Goal: Task Accomplishment & Management: Use online tool/utility

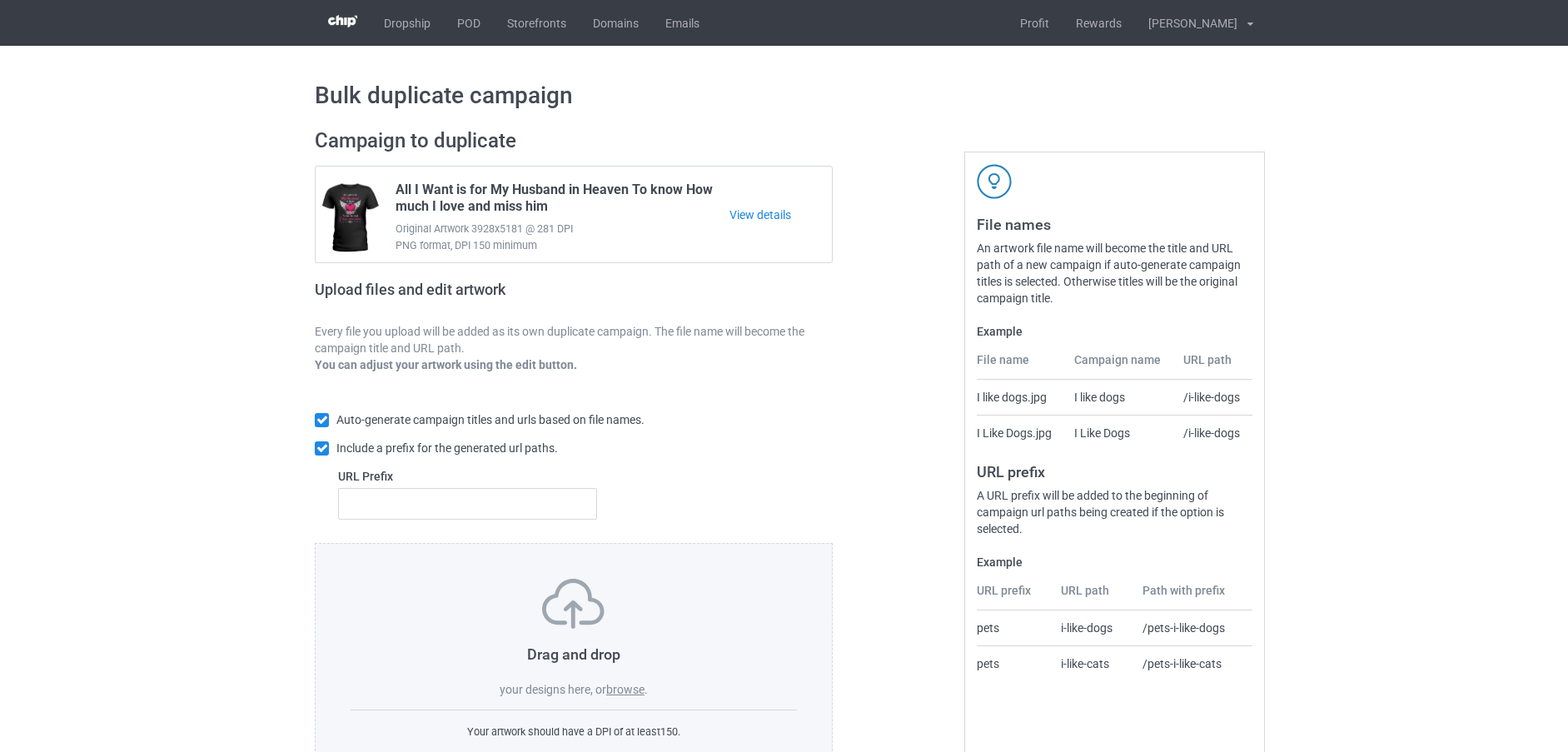
scroll to position [60, 0]
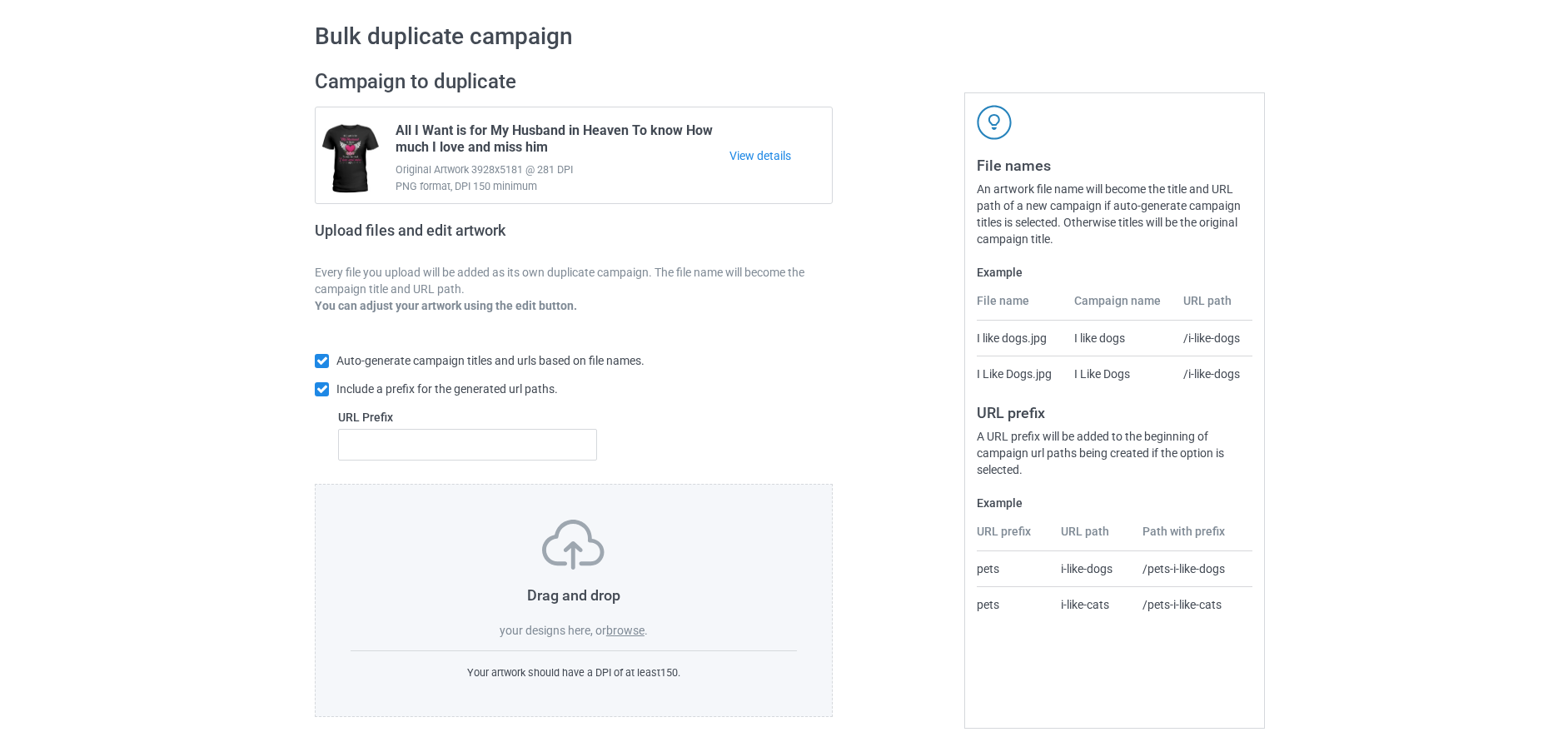
click at [622, 625] on label "browse" at bounding box center [624, 630] width 38 height 13
click at [0, 0] on input "browse" at bounding box center [0, 0] width 0 height 0
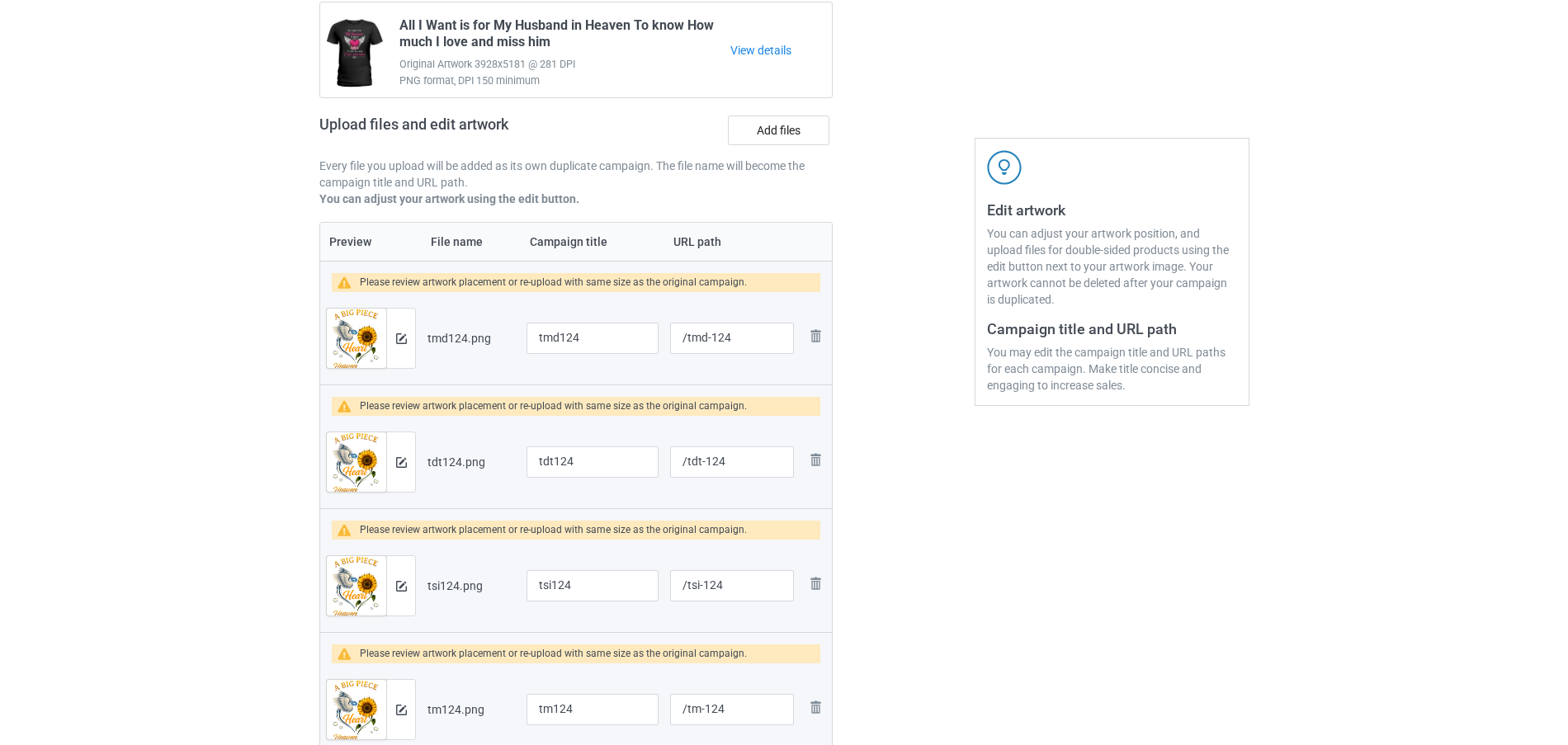
scroll to position [307, 0]
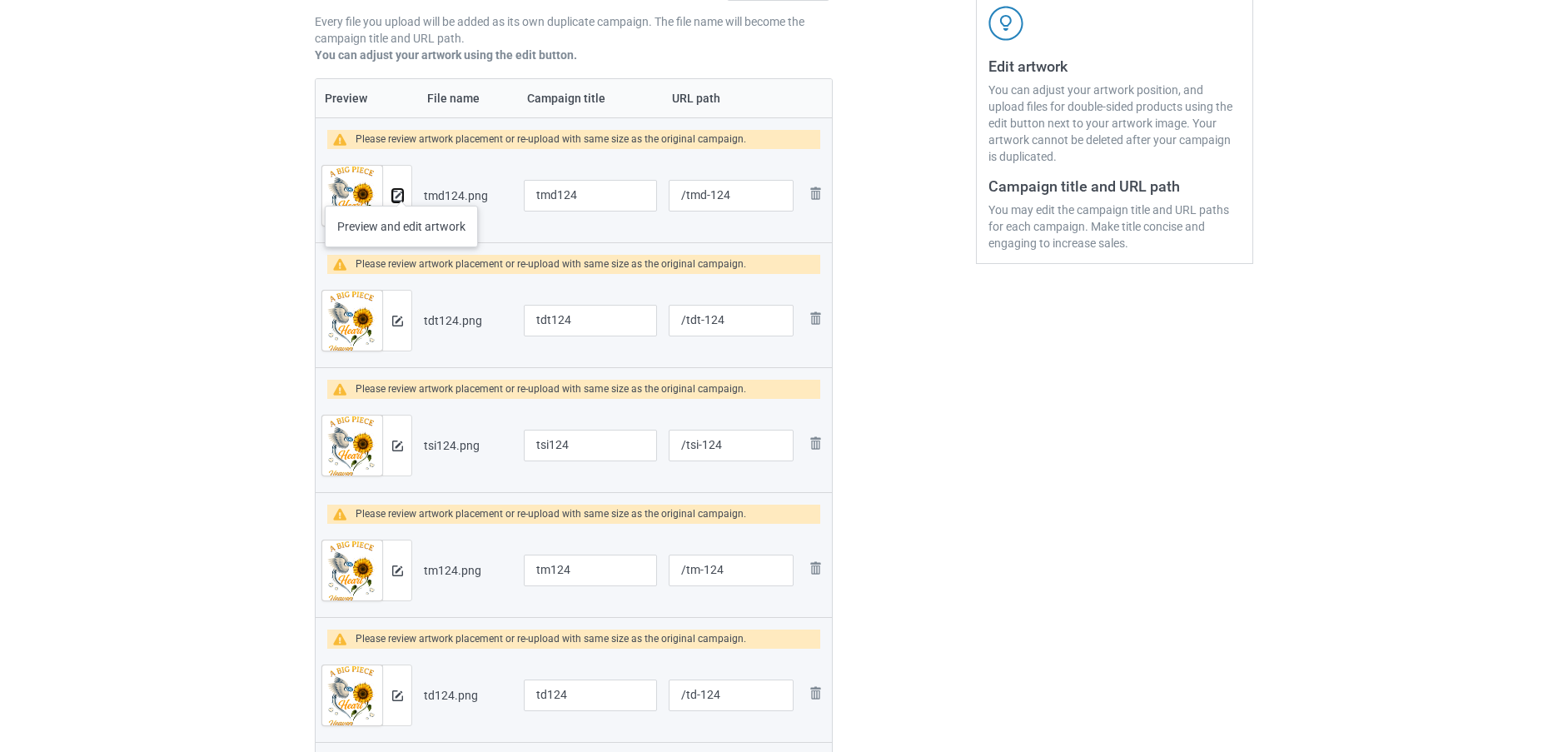
click at [401, 189] on button at bounding box center [398, 195] width 11 height 13
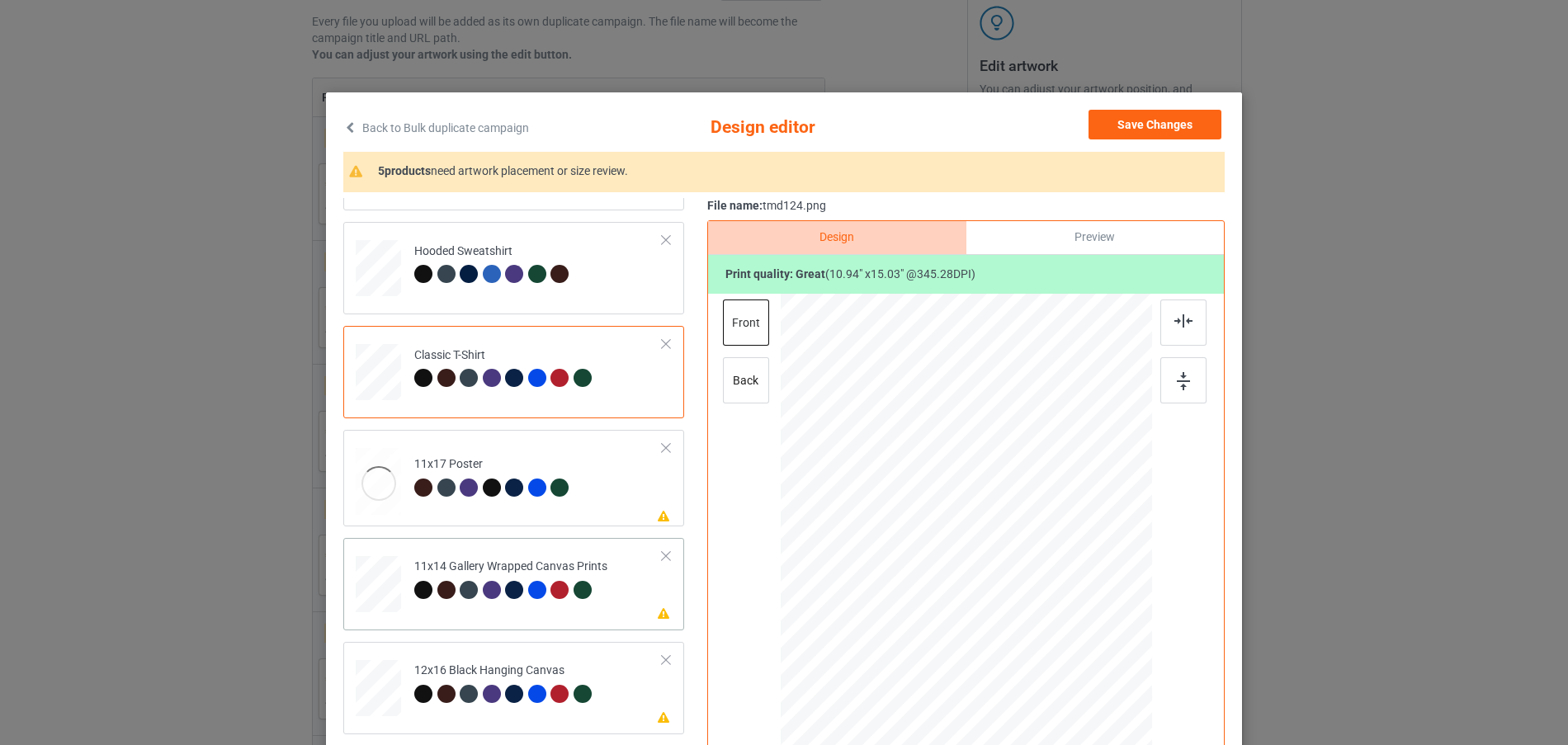
scroll to position [165, 0]
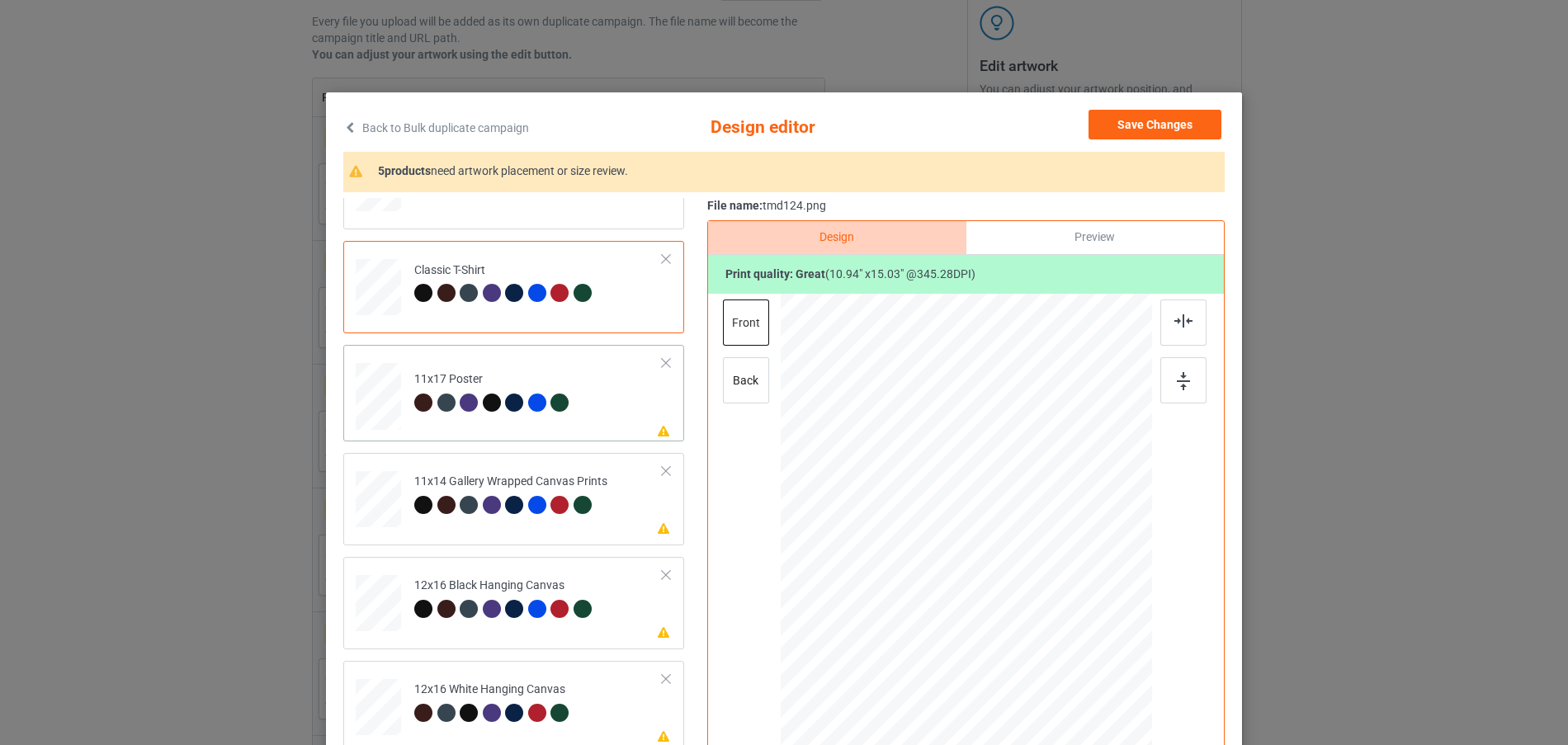
click at [369, 84] on div at bounding box center [378, 73] width 18 height 20
click at [374, 84] on div at bounding box center [378, 73] width 18 height 20
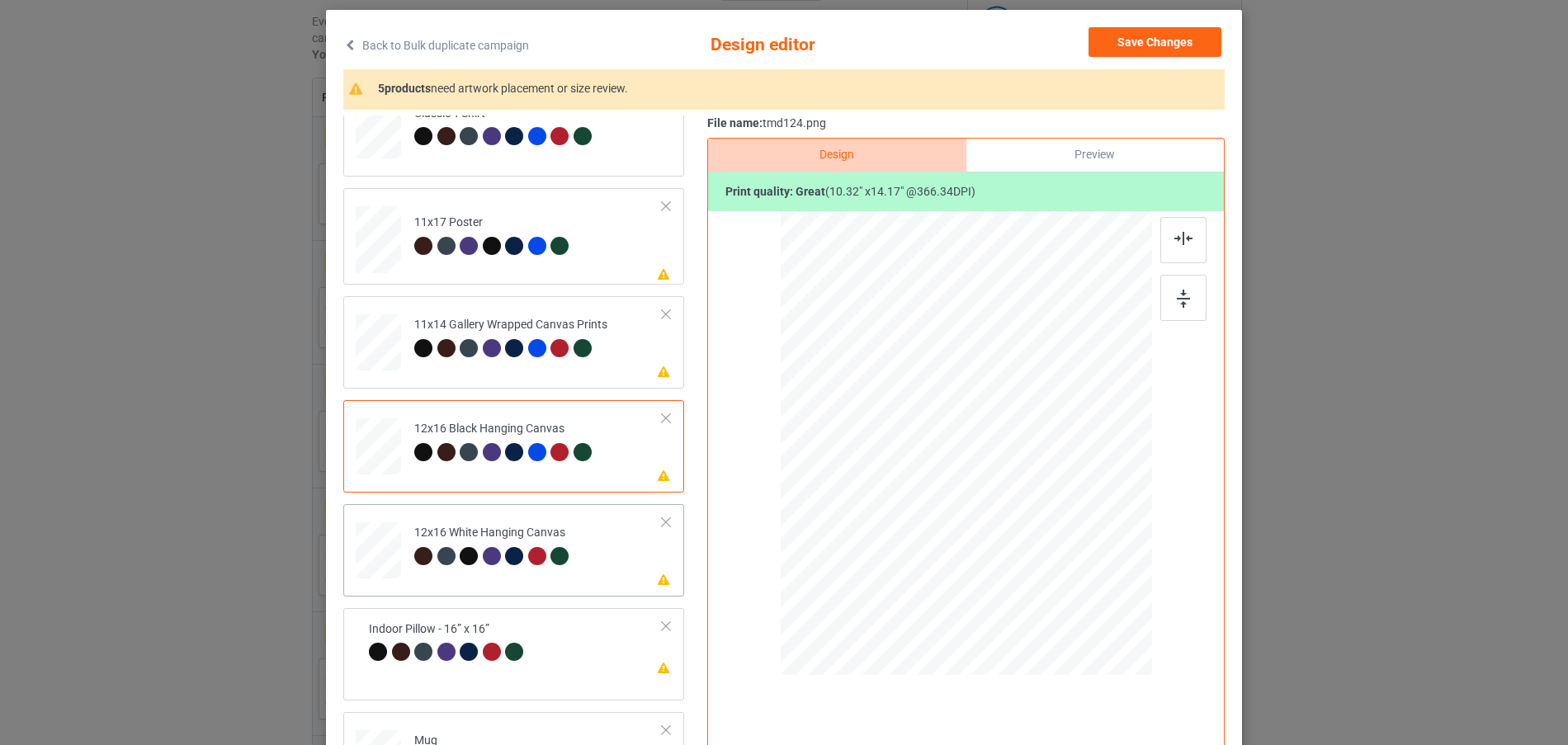
scroll to position [330, 0]
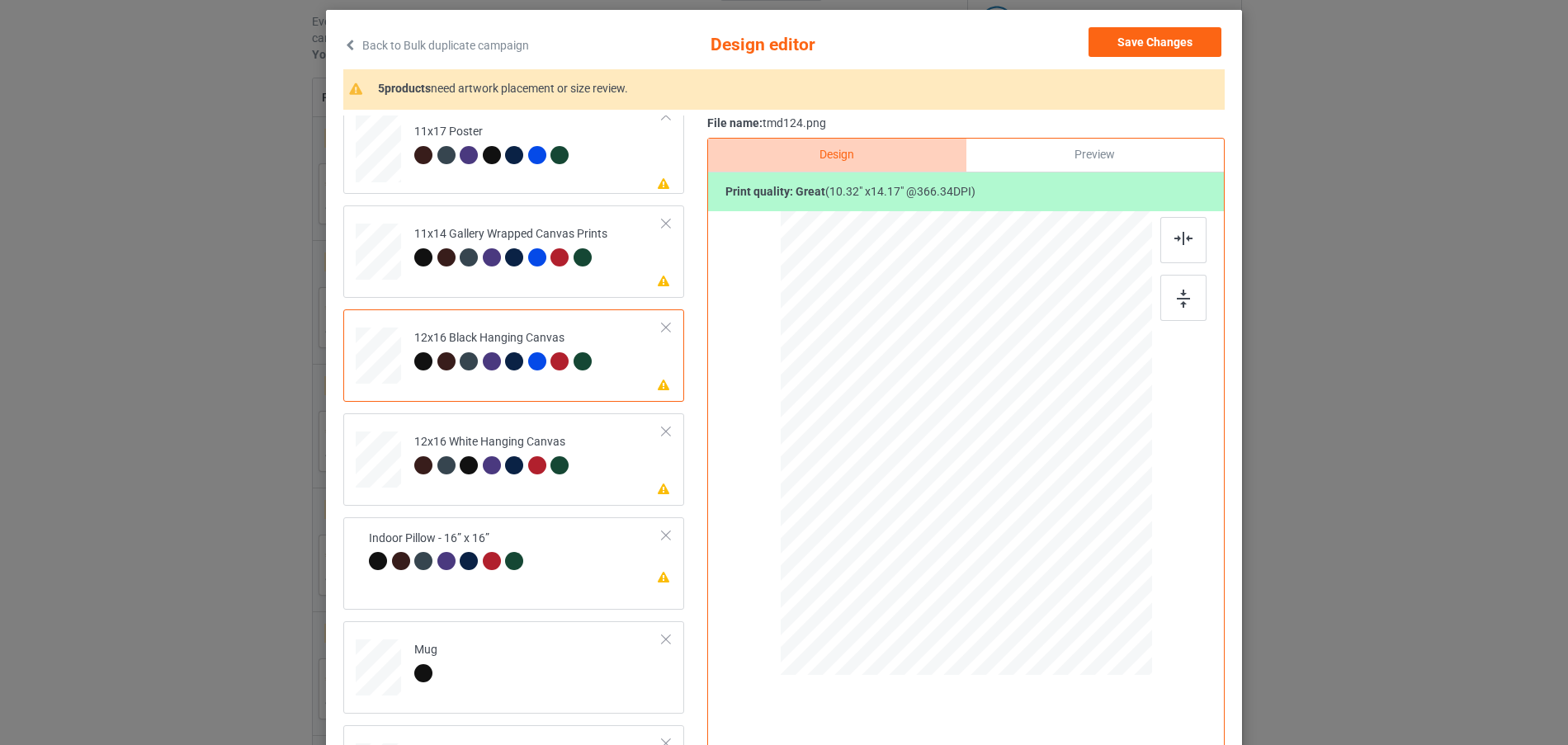
click at [377, 372] on div at bounding box center [379, 355] width 43 height 57
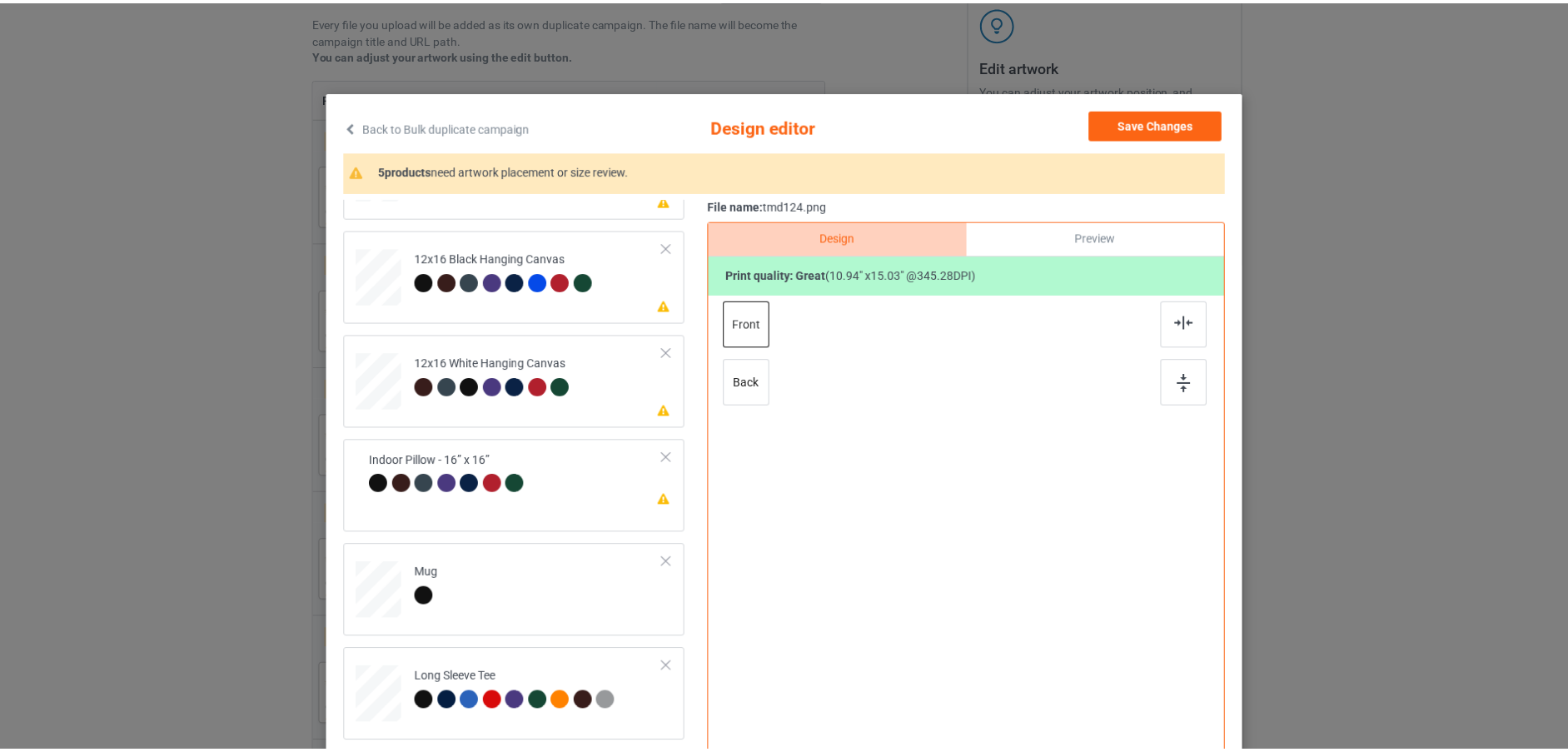
scroll to position [0, 0]
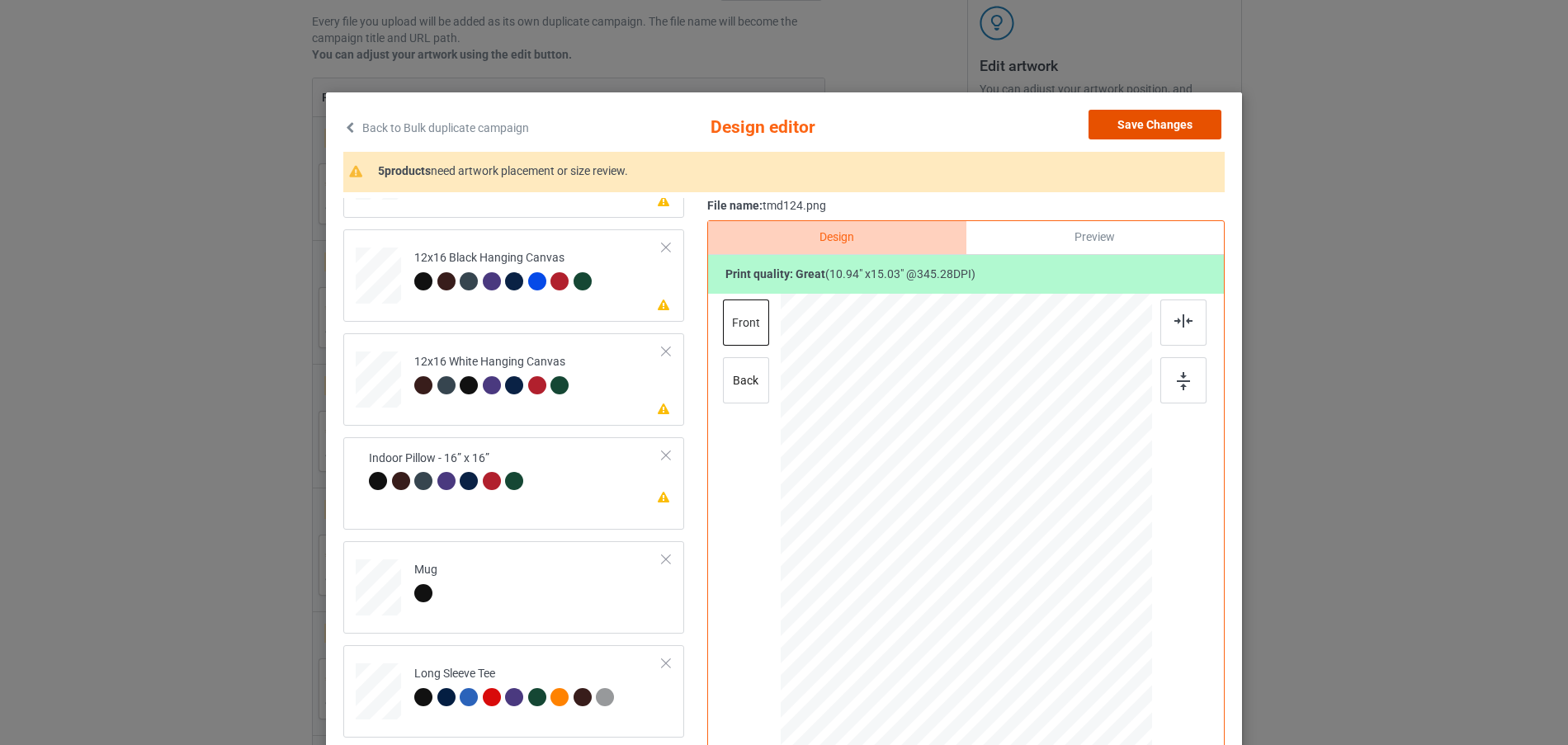
click at [1164, 124] on button "Save Changes" at bounding box center [1155, 125] width 133 height 30
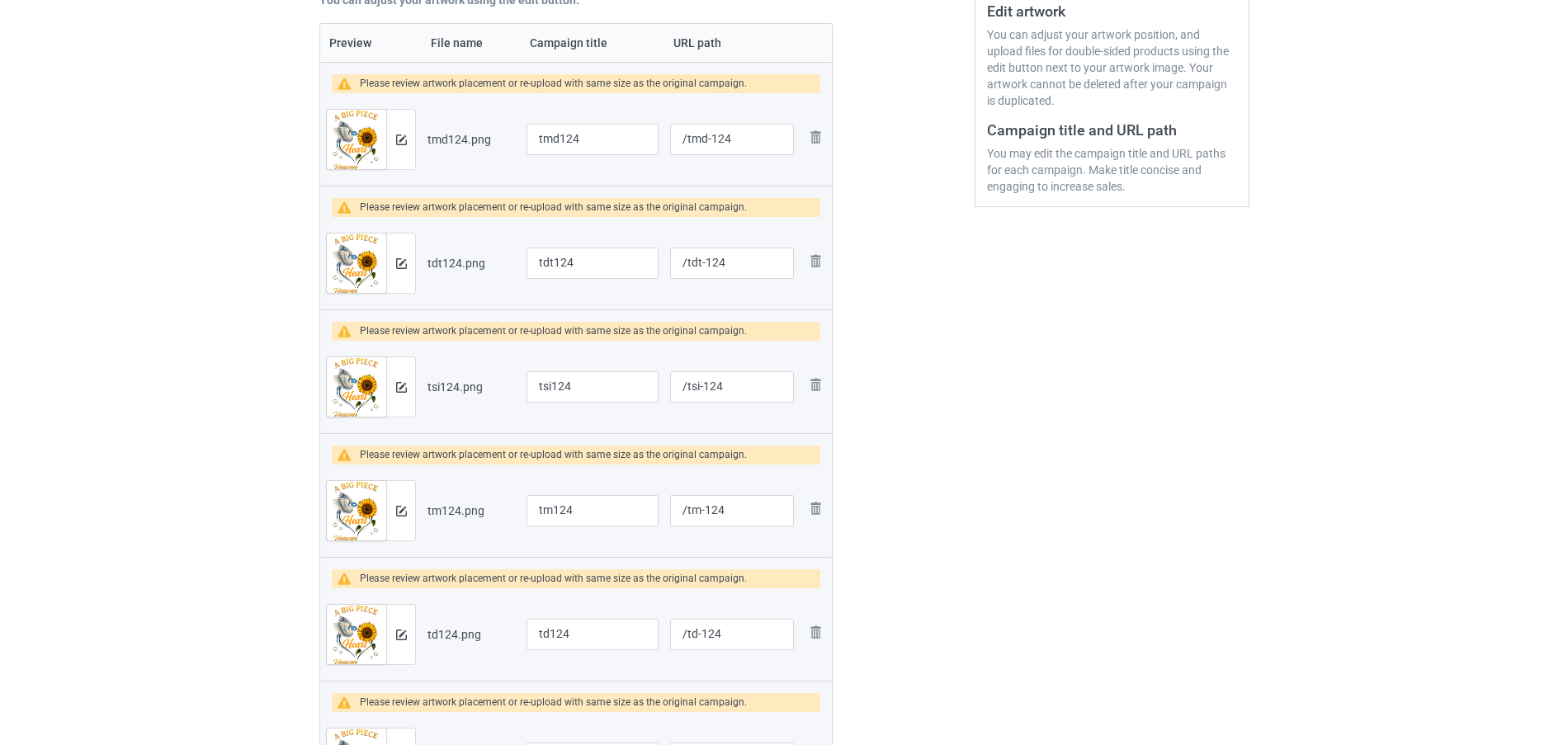
scroll to position [390, 0]
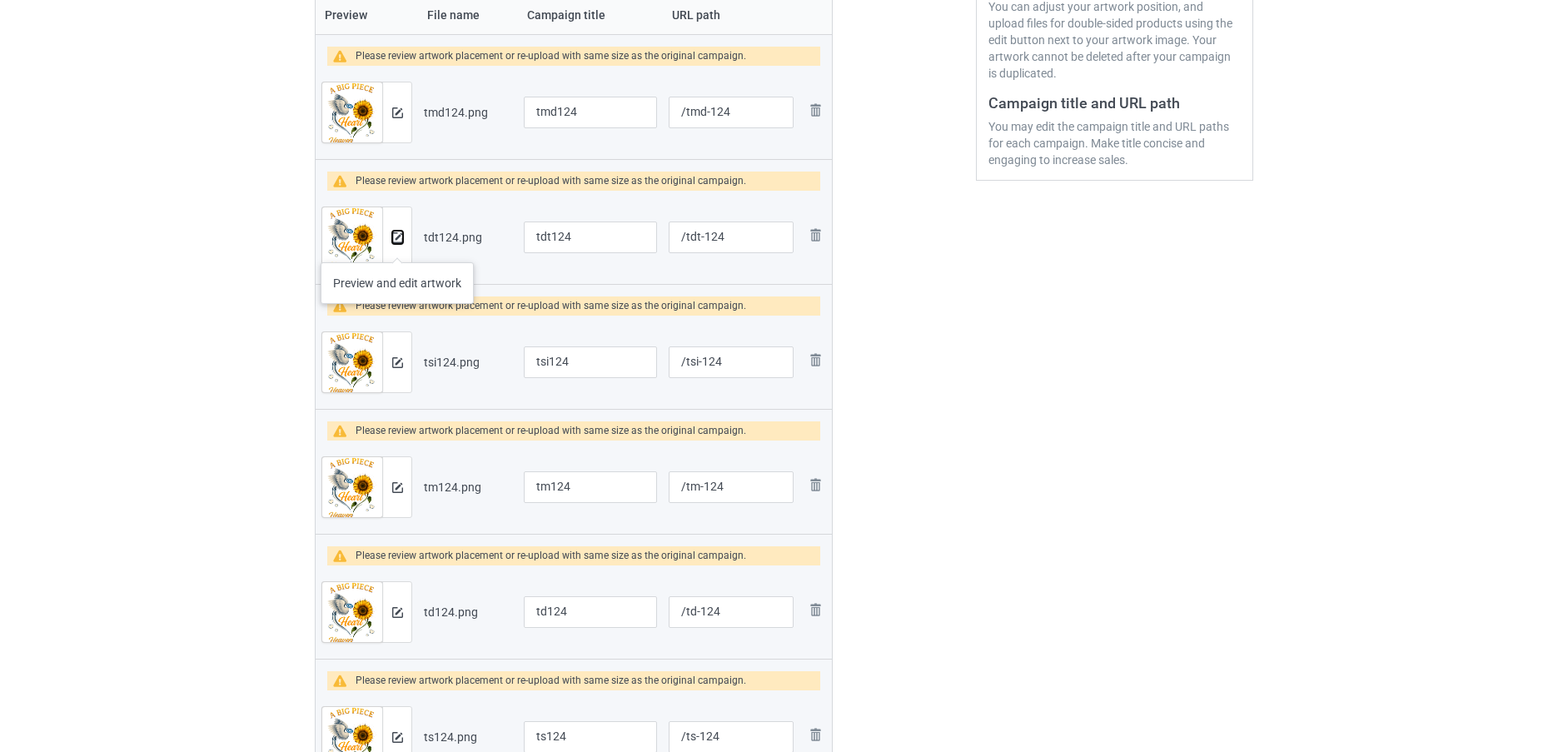
click at [400, 241] on img at bounding box center [398, 238] width 11 height 11
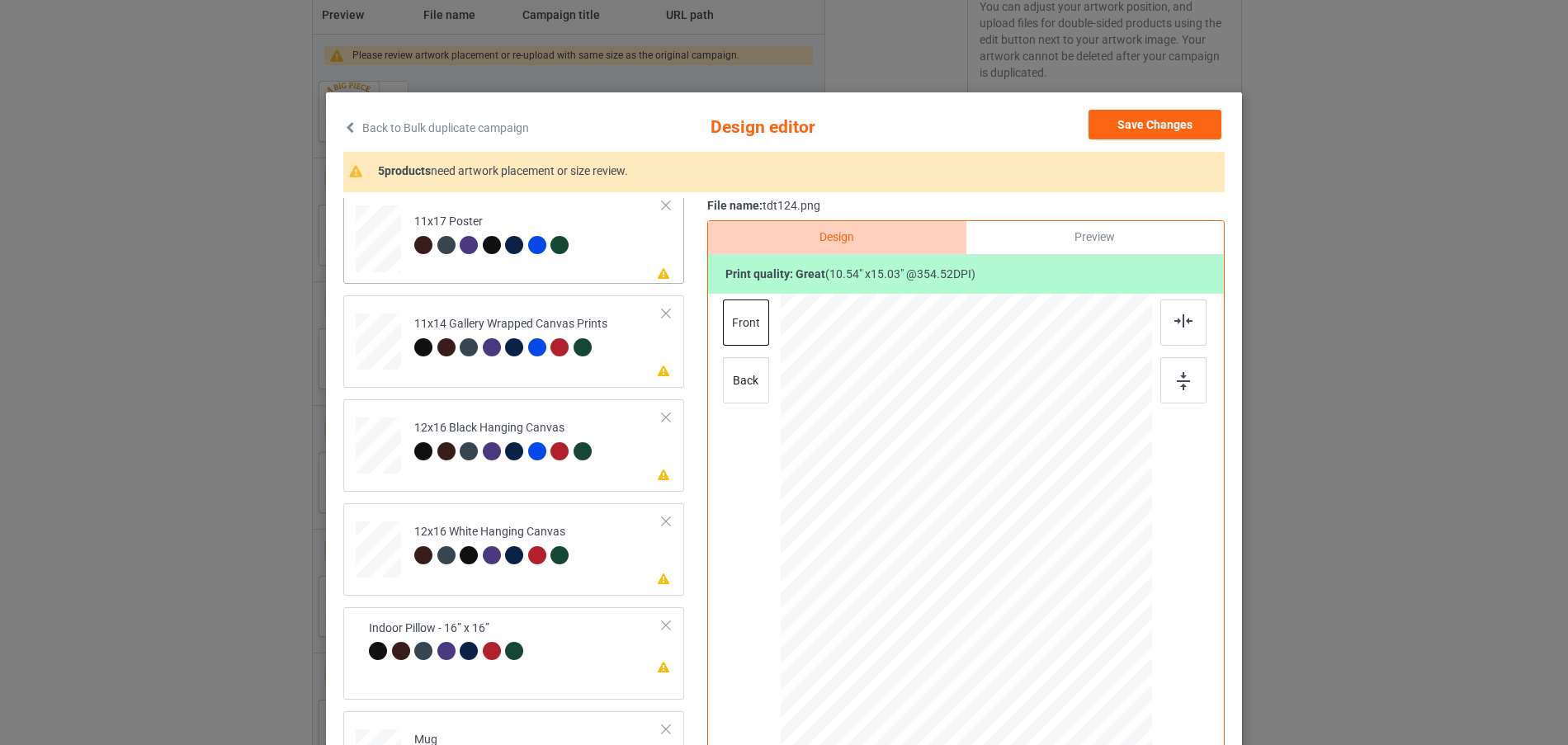
scroll to position [330, 0]
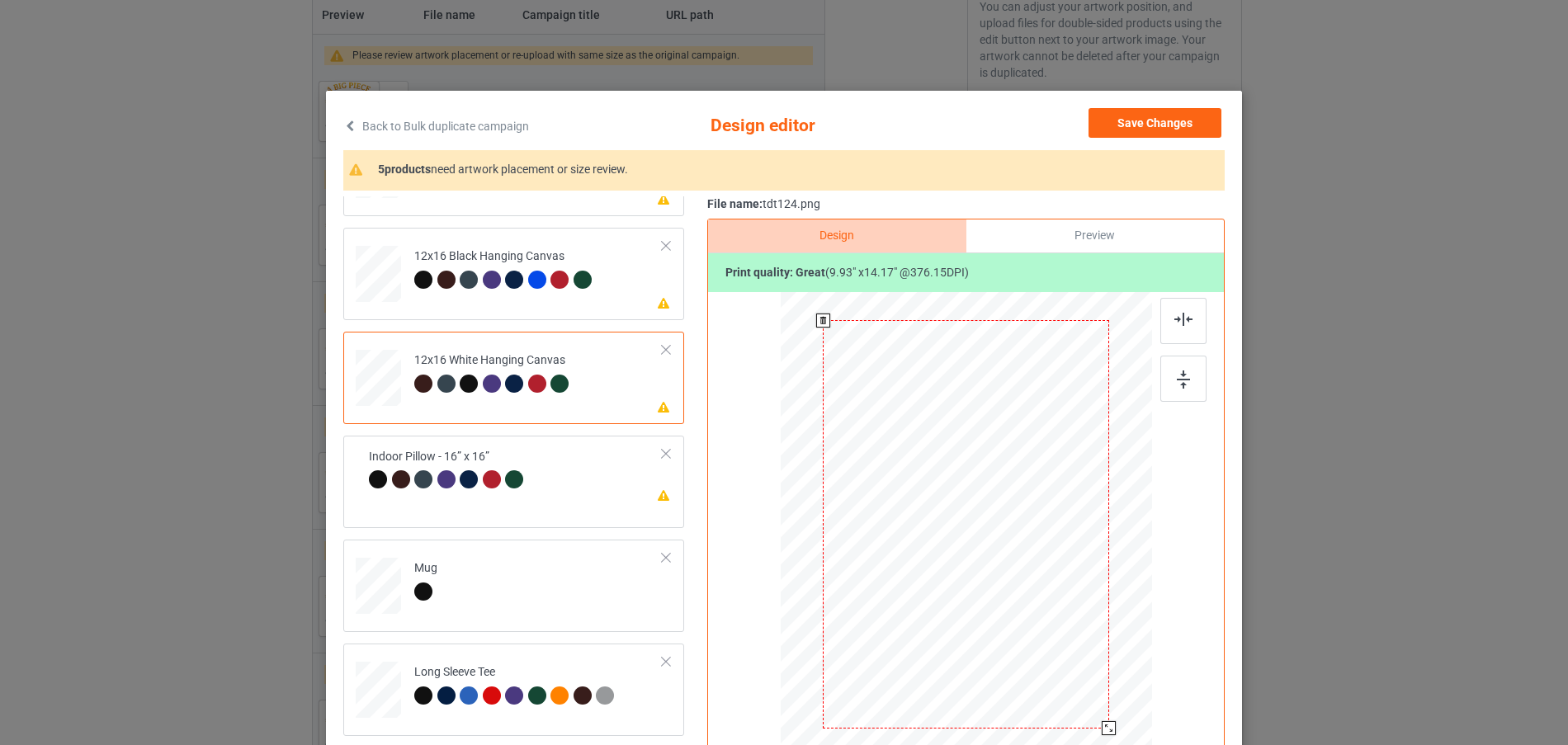
scroll to position [0, 0]
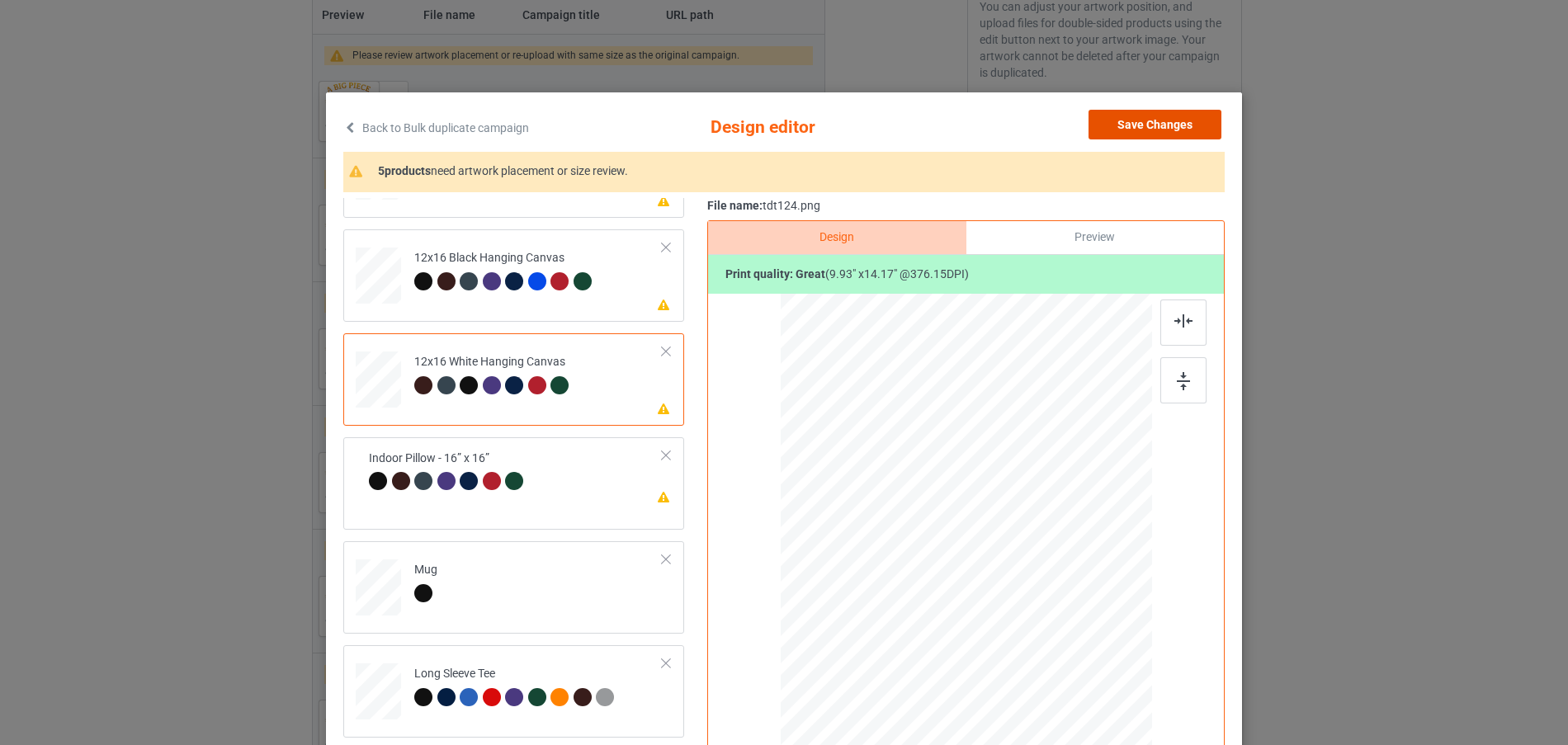
click at [1171, 123] on button "Save Changes" at bounding box center [1155, 125] width 133 height 30
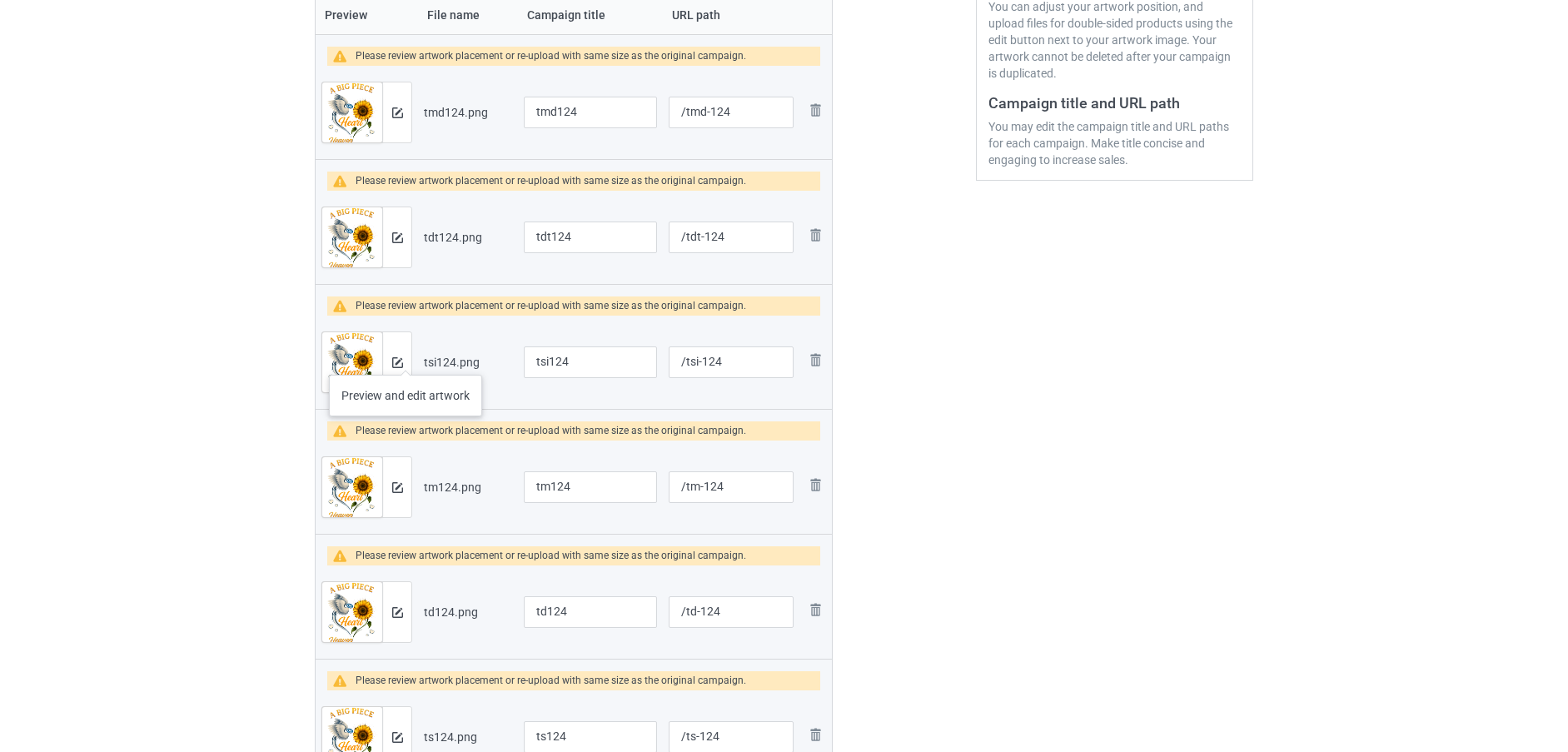
click at [406, 358] on div at bounding box center [396, 362] width 29 height 60
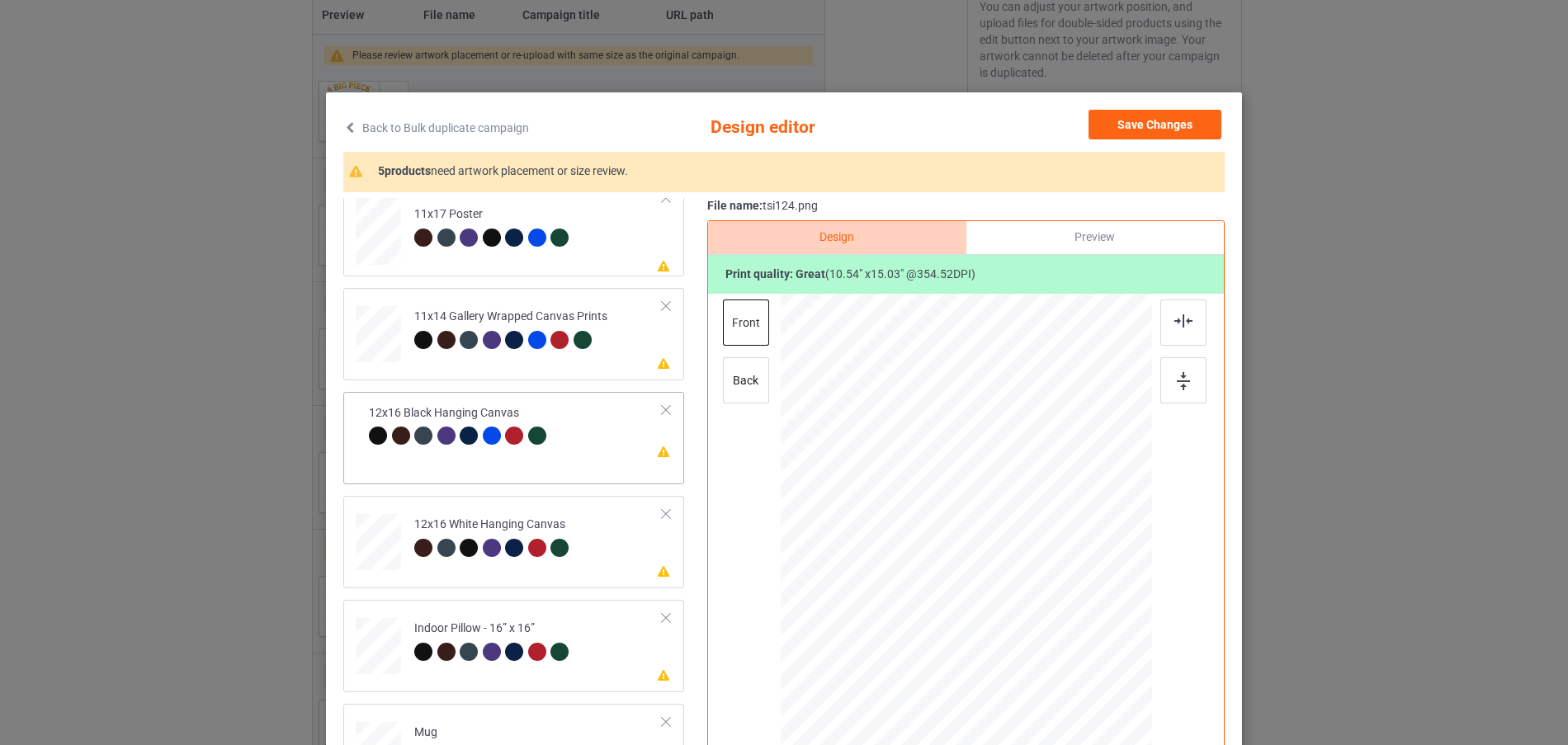
scroll to position [492, 0]
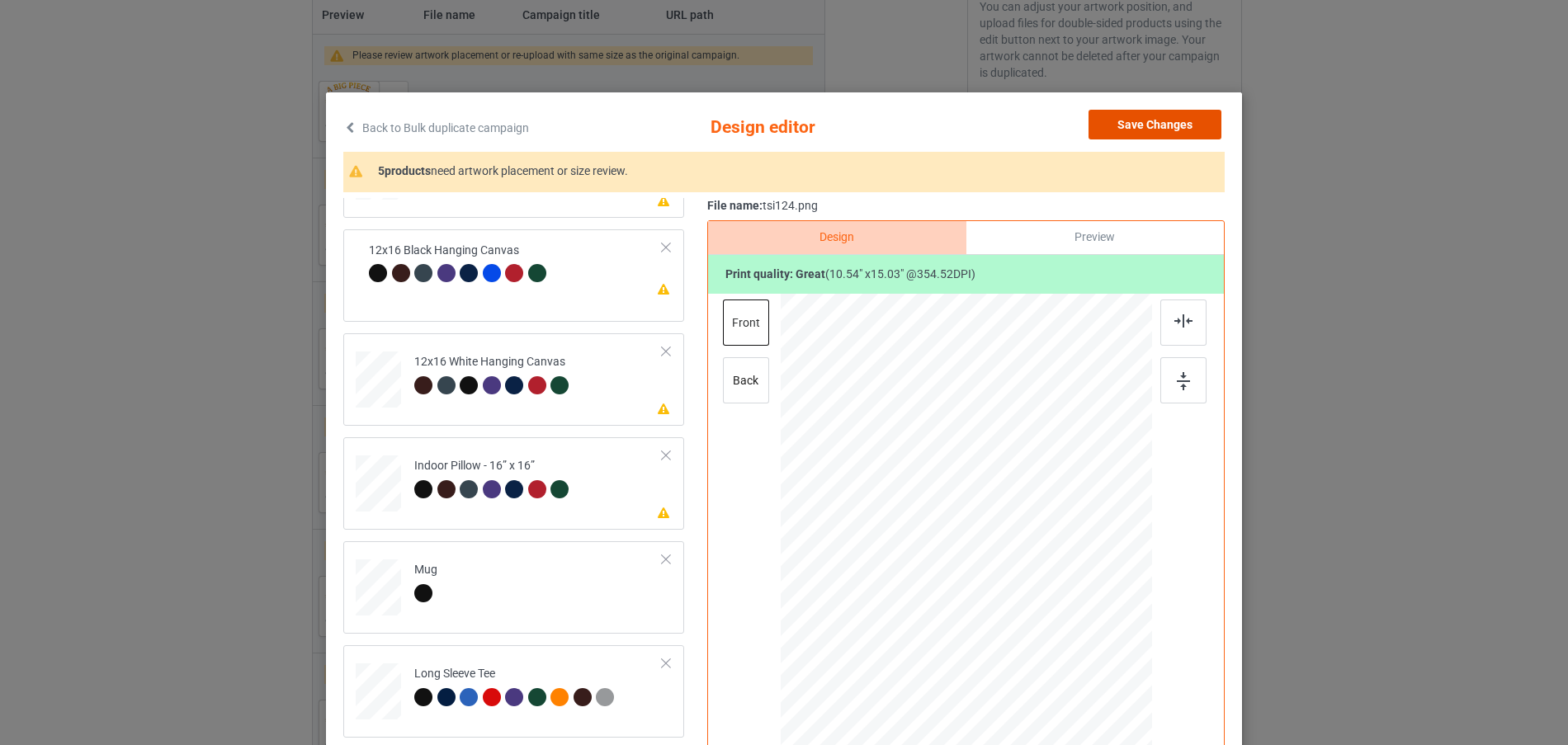
click at [1152, 121] on button "Save Changes" at bounding box center [1155, 125] width 133 height 30
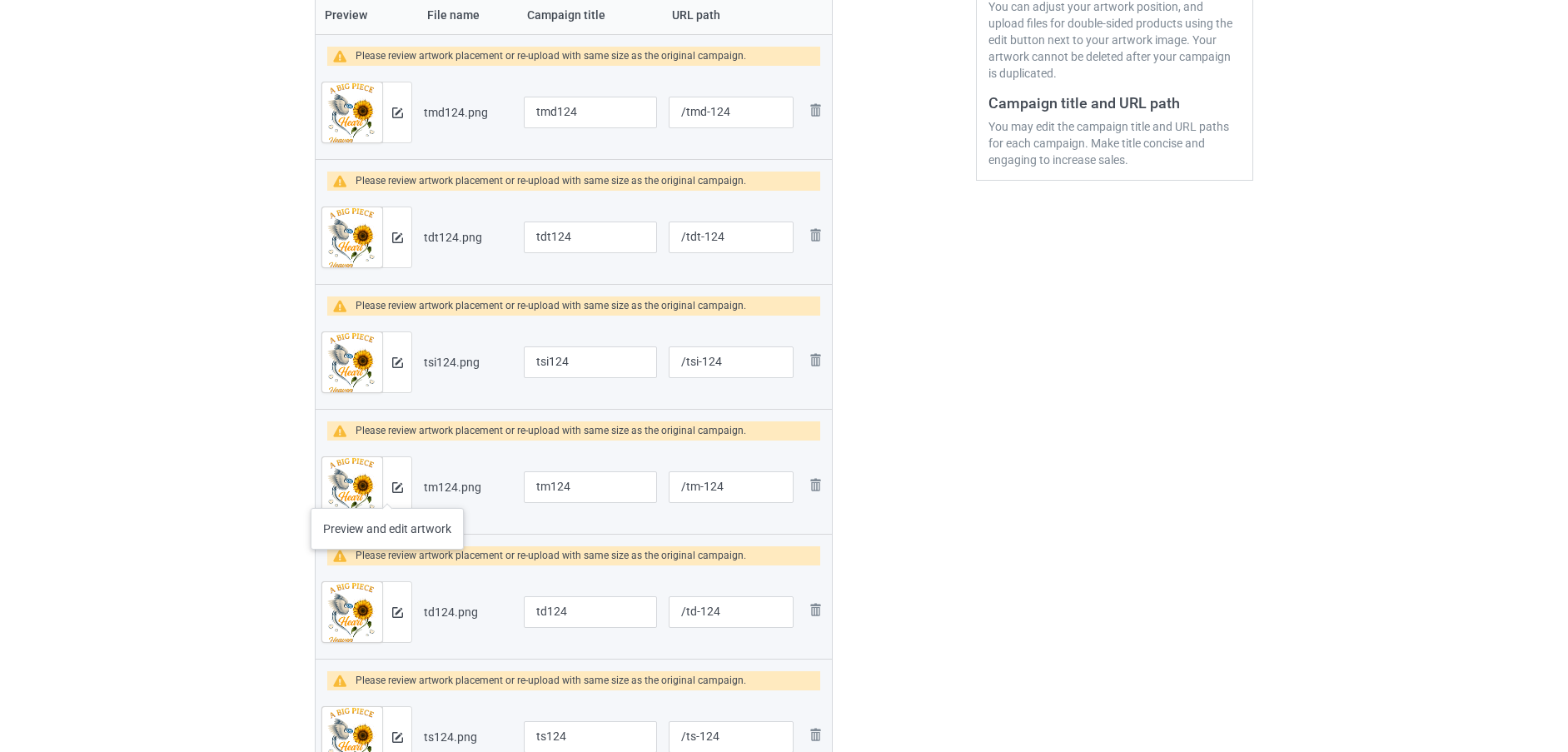
click at [387, 491] on div at bounding box center [396, 487] width 29 height 60
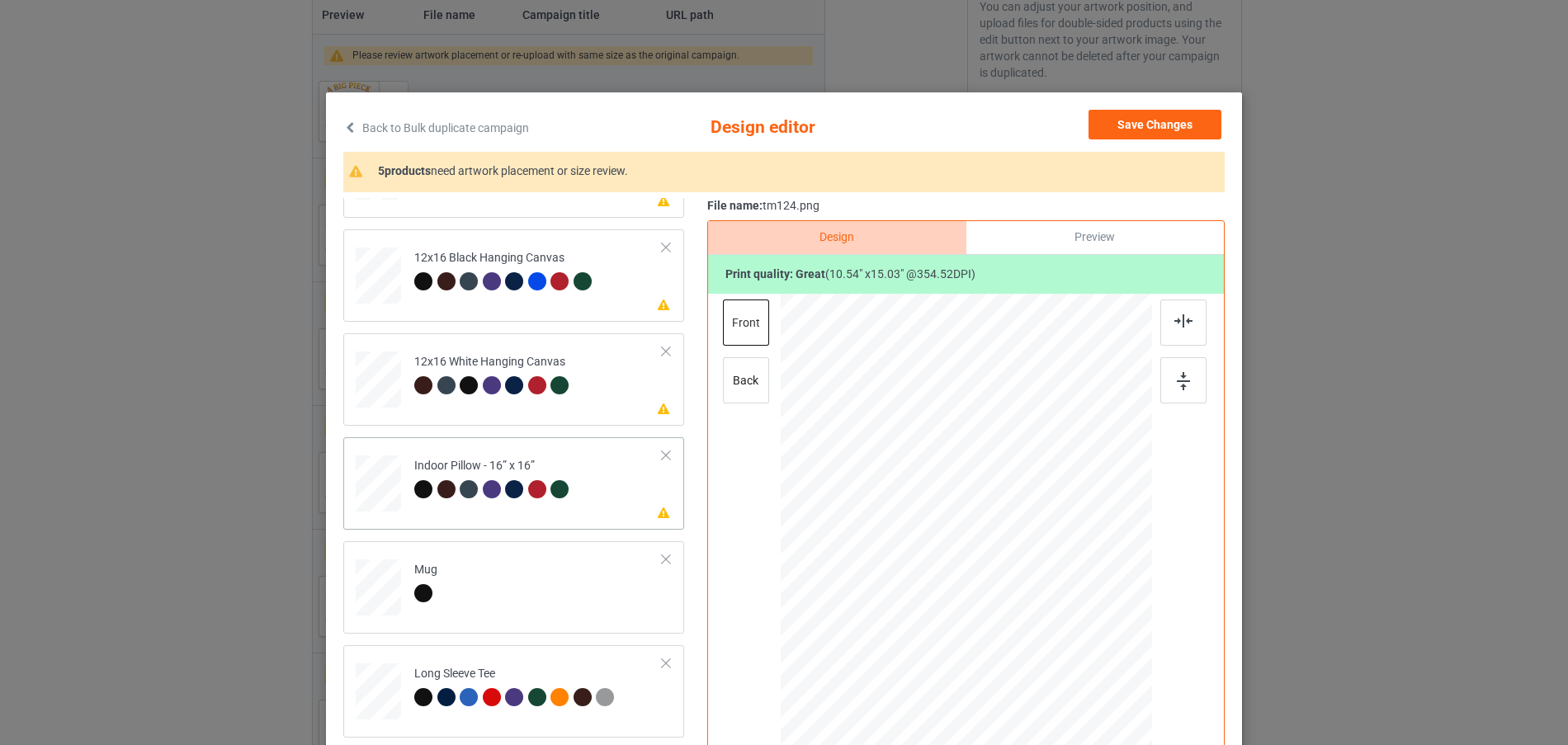
drag, startPoint x: 1064, startPoint y: 680, endPoint x: 1036, endPoint y: 630, distance: 57.3
click at [1036, 630] on div at bounding box center [1042, 635] width 14 height 14
click at [1144, 118] on button "Save Changes" at bounding box center [1155, 125] width 133 height 30
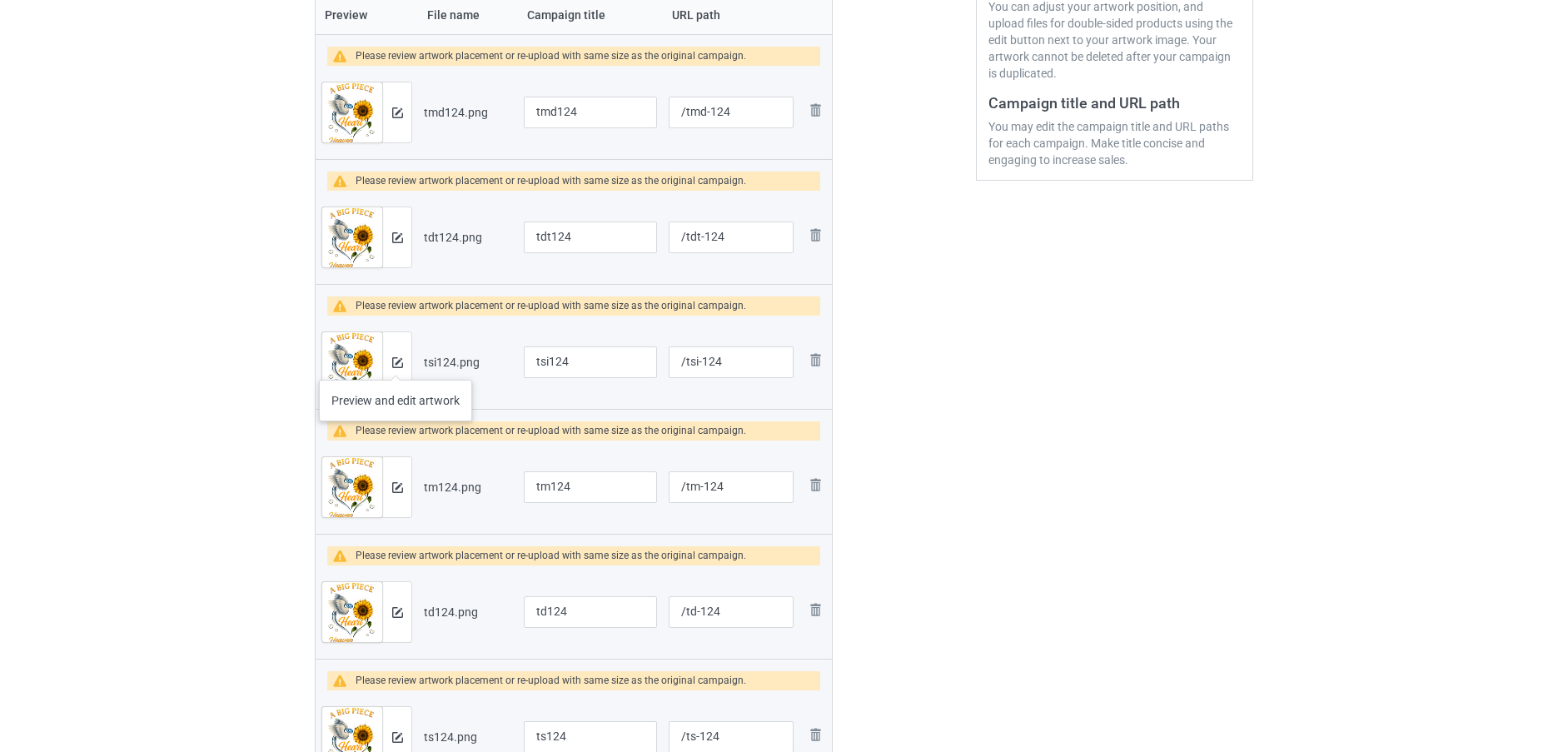
click at [417, 356] on td "Preview and edit artwork" at bounding box center [366, 361] width 102 height 93
click at [398, 362] on img at bounding box center [398, 362] width 11 height 11
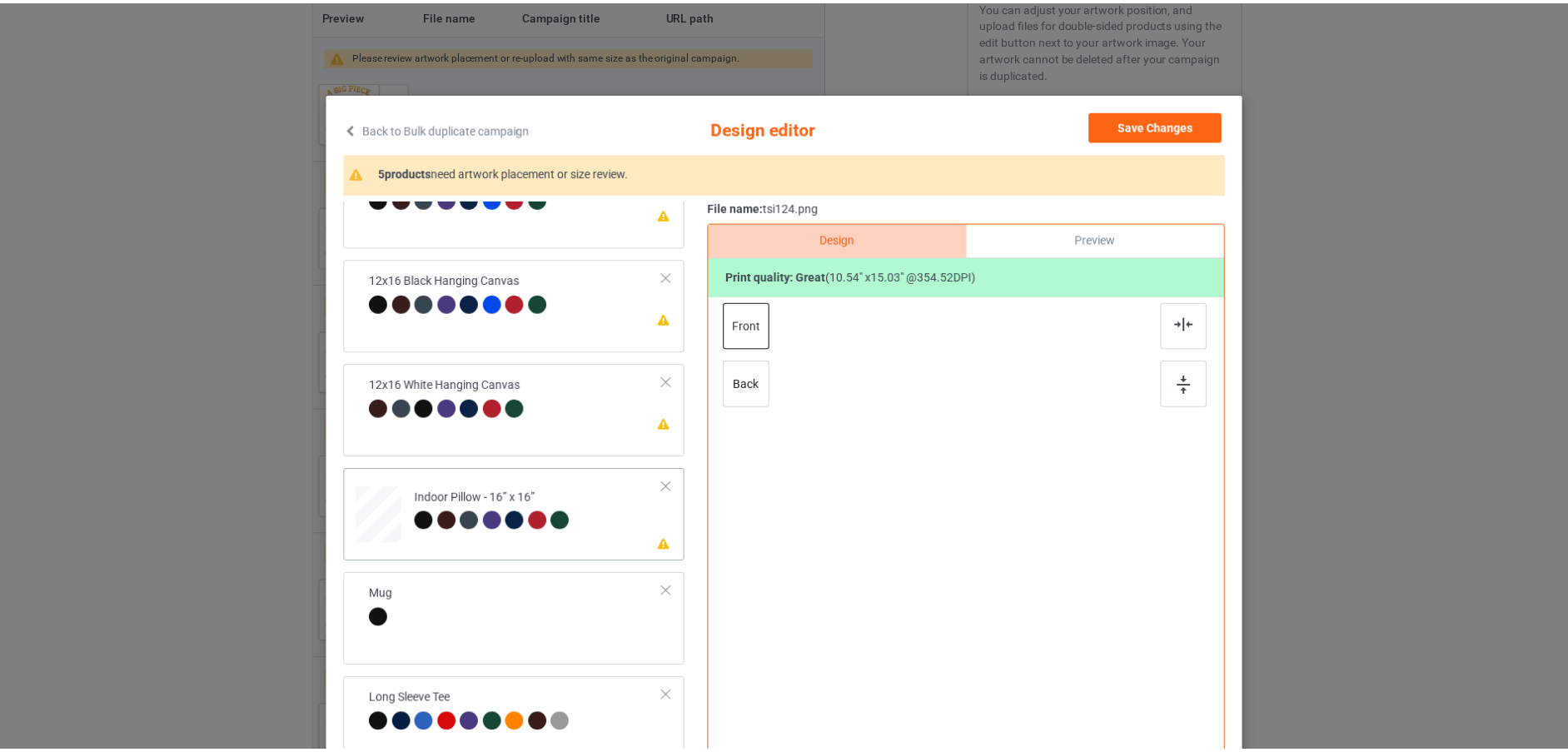
scroll to position [493, 0]
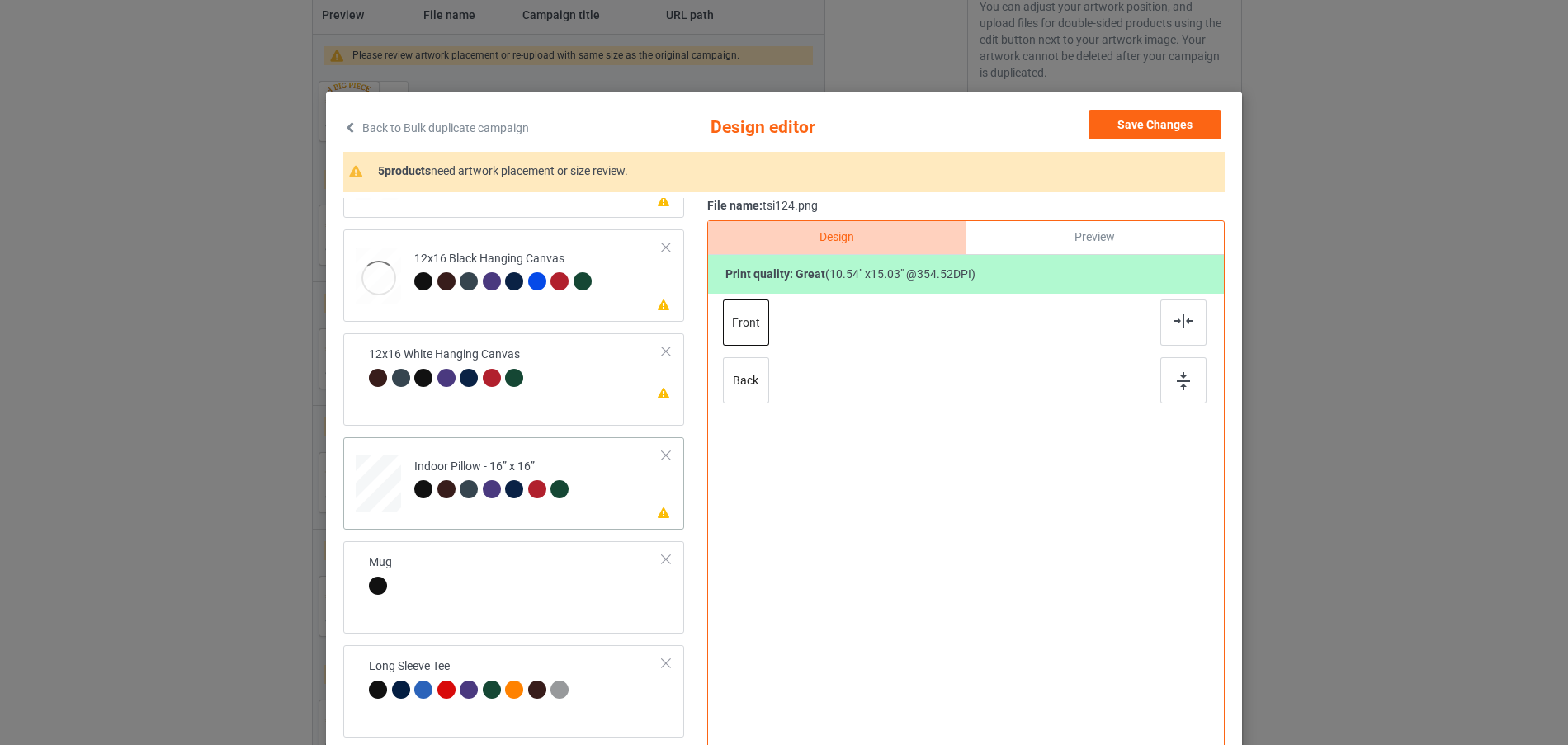
click at [414, 493] on div at bounding box center [423, 489] width 19 height 19
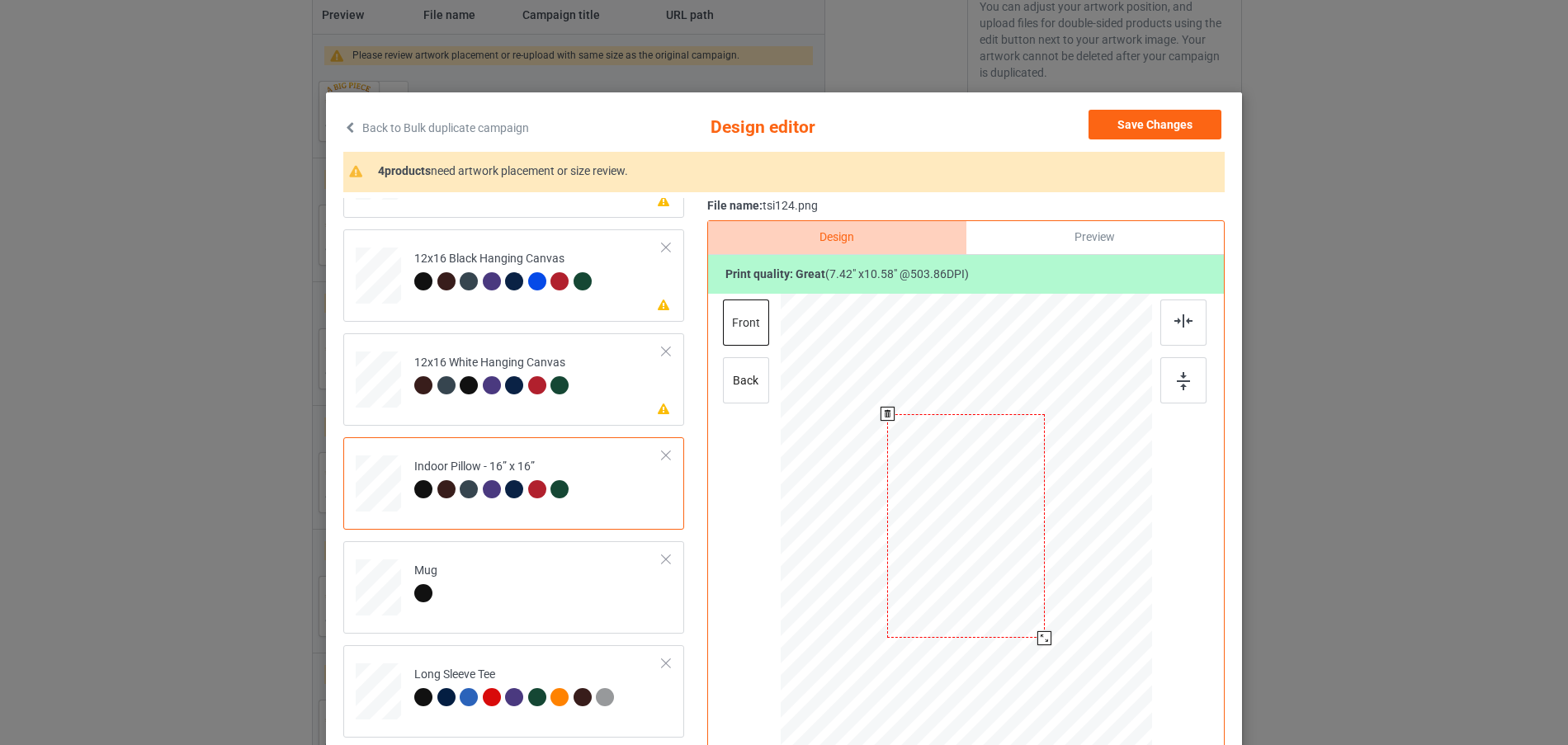
click at [1049, 629] on div at bounding box center [966, 525] width 371 height 370
click at [1160, 120] on button "Save Changes" at bounding box center [1155, 125] width 133 height 30
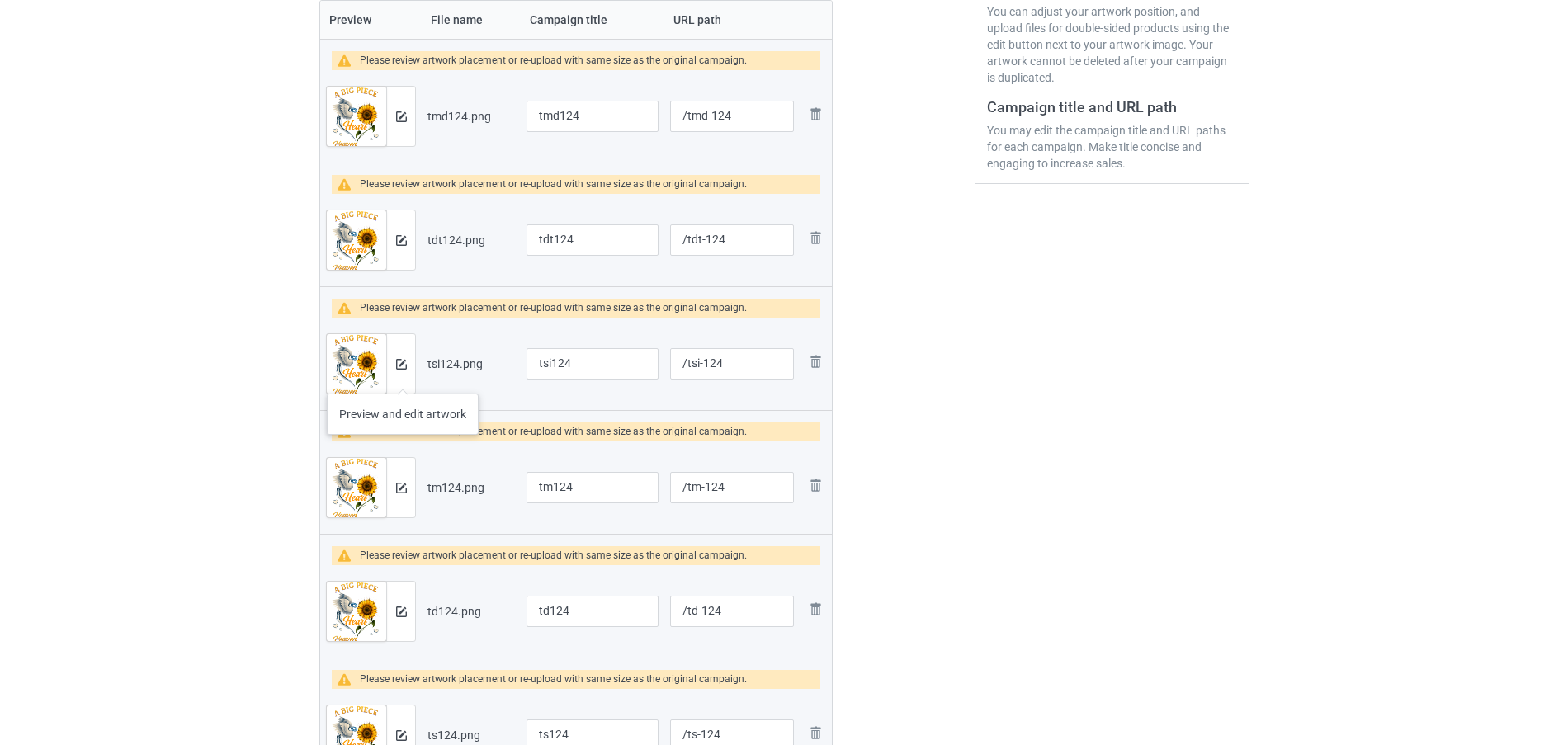
scroll to position [307, 0]
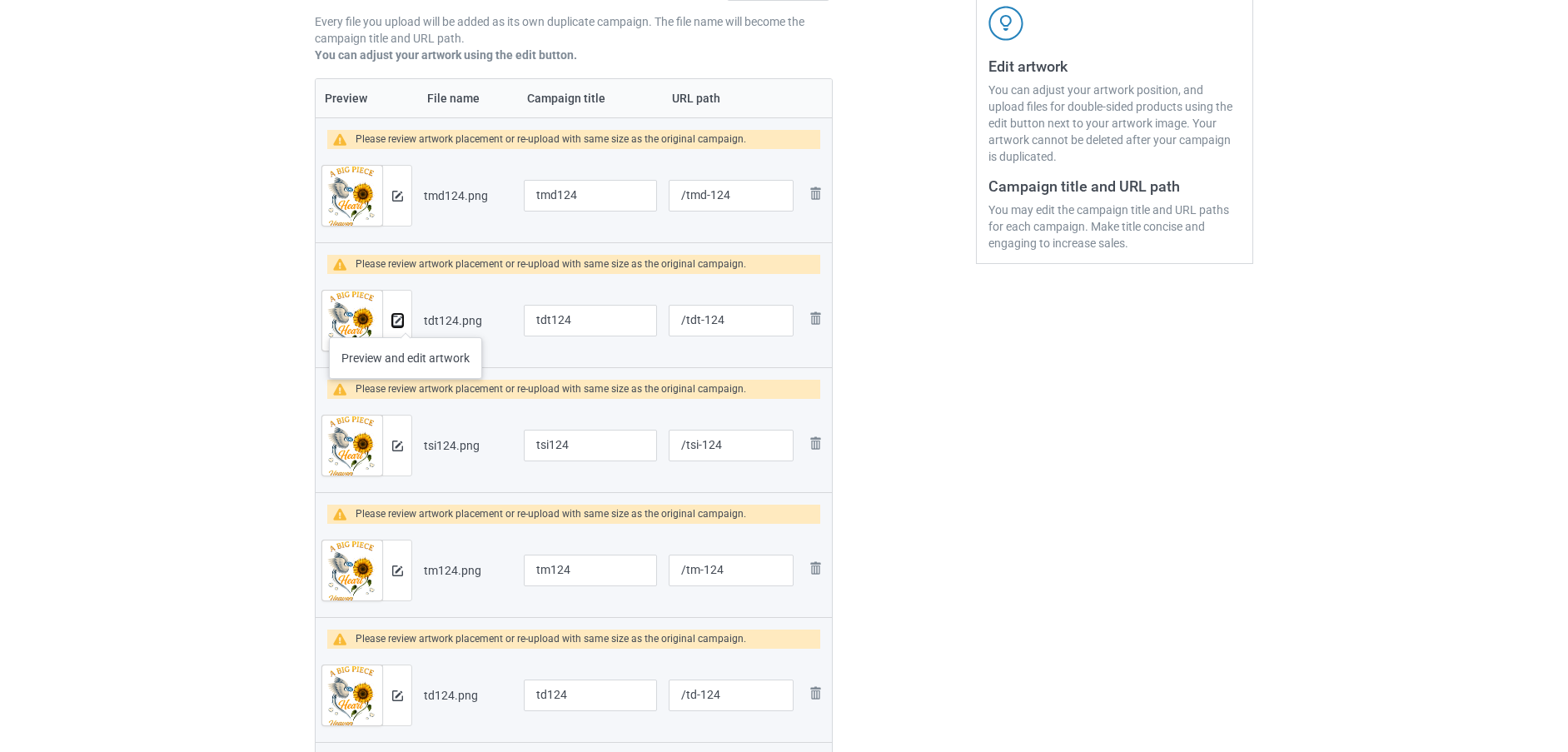
click at [397, 319] on img at bounding box center [398, 321] width 11 height 11
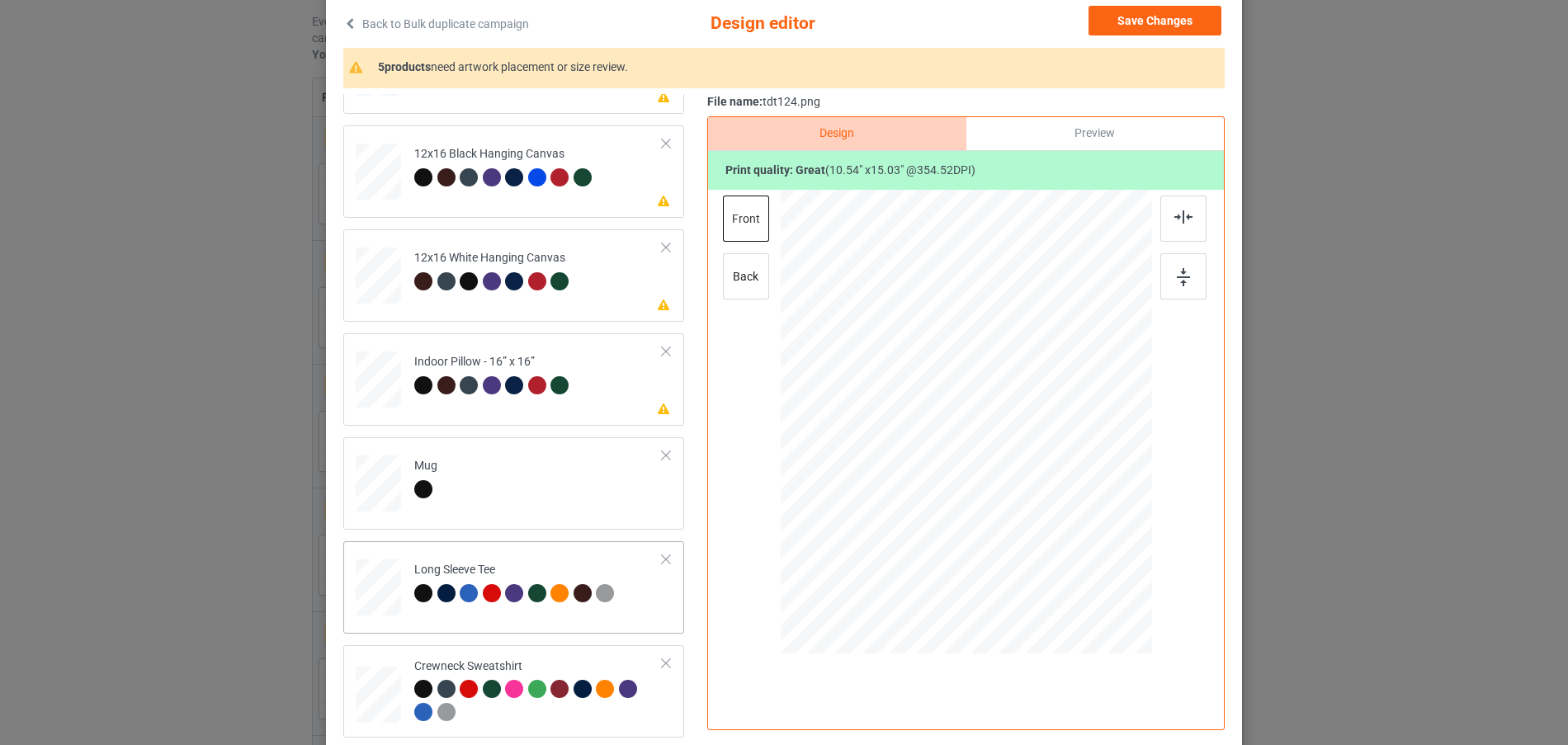
scroll to position [207, 0]
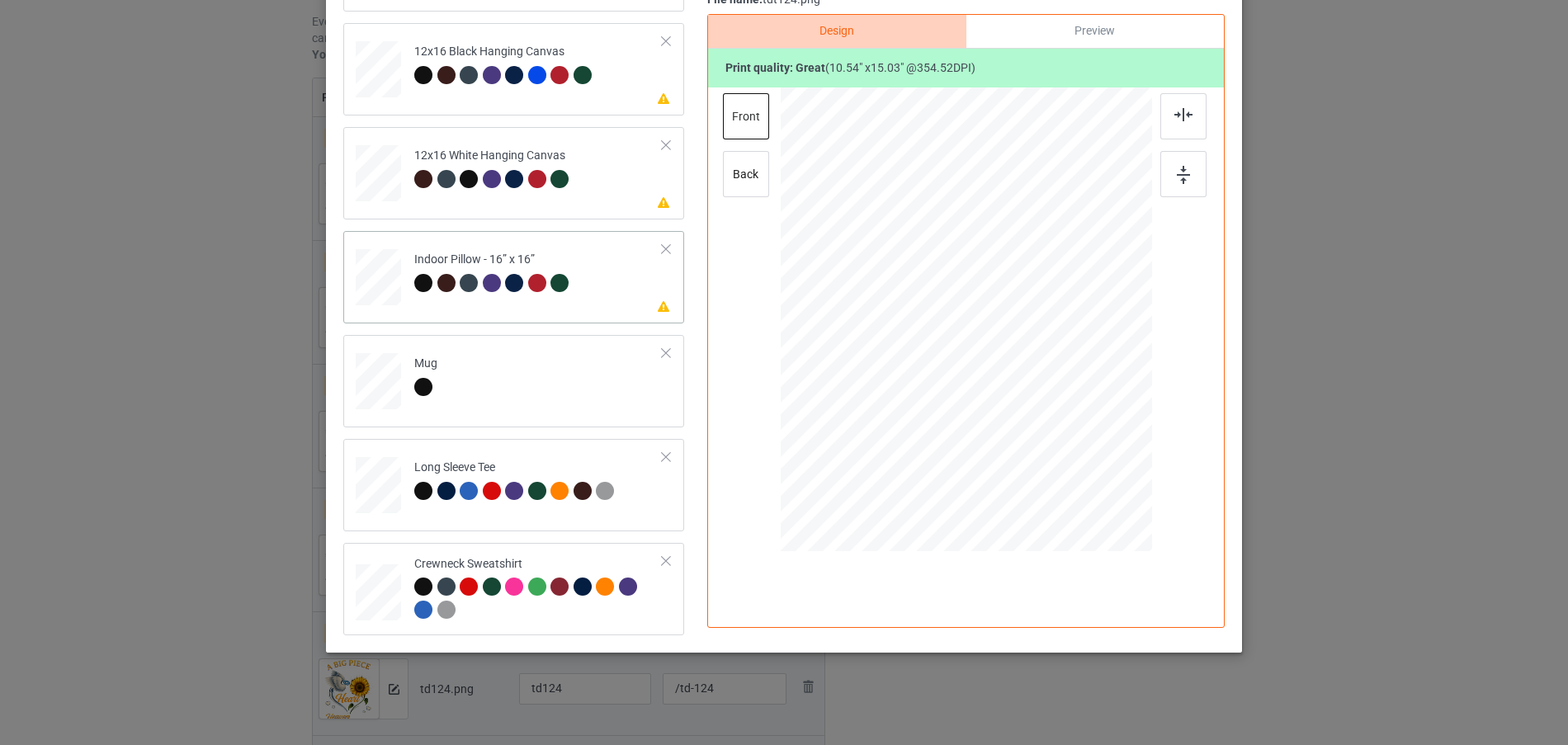
click at [1038, 435] on div at bounding box center [1044, 432] width 14 height 14
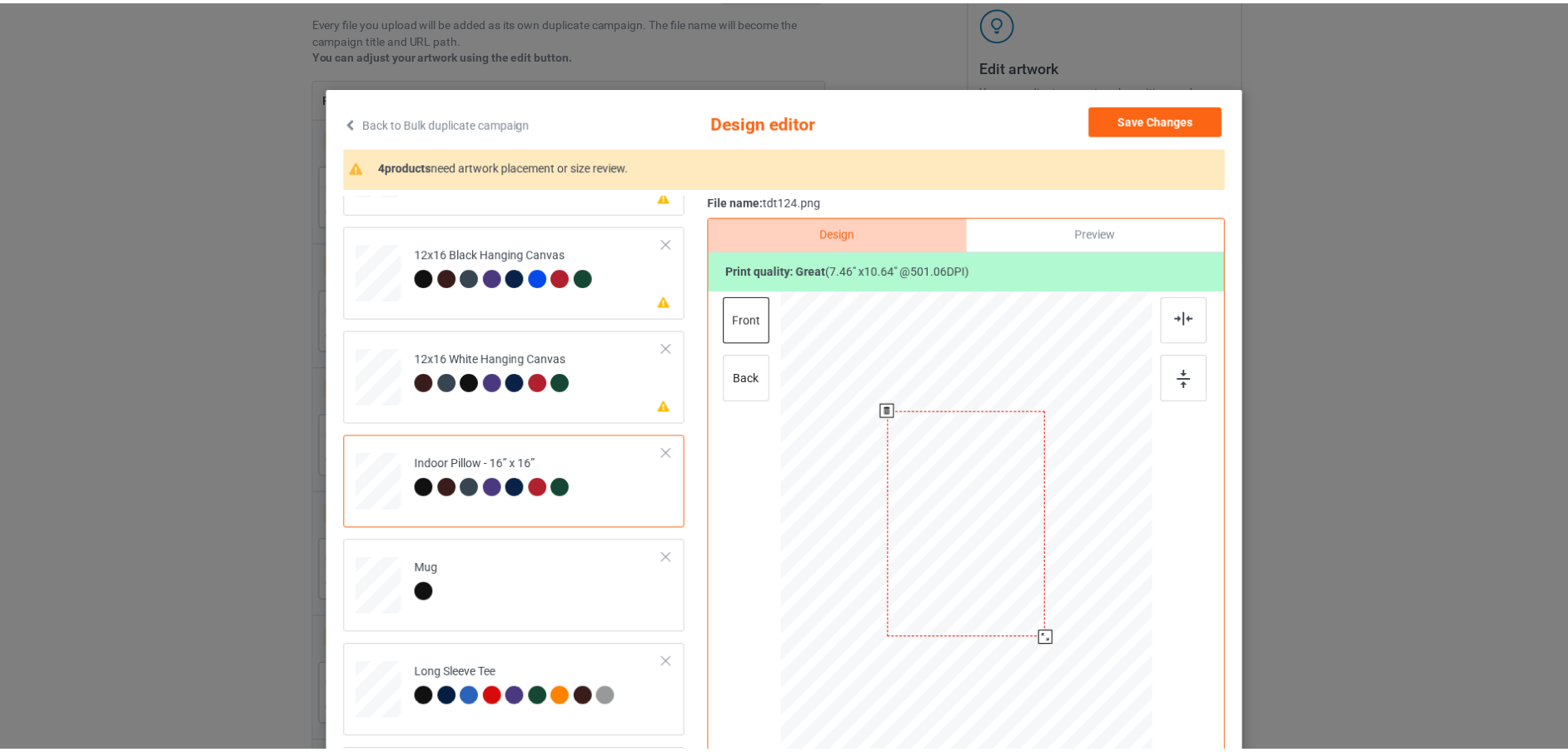
scroll to position [0, 0]
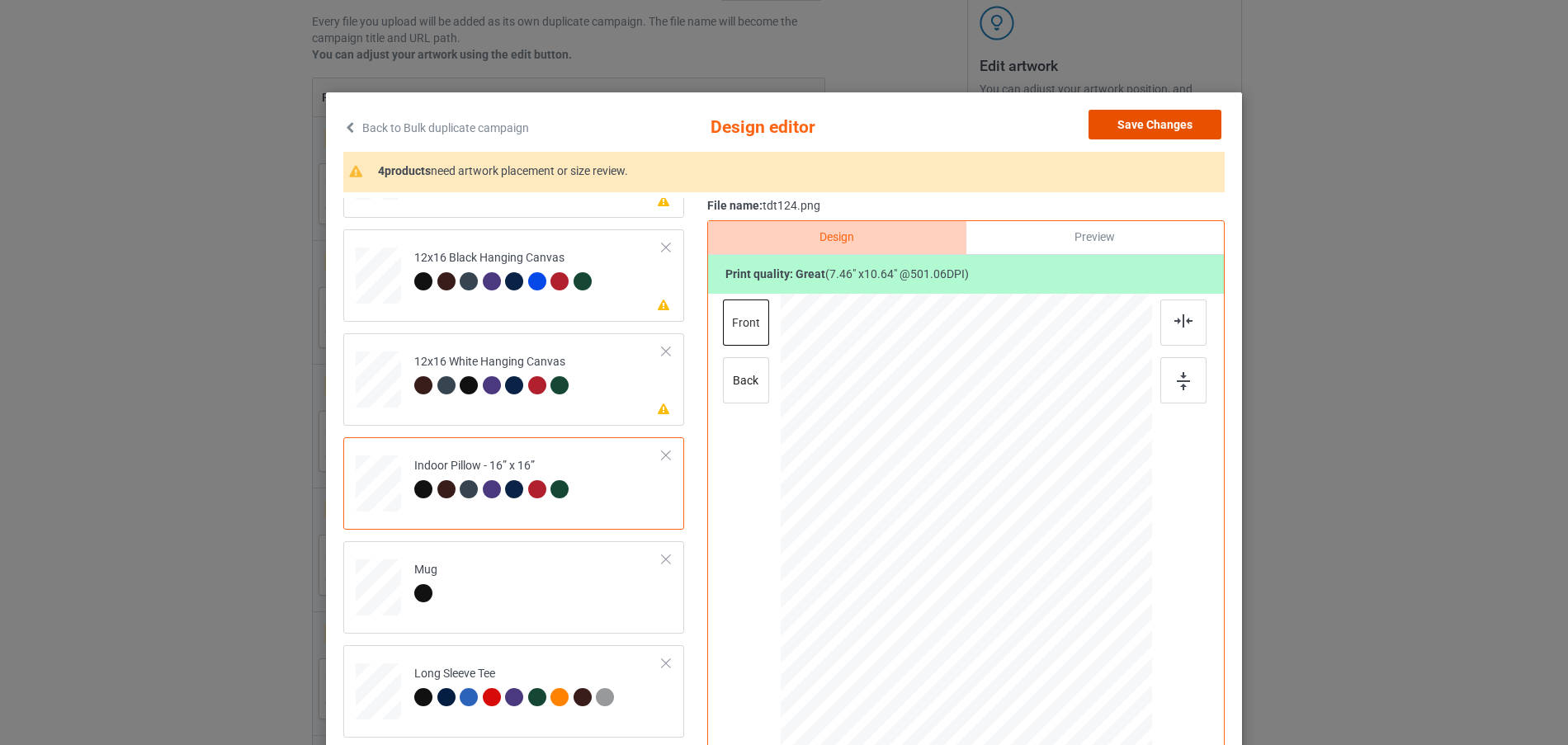
click at [1148, 116] on button "Save Changes" at bounding box center [1155, 125] width 133 height 30
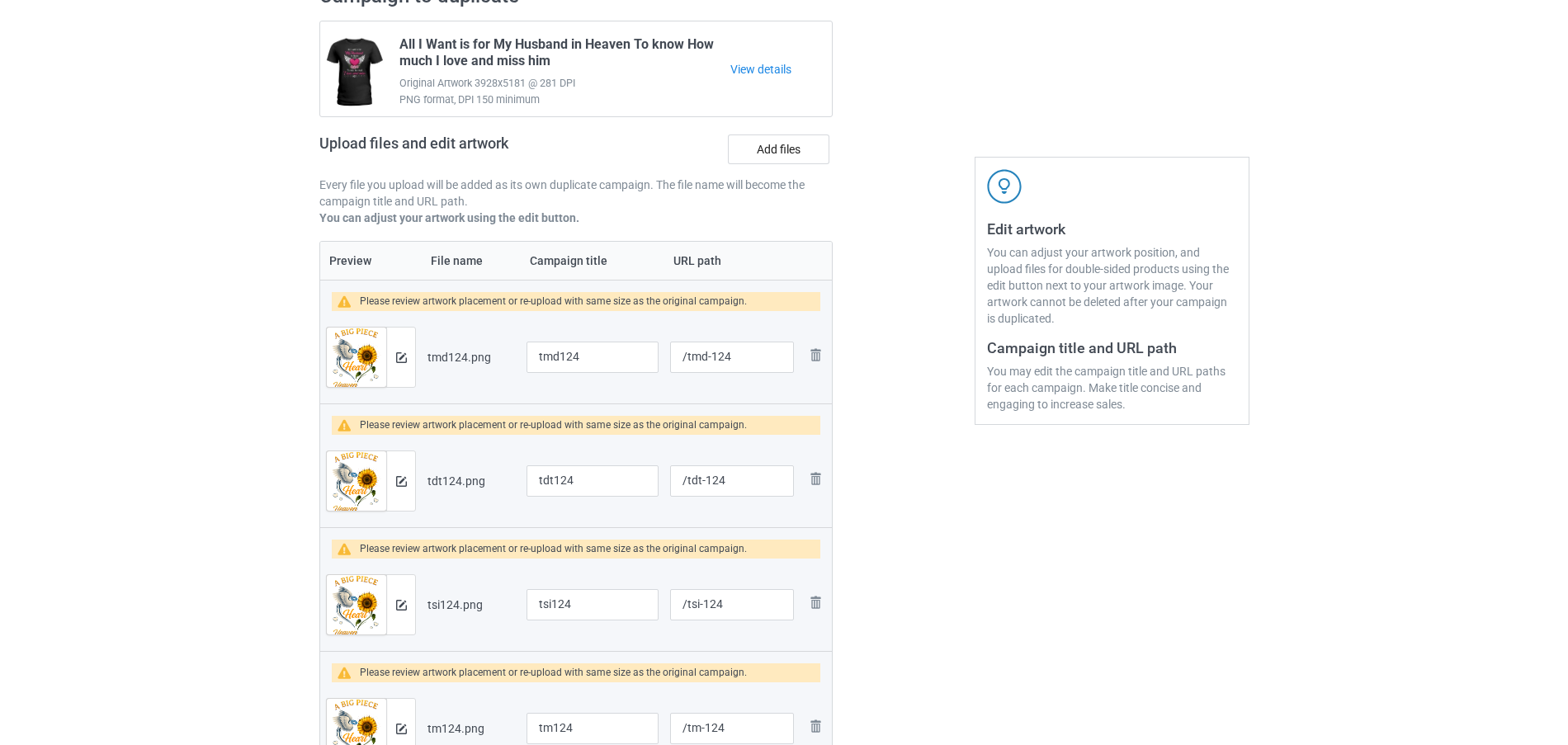
scroll to position [142, 0]
click at [402, 353] on div at bounding box center [393, 359] width 29 height 60
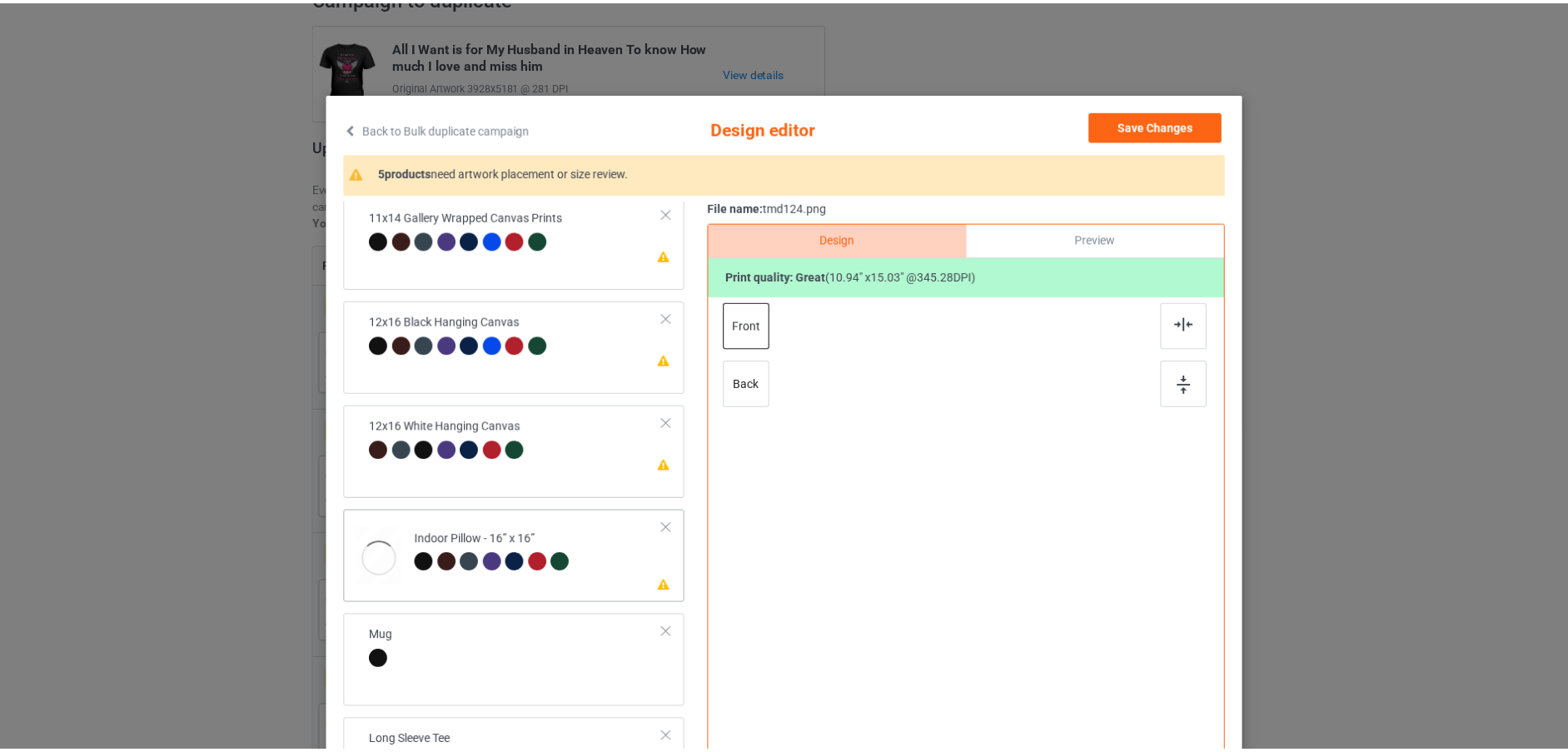
scroll to position [493, 0]
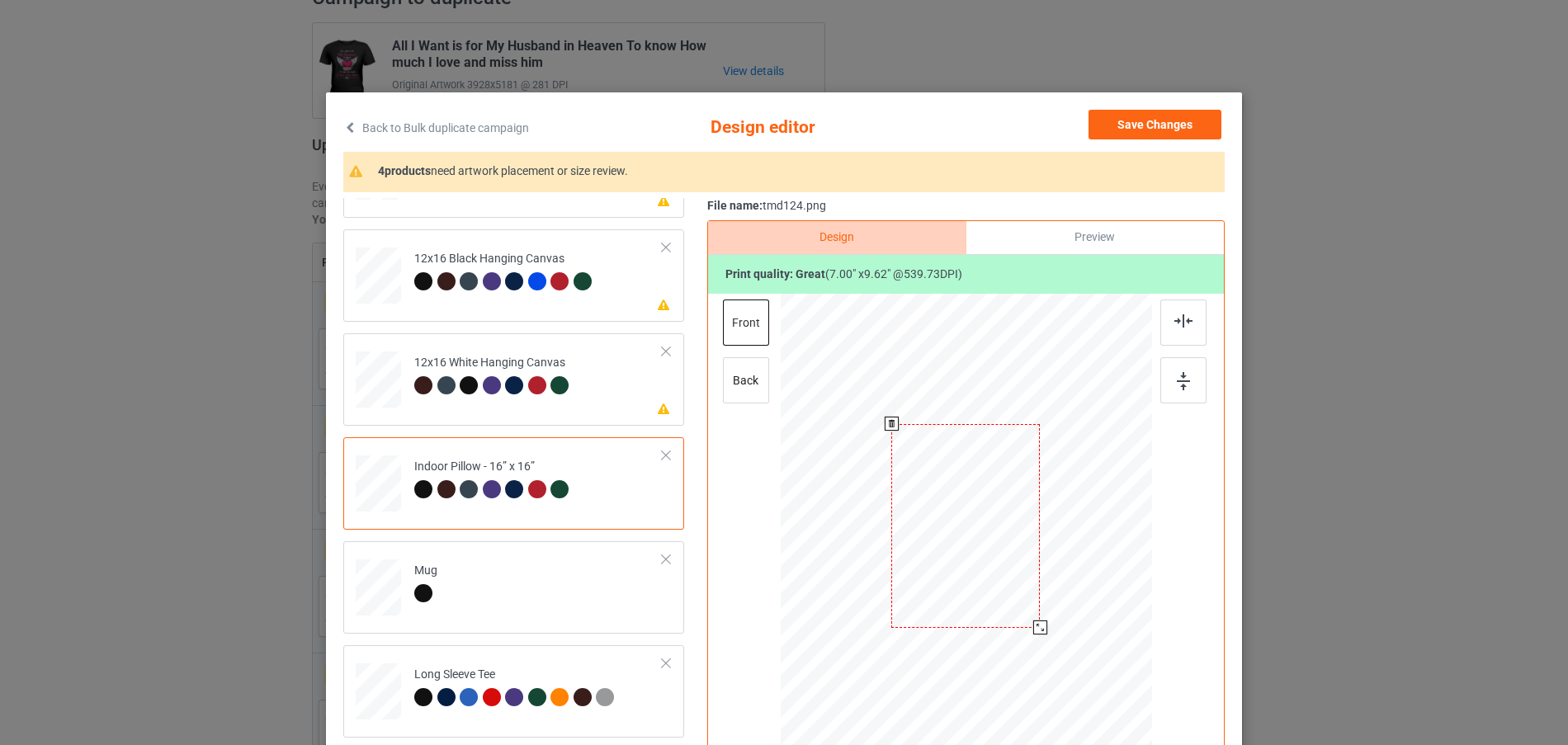
drag, startPoint x: 1073, startPoint y: 676, endPoint x: 1039, endPoint y: 622, distance: 63.8
click at [1039, 622] on div at bounding box center [1039, 627] width 14 height 14
drag, startPoint x: 1037, startPoint y: 630, endPoint x: 1042, endPoint y: 645, distance: 15.8
click at [1042, 645] on div at bounding box center [1049, 640] width 14 height 14
click at [1157, 112] on button "Save Changes" at bounding box center [1155, 125] width 133 height 30
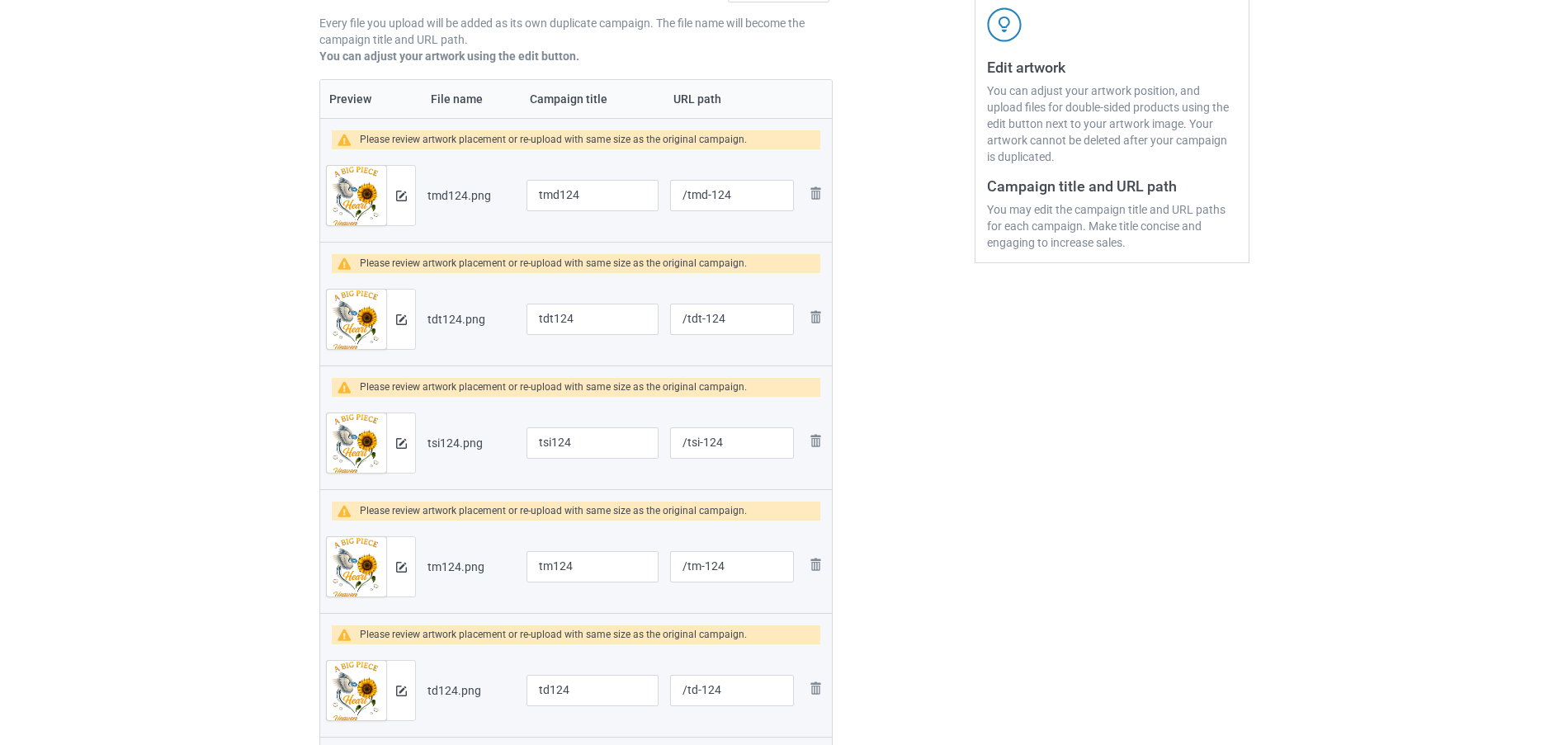
scroll to position [307, 0]
click at [389, 440] on img at bounding box center [395, 442] width 11 height 11
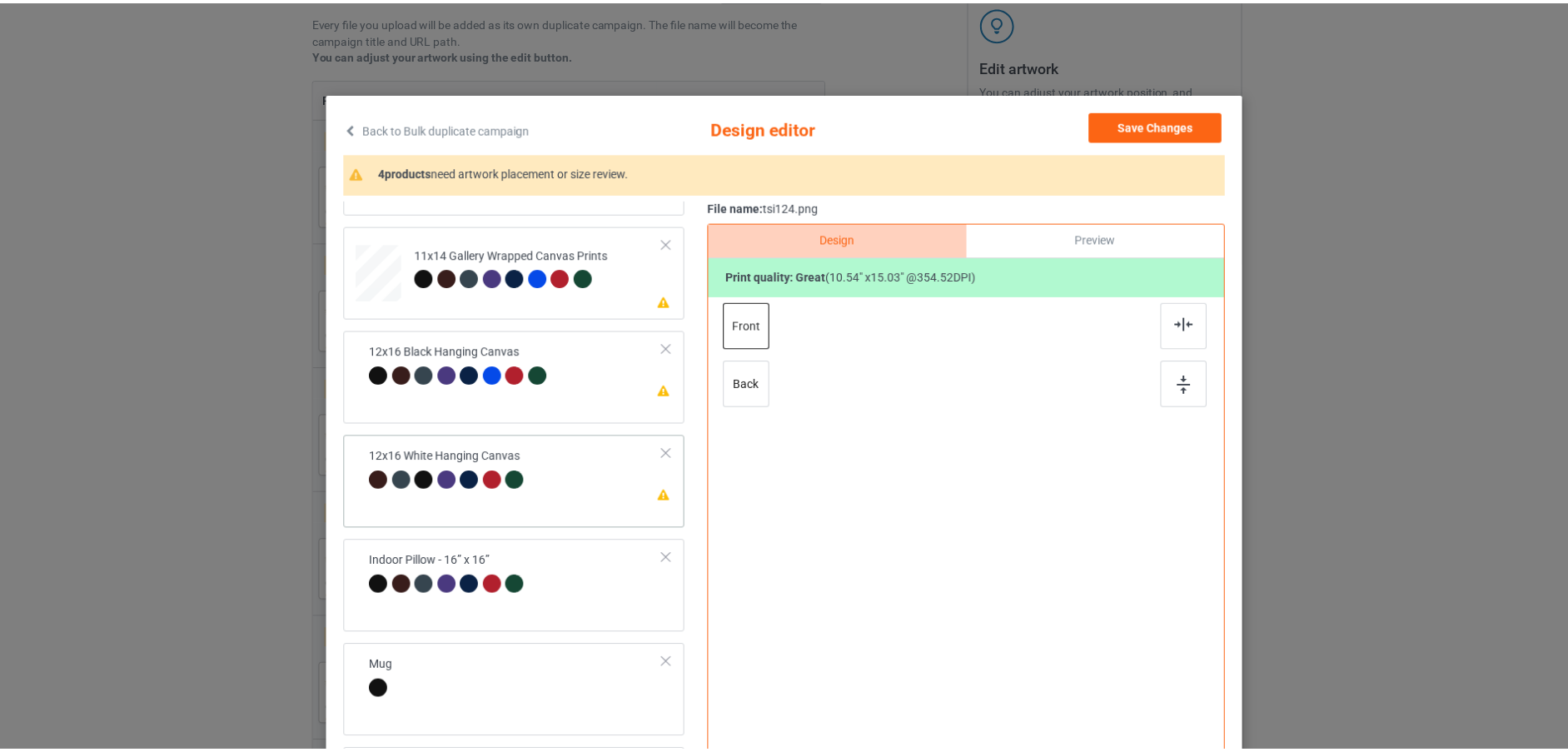
scroll to position [416, 0]
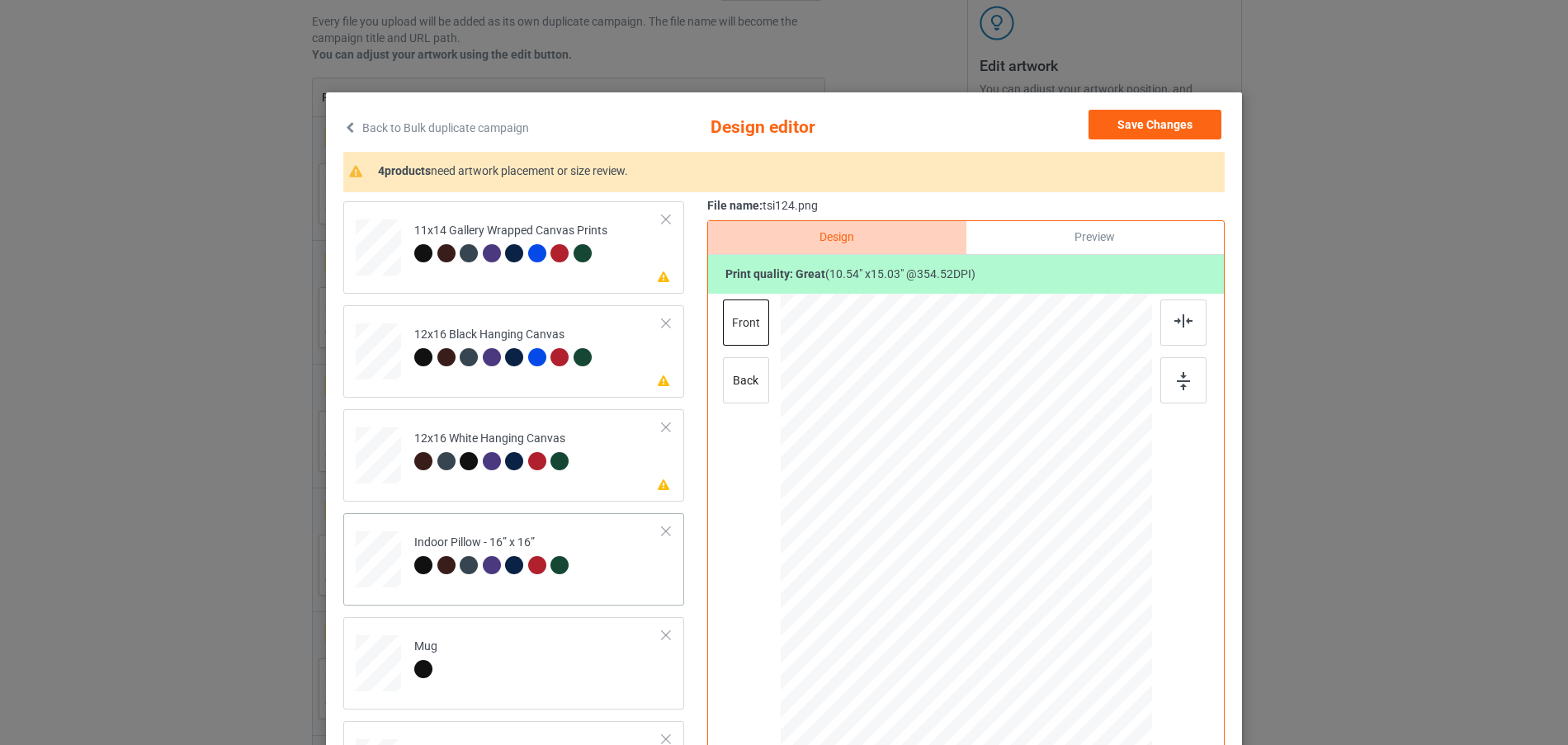
click at [1159, 118] on button "Save Changes" at bounding box center [1155, 125] width 133 height 30
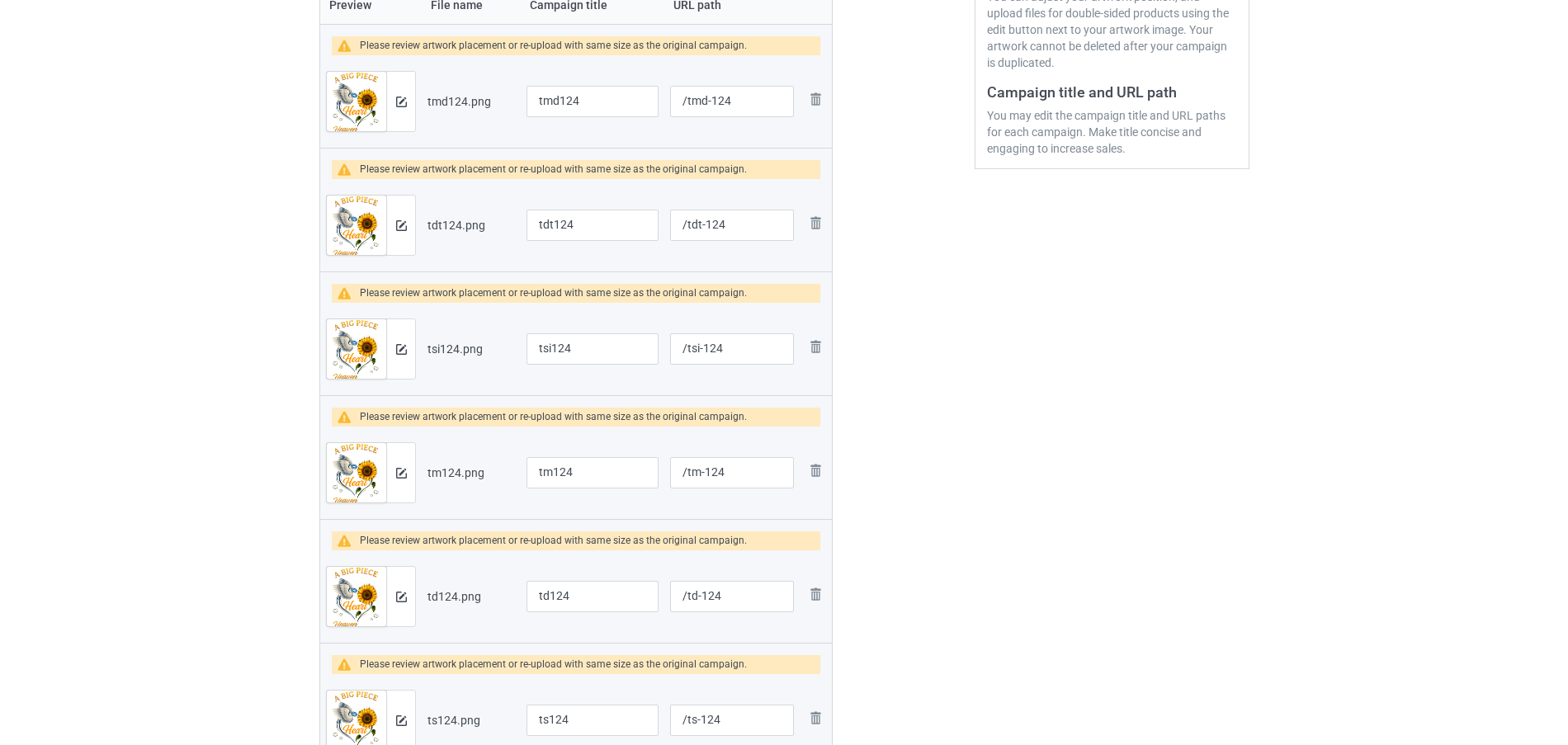
scroll to position [554, 0]
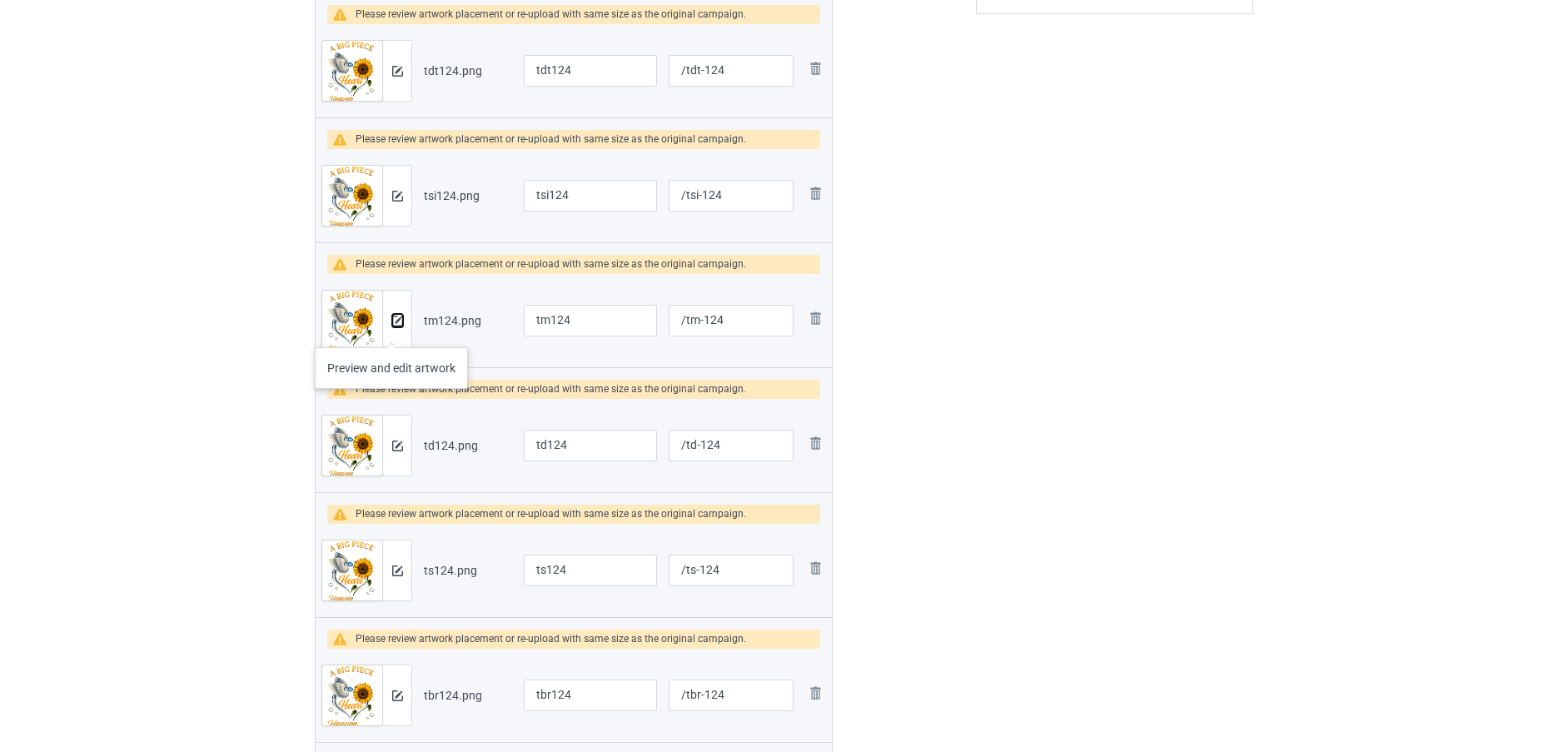
click at [392, 327] on button at bounding box center [398, 320] width 11 height 13
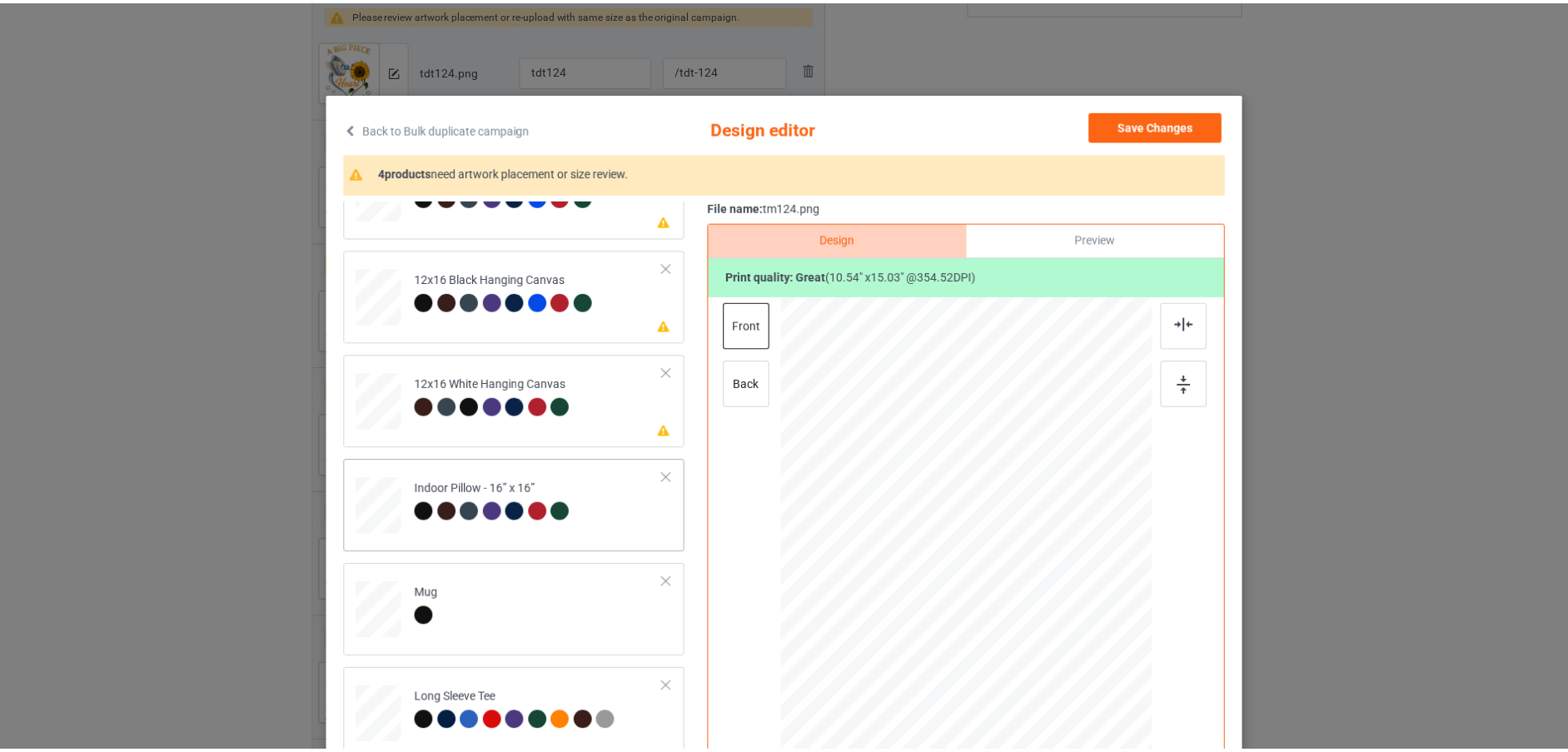
scroll to position [493, 0]
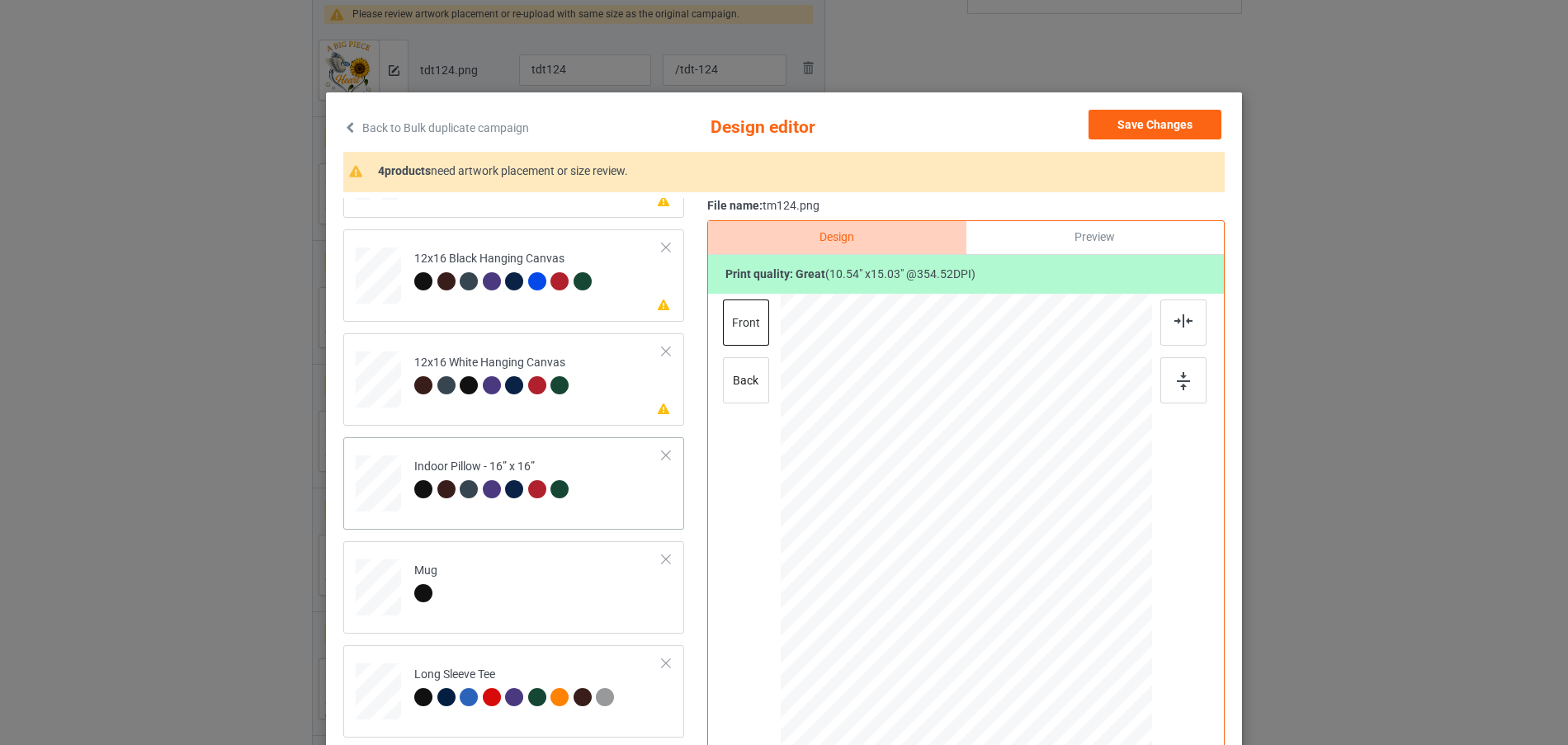
click at [1153, 124] on button "Save Changes" at bounding box center [1155, 125] width 133 height 30
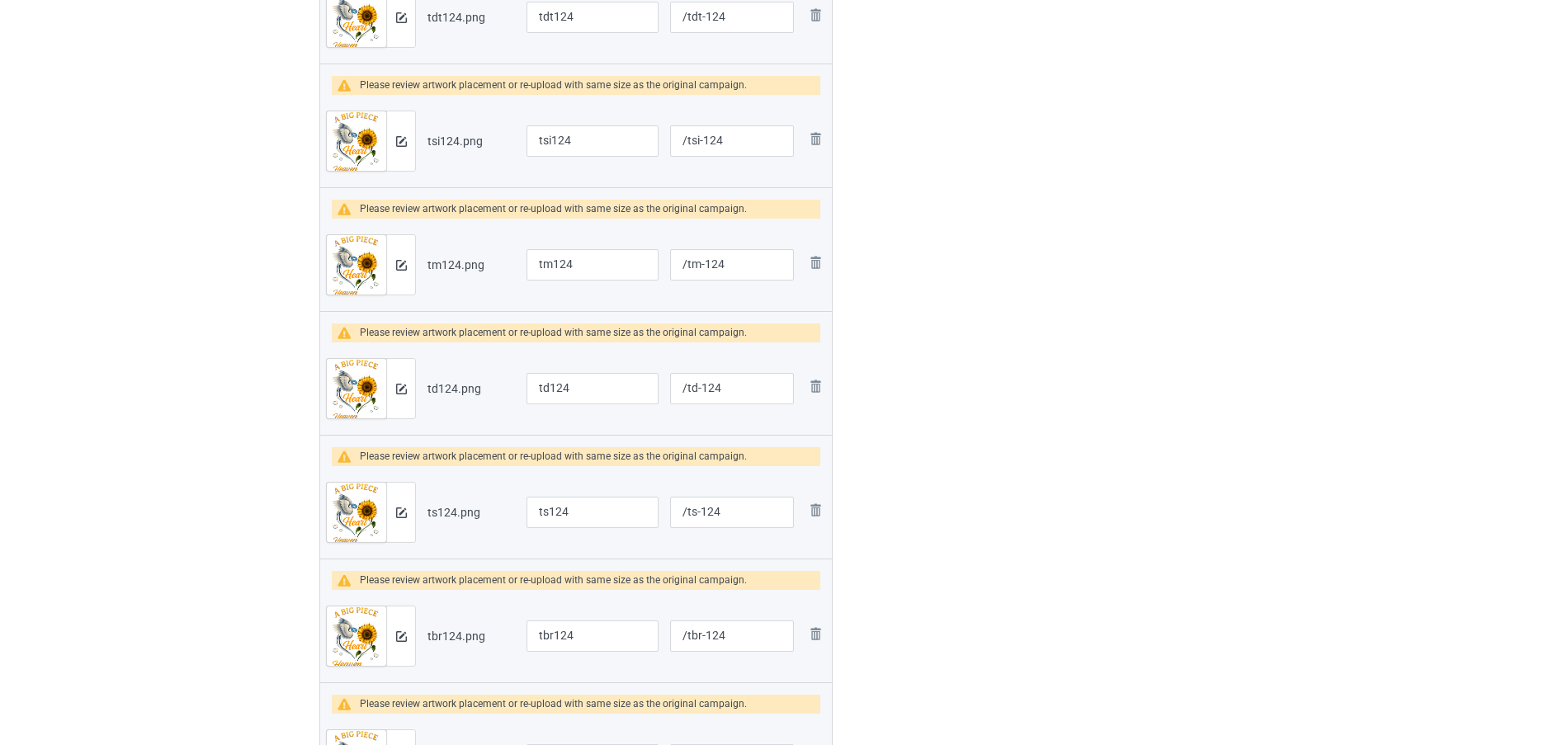
scroll to position [637, 0]
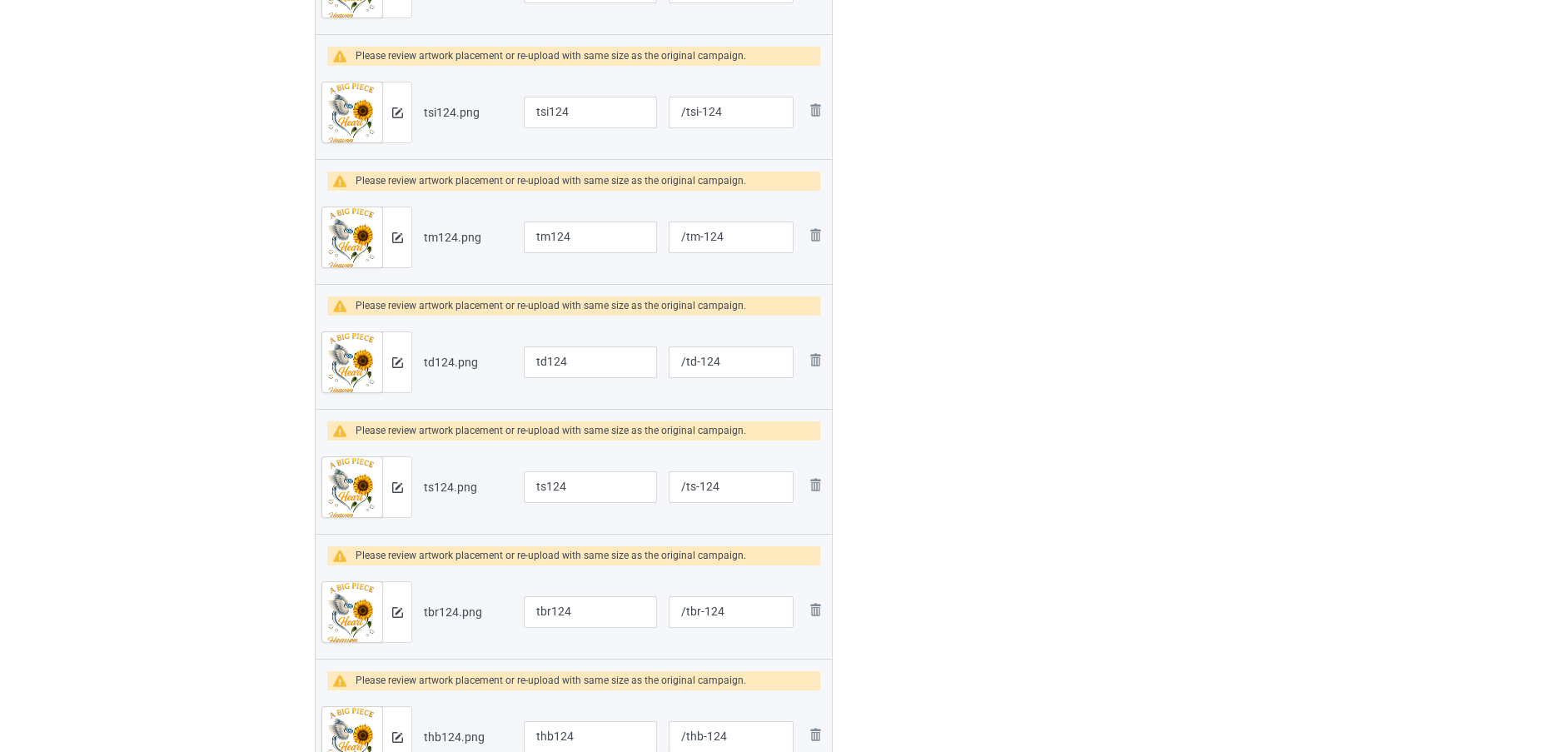
click at [409, 371] on div at bounding box center [396, 362] width 29 height 60
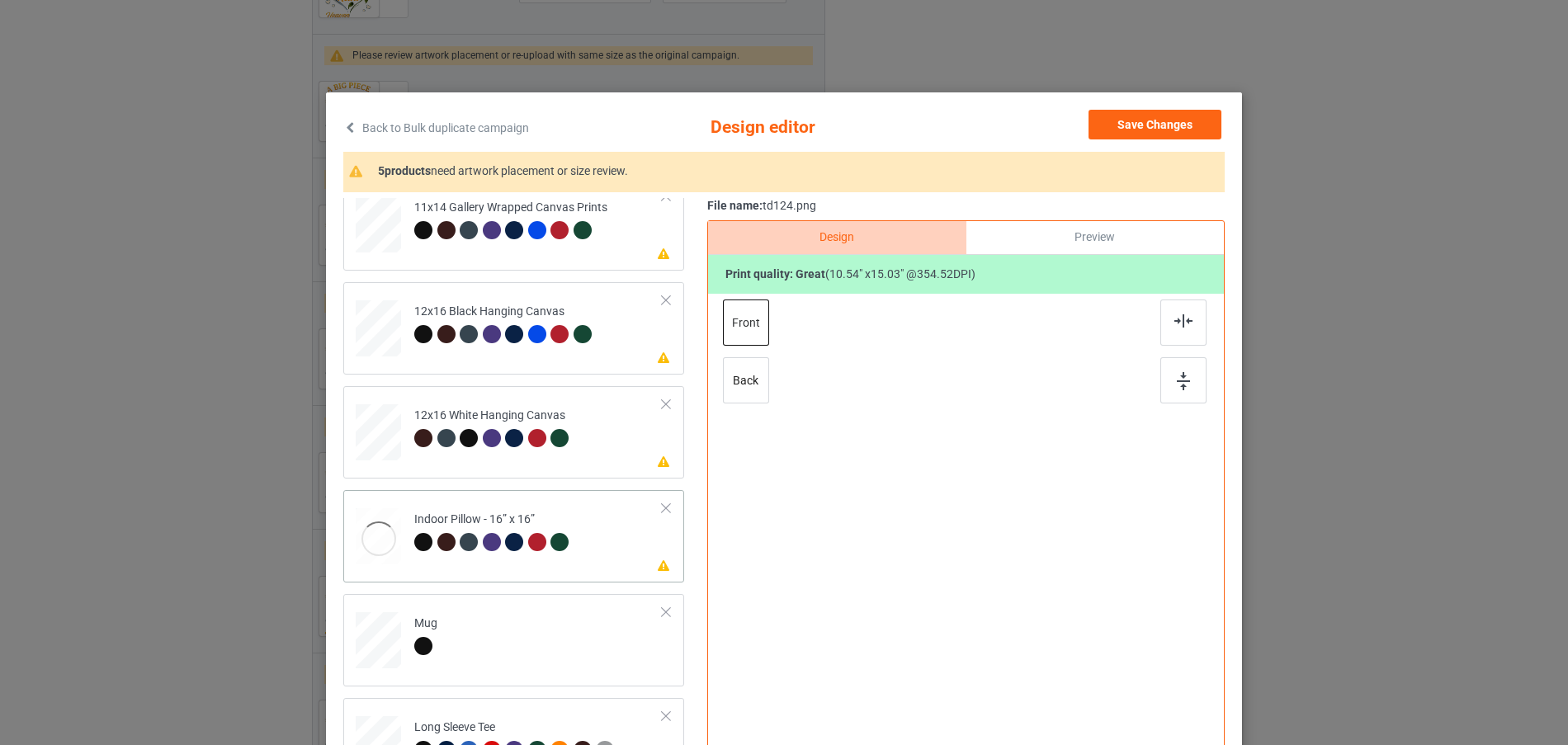
scroll to position [406, 0]
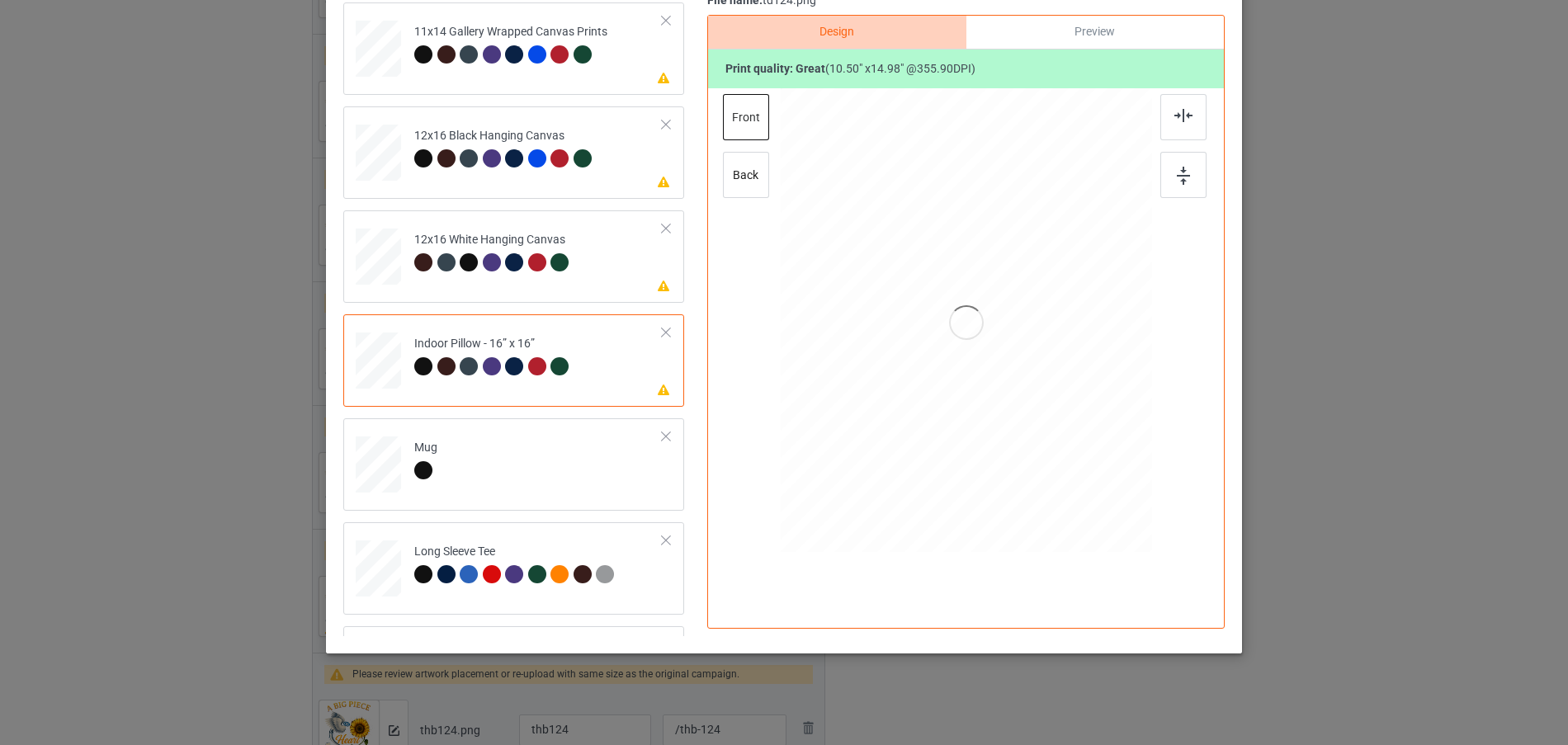
scroll to position [207, 0]
drag, startPoint x: 1069, startPoint y: 474, endPoint x: 1041, endPoint y: 423, distance: 58.2
click at [1041, 423] on div at bounding box center [1043, 430] width 14 height 14
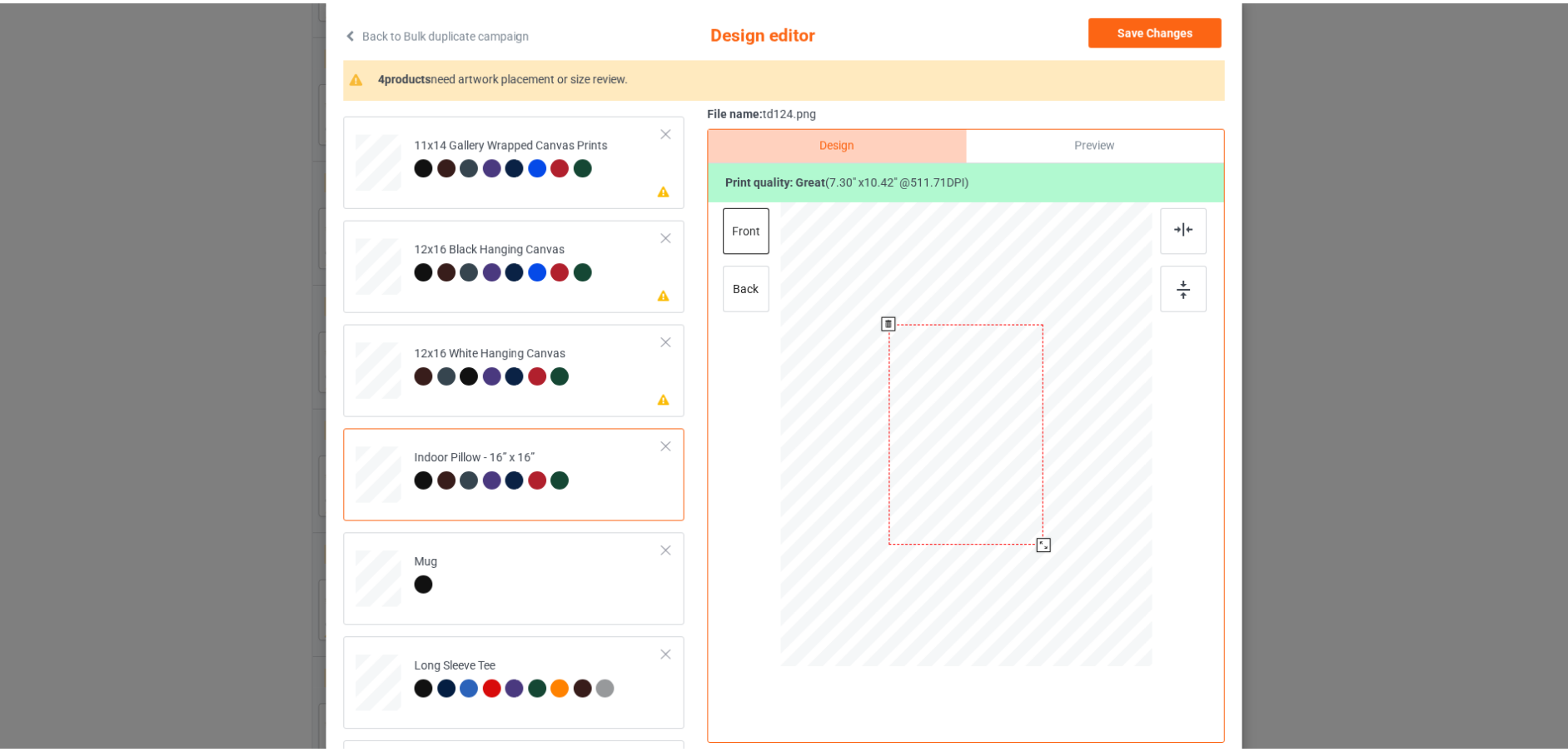
scroll to position [0, 0]
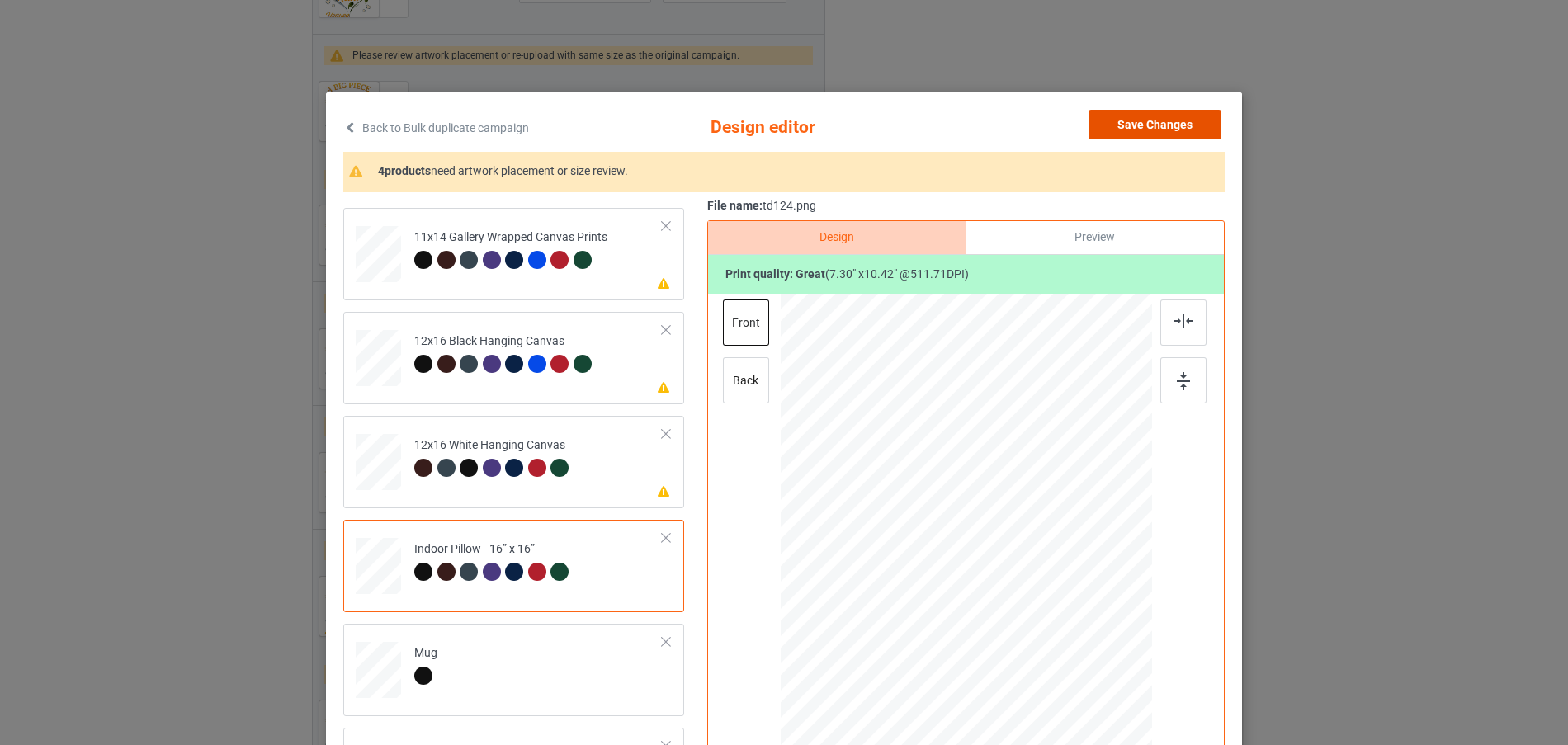
click at [1166, 126] on button "Save Changes" at bounding box center [1155, 125] width 133 height 30
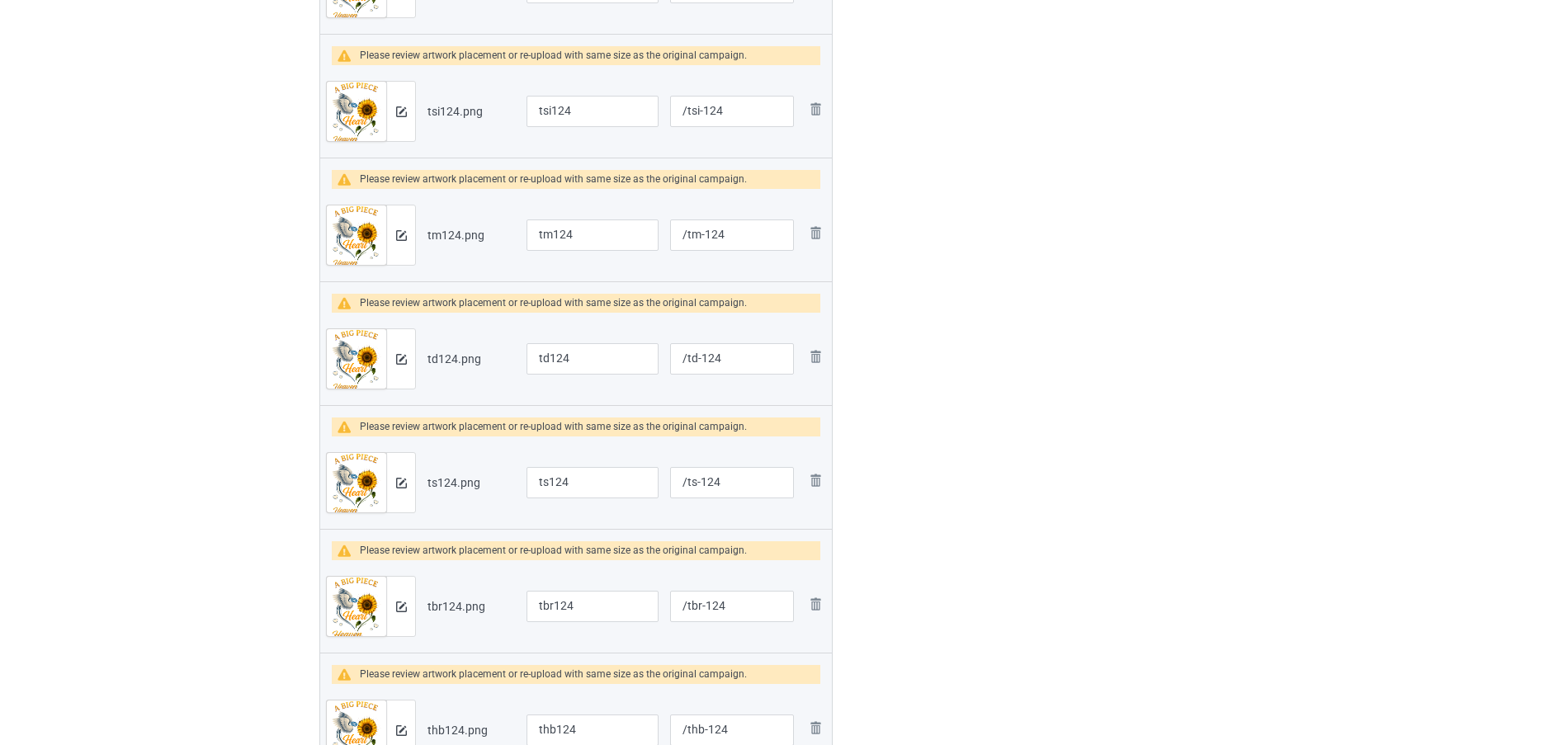
scroll to position [719, 0]
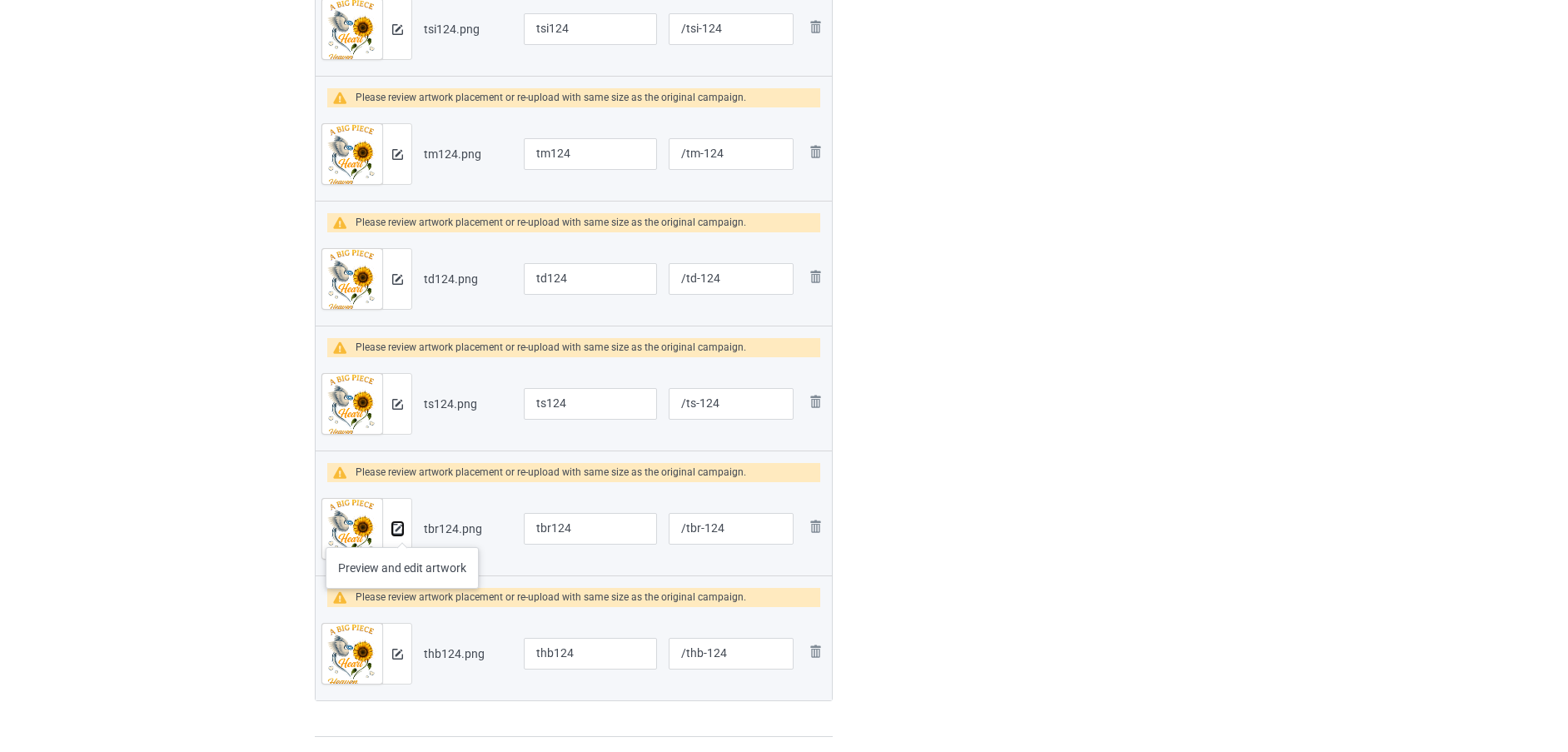
click at [402, 530] on img at bounding box center [398, 529] width 11 height 11
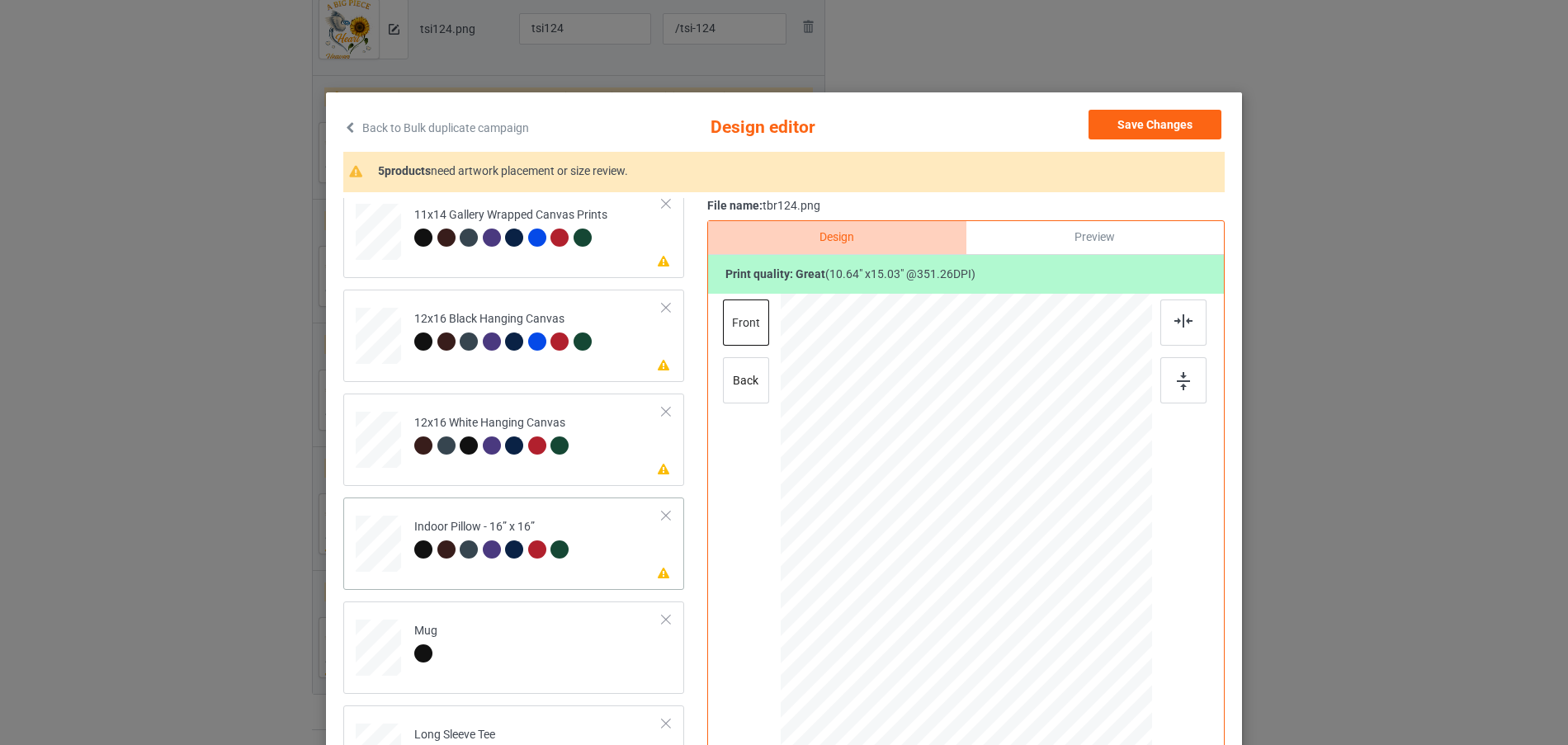
scroll to position [488, 0]
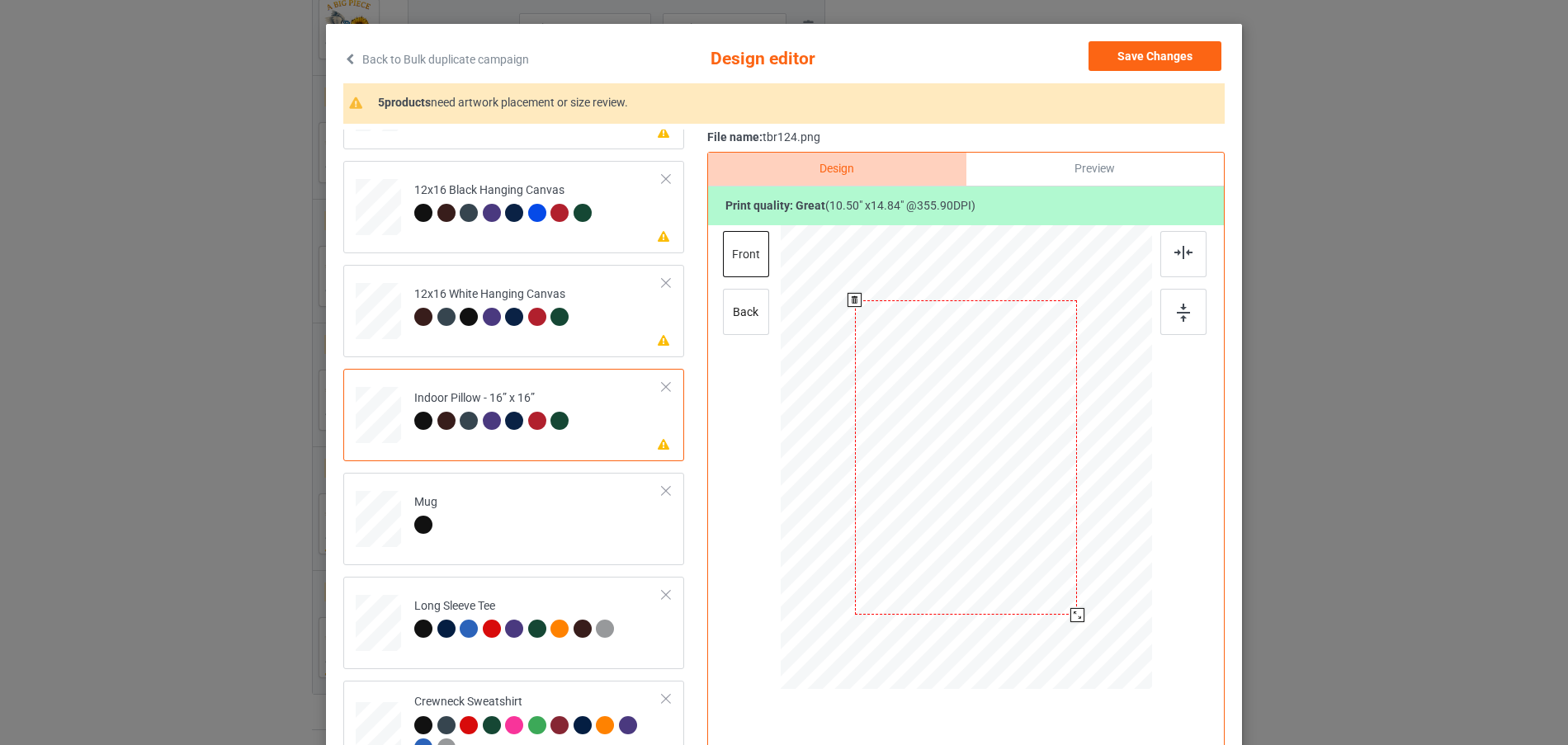
scroll to position [165, 0]
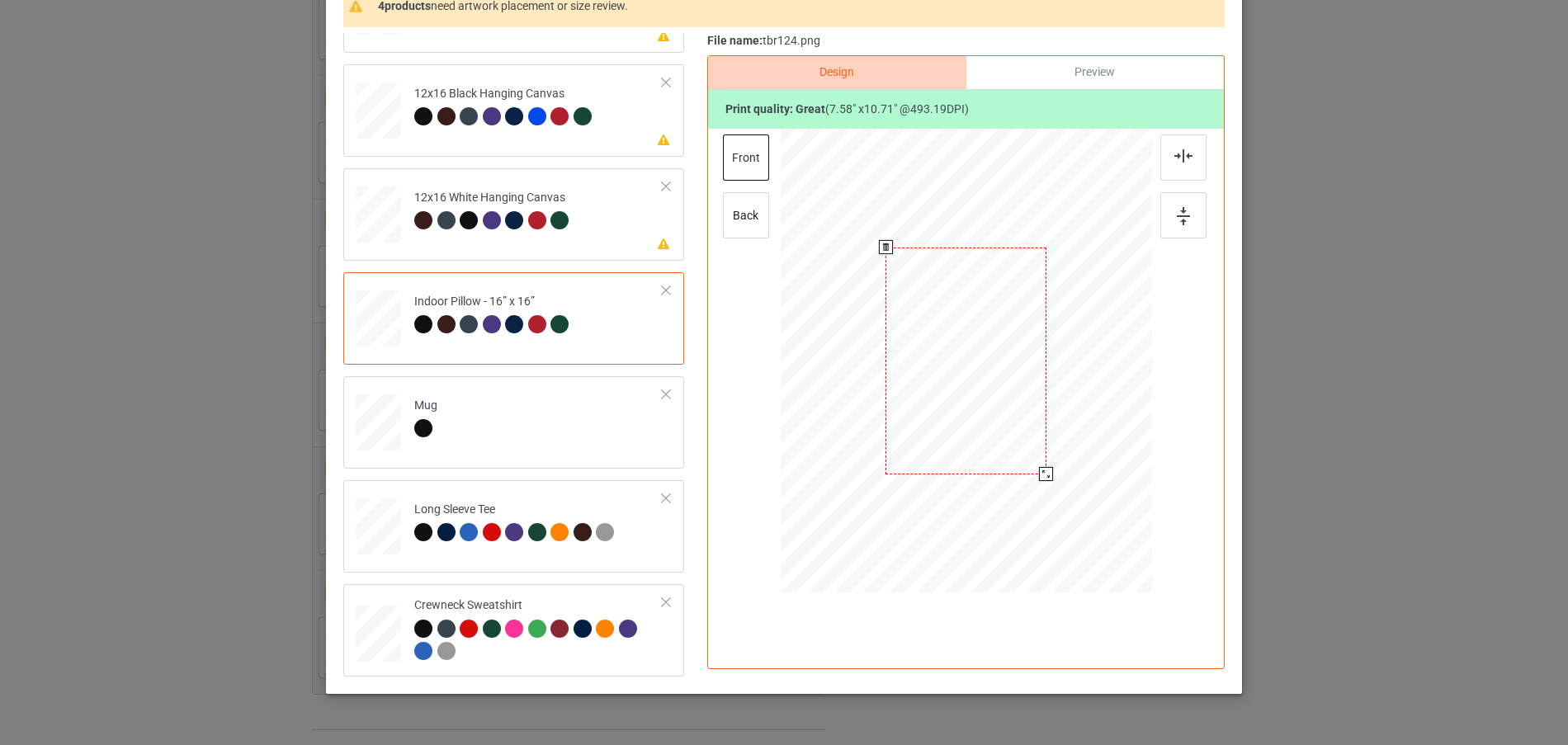
drag, startPoint x: 1068, startPoint y: 520, endPoint x: 1042, endPoint y: 473, distance: 53.7
click at [1042, 473] on div at bounding box center [1045, 473] width 14 height 14
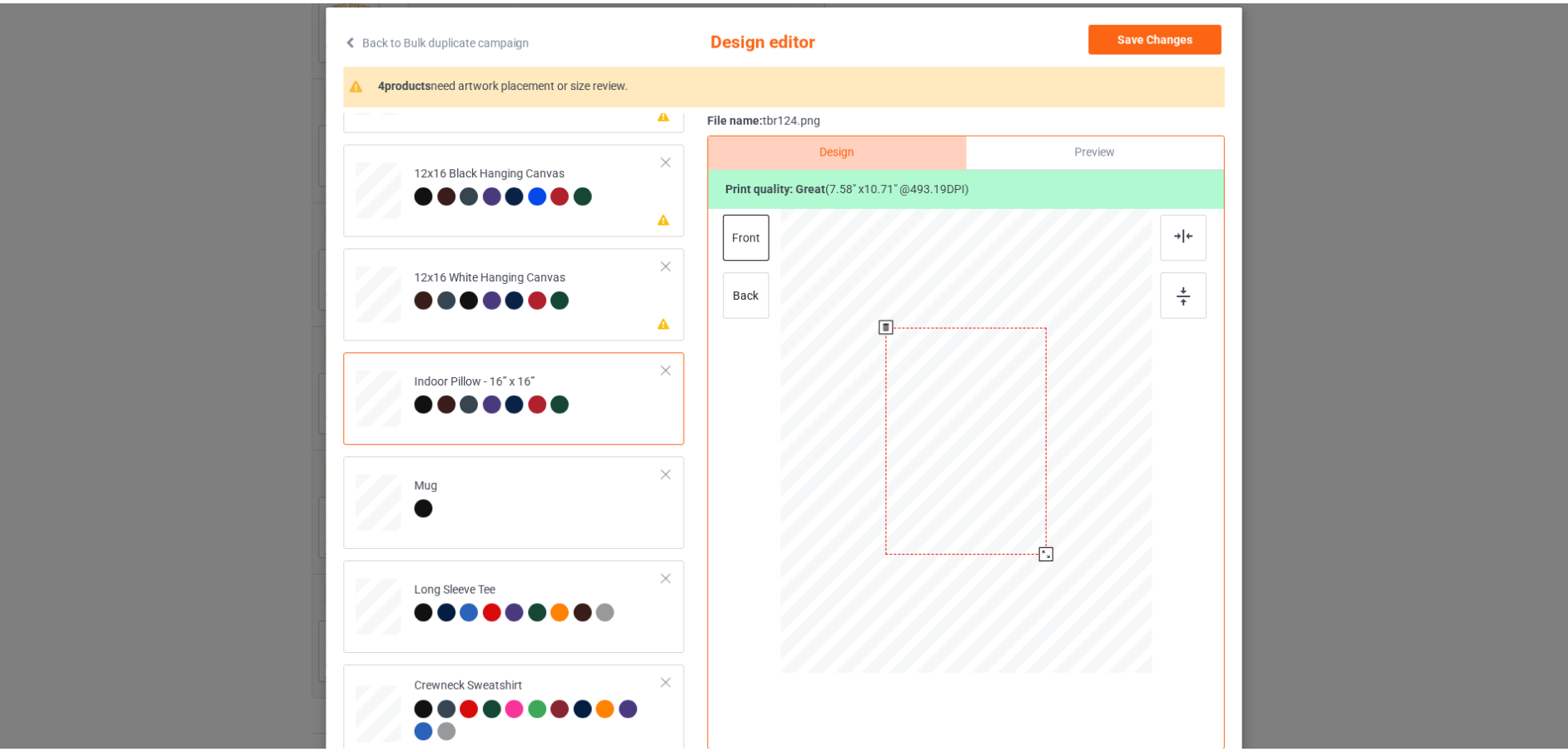
scroll to position [0, 0]
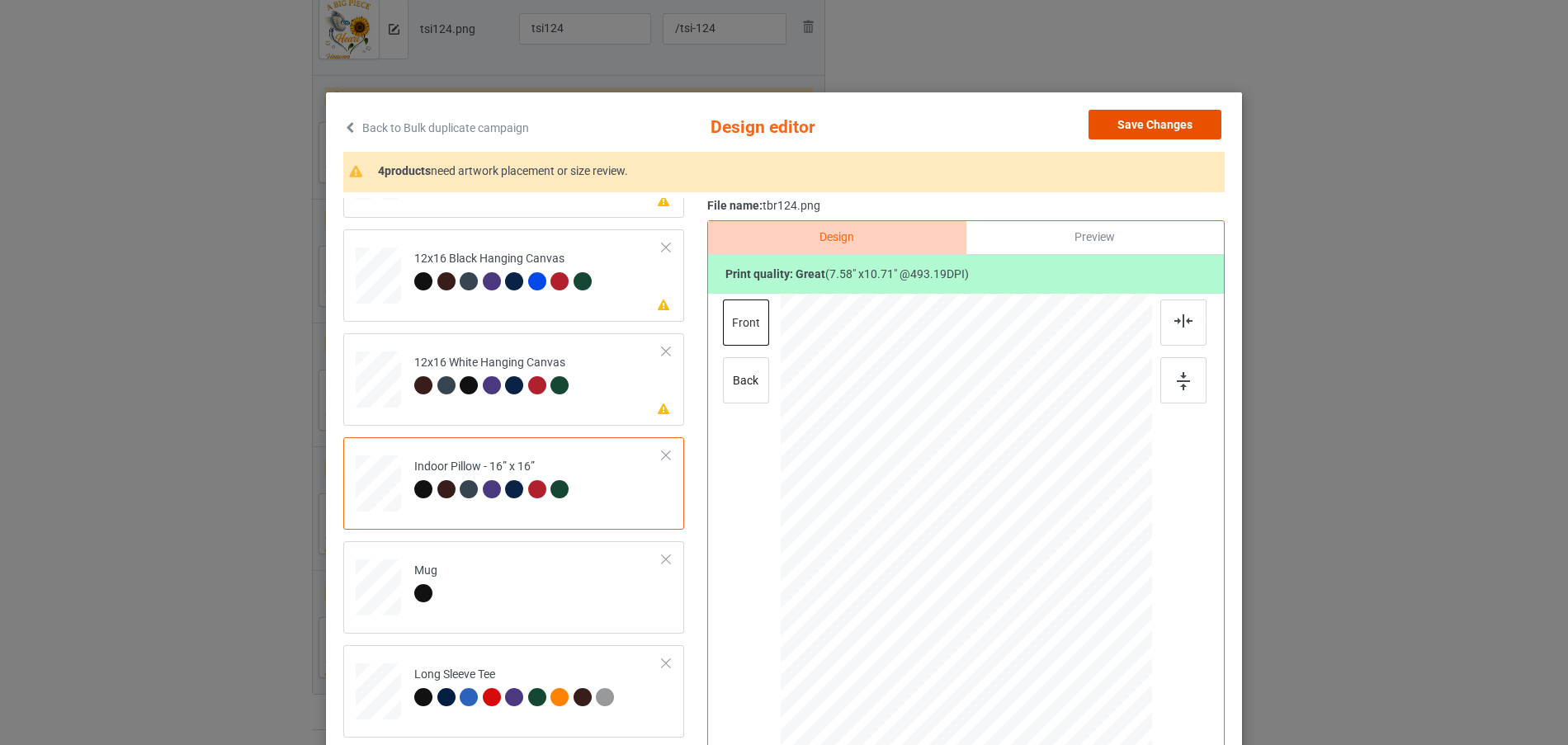
click at [1146, 120] on button "Save Changes" at bounding box center [1155, 125] width 133 height 30
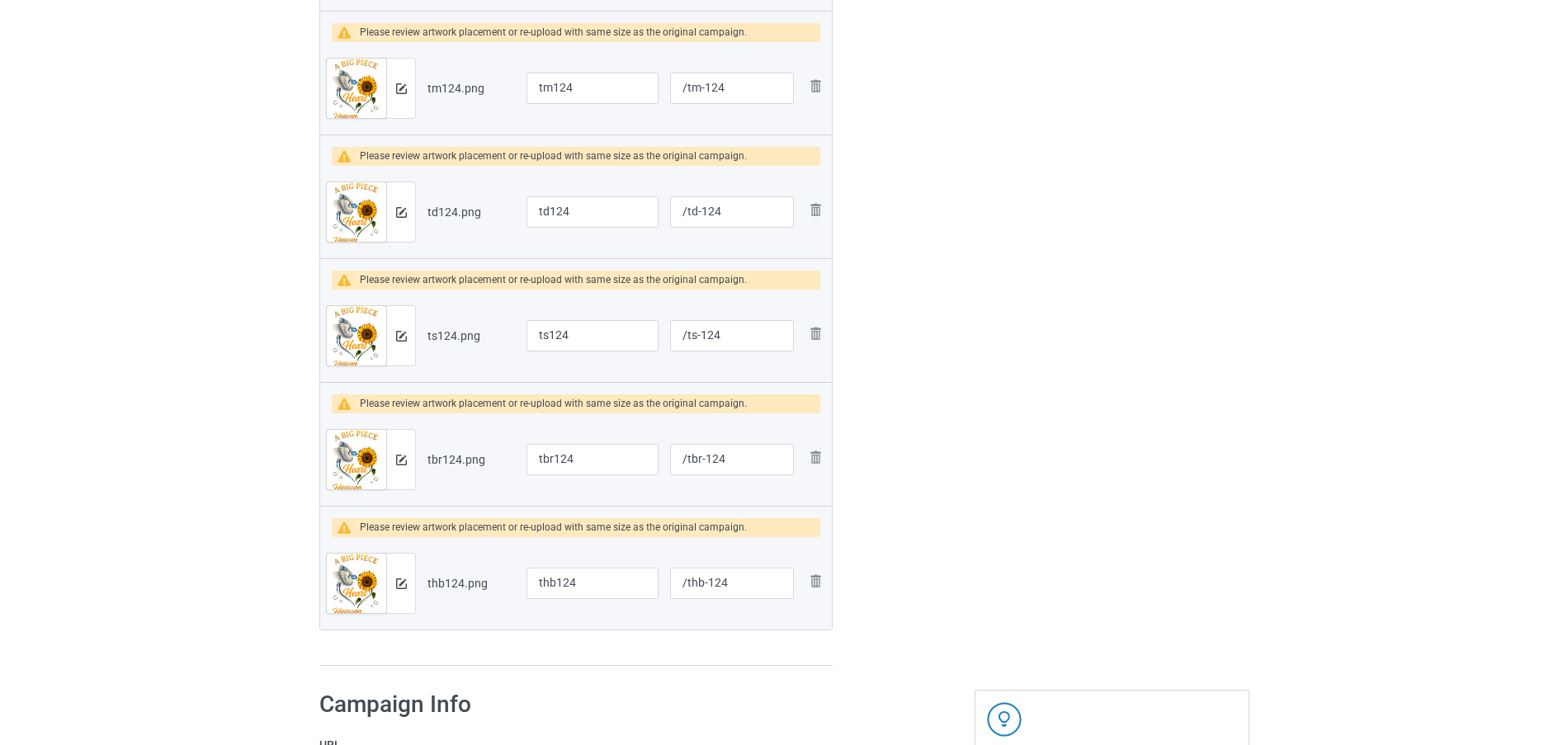
scroll to position [884, 0]
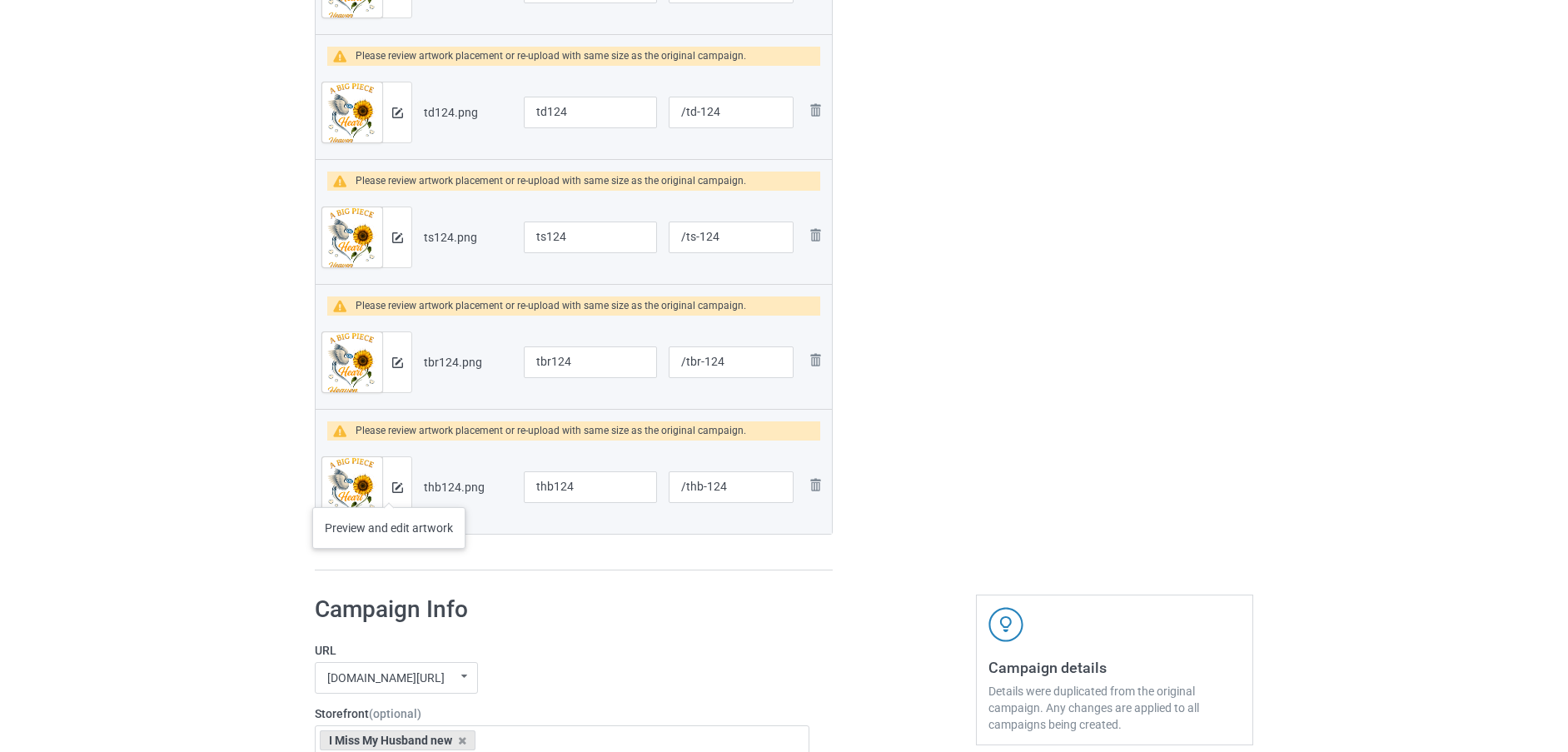
click at [389, 490] on div at bounding box center [396, 487] width 29 height 60
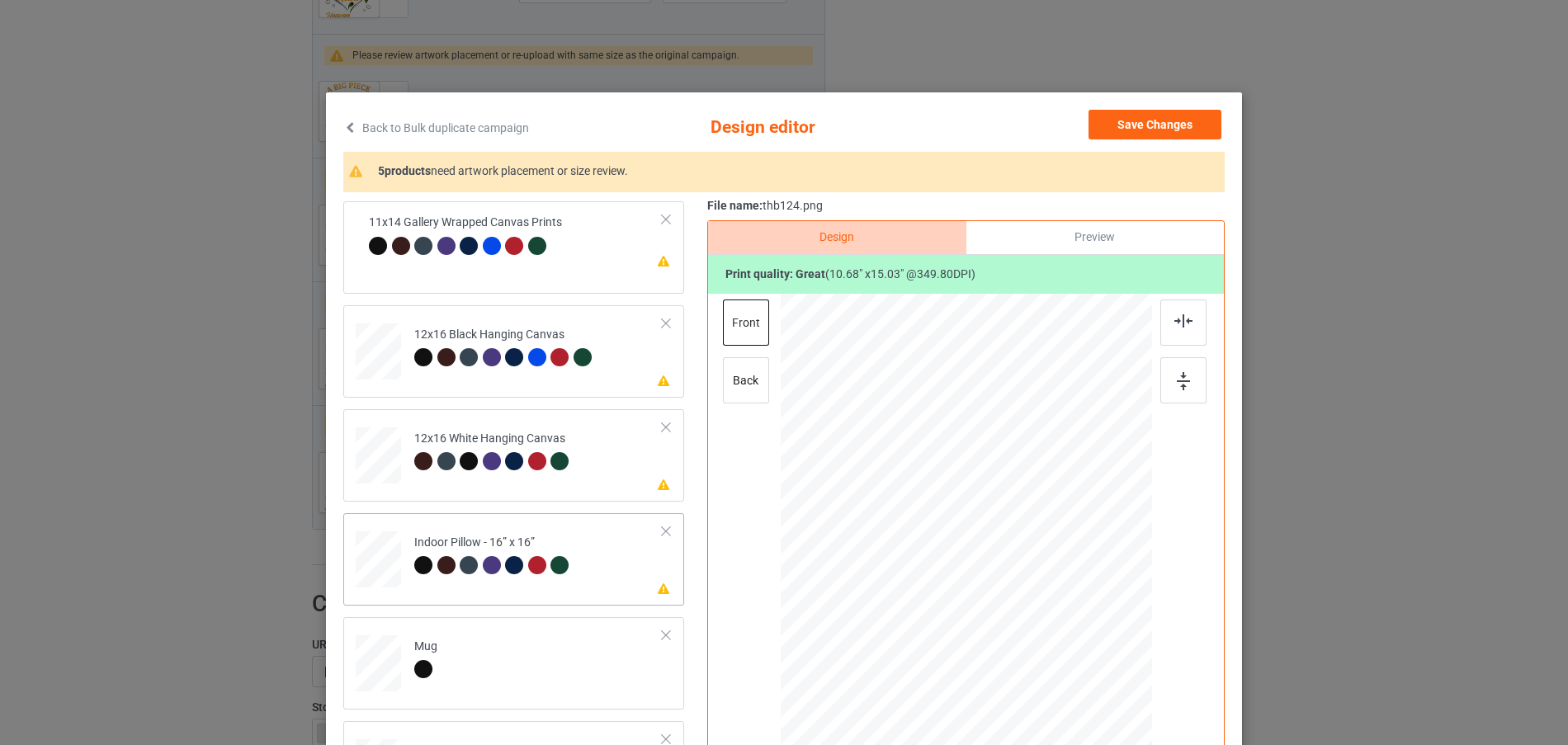
scroll to position [417, 0]
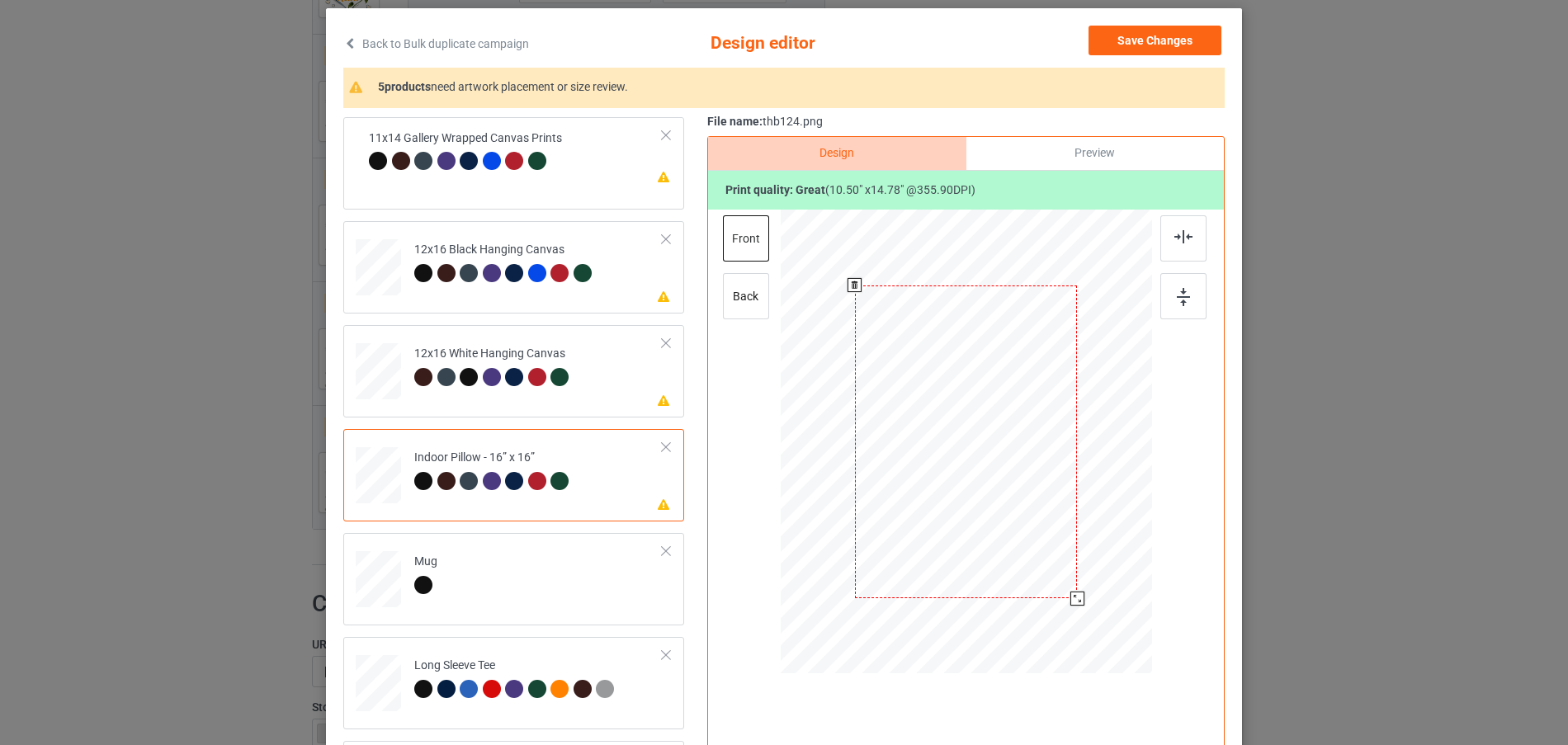
scroll to position [165, 0]
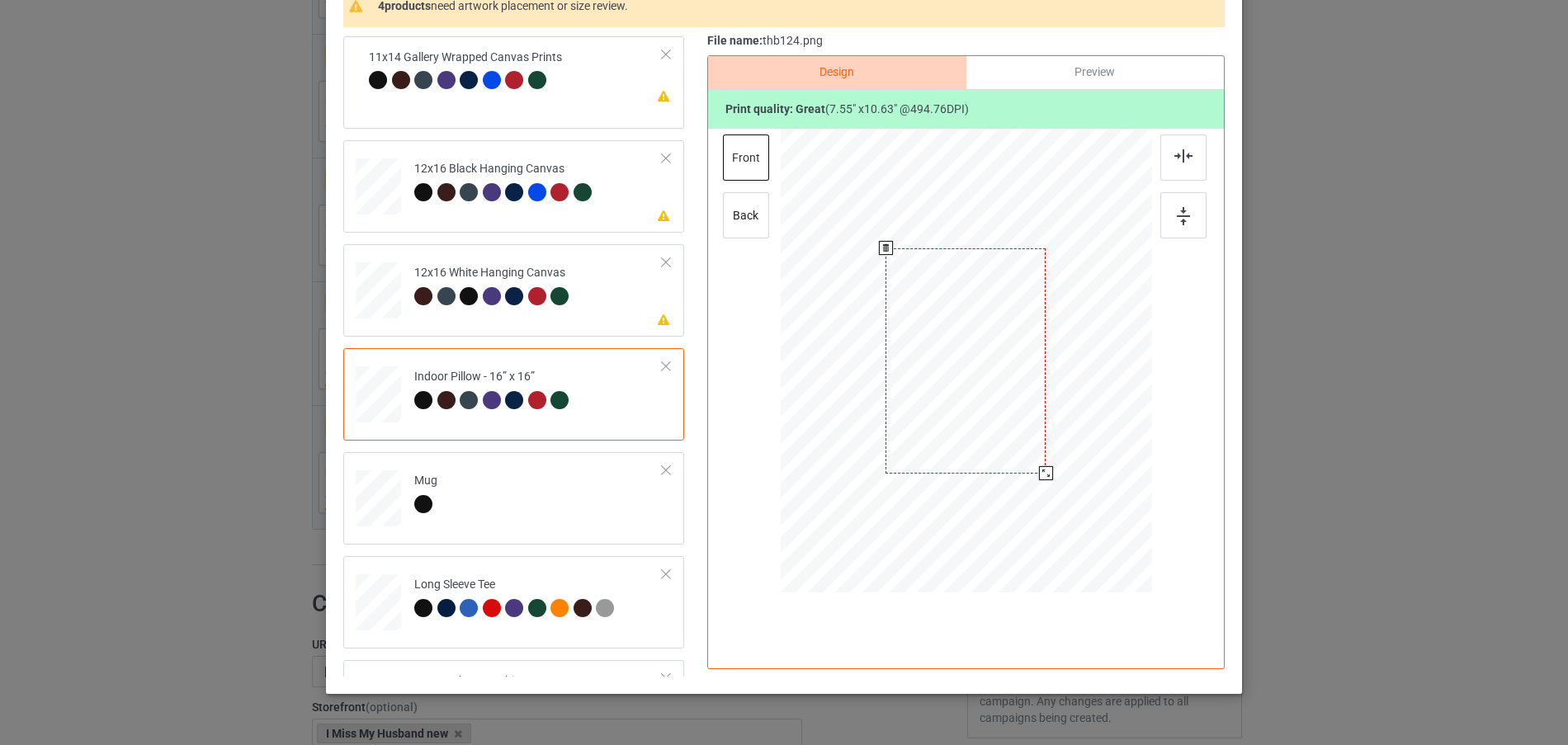
drag, startPoint x: 1052, startPoint y: 479, endPoint x: 1049, endPoint y: 468, distance: 11.4
click at [1049, 468] on div at bounding box center [966, 361] width 371 height 370
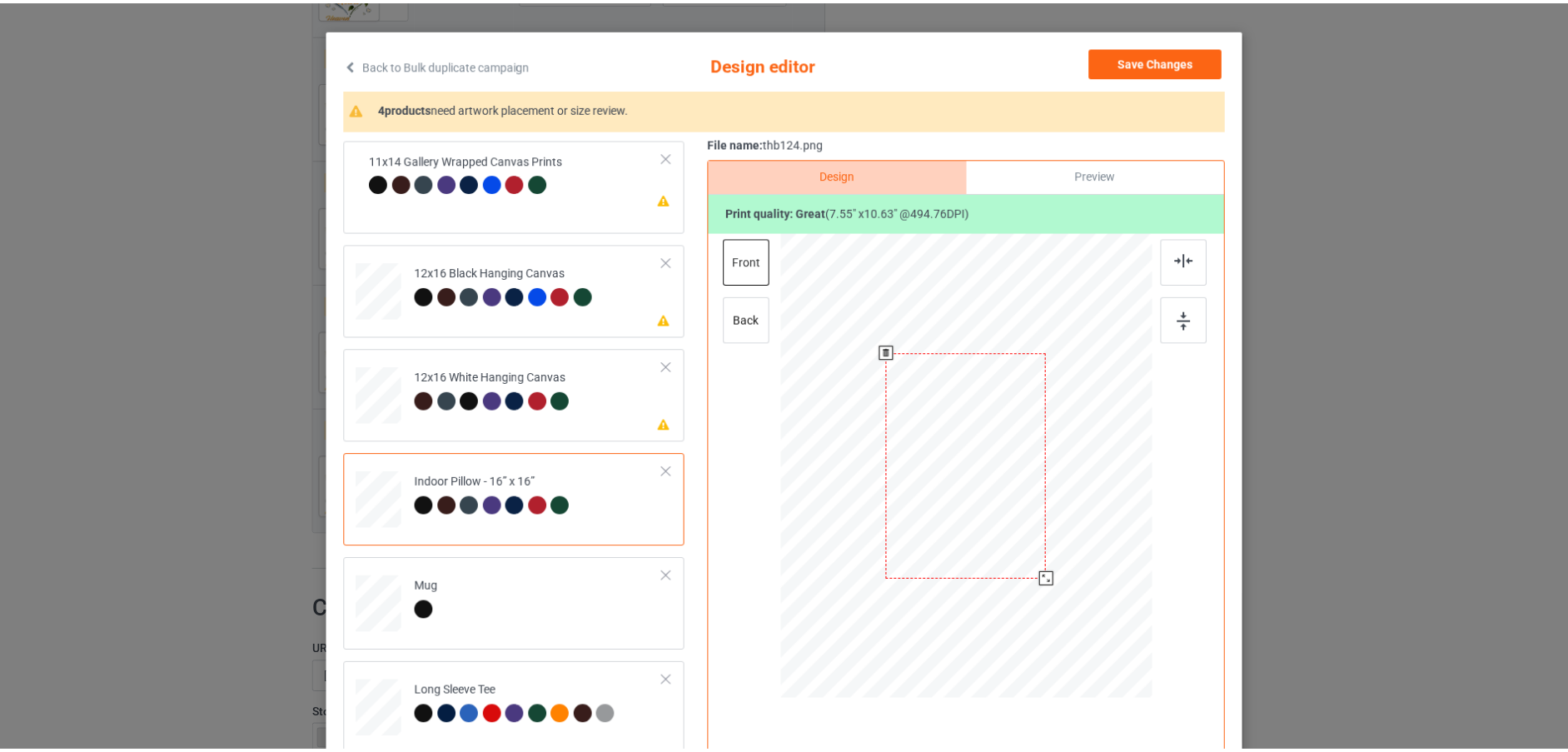
scroll to position [0, 0]
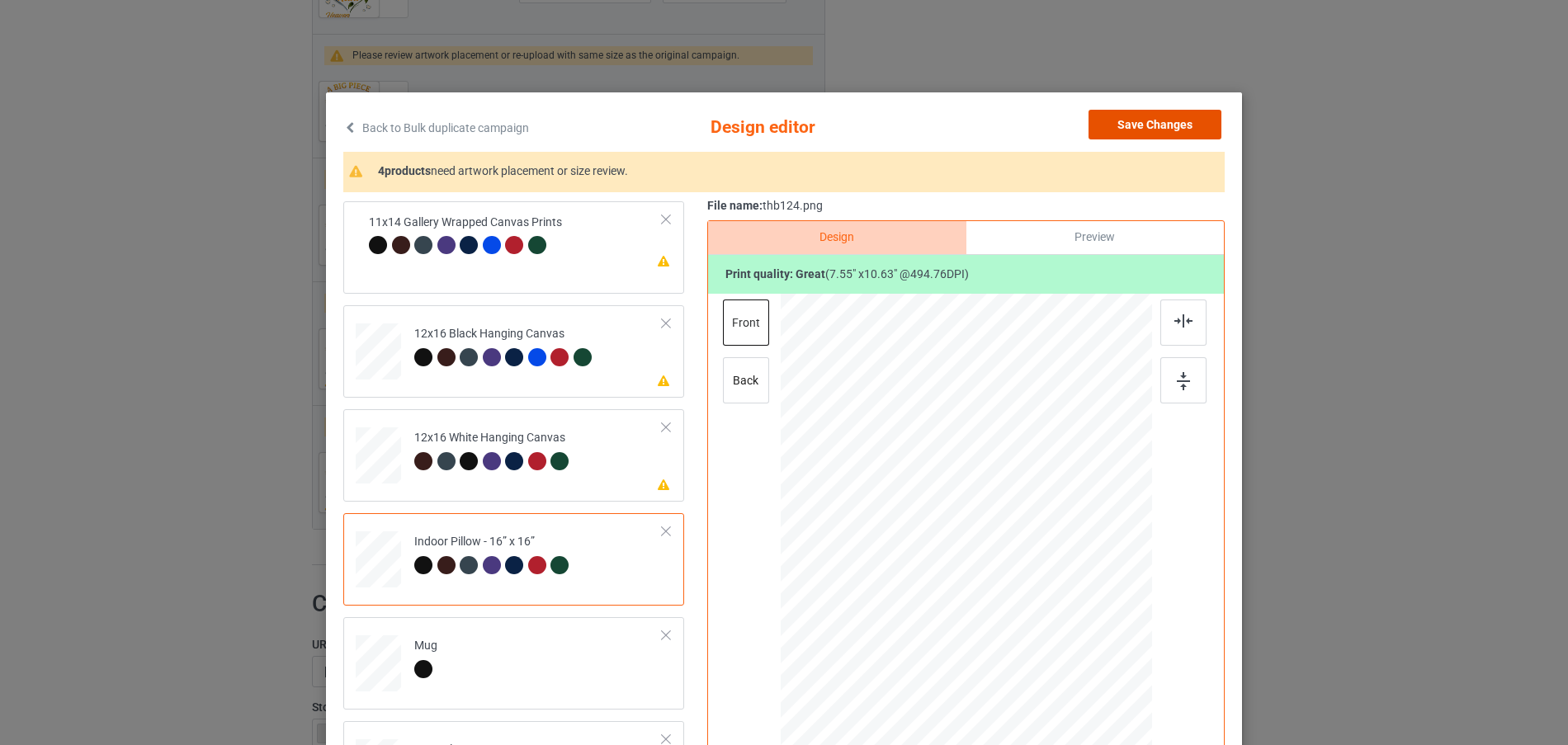
click at [1139, 128] on button "Save Changes" at bounding box center [1155, 125] width 133 height 30
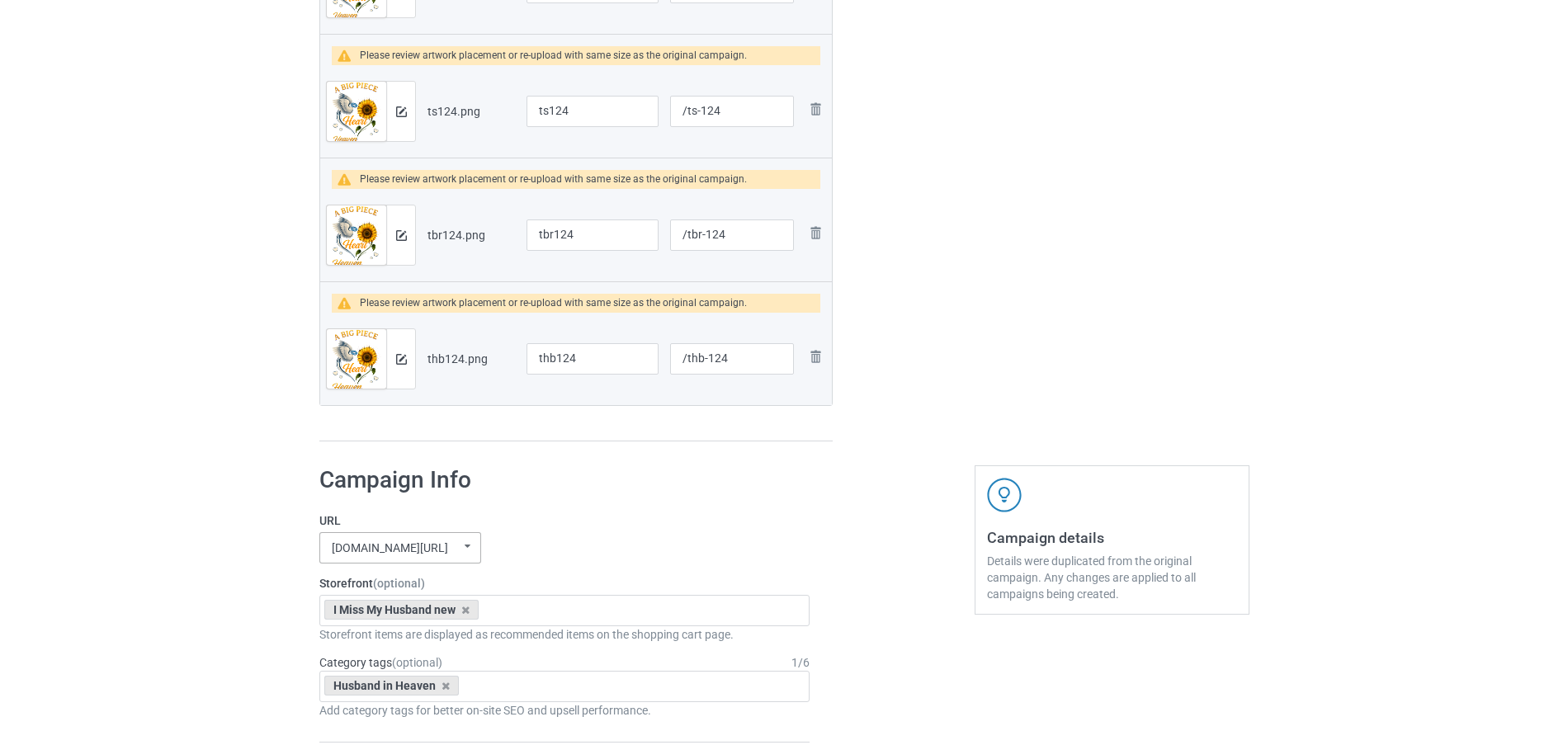
scroll to position [1131, 0]
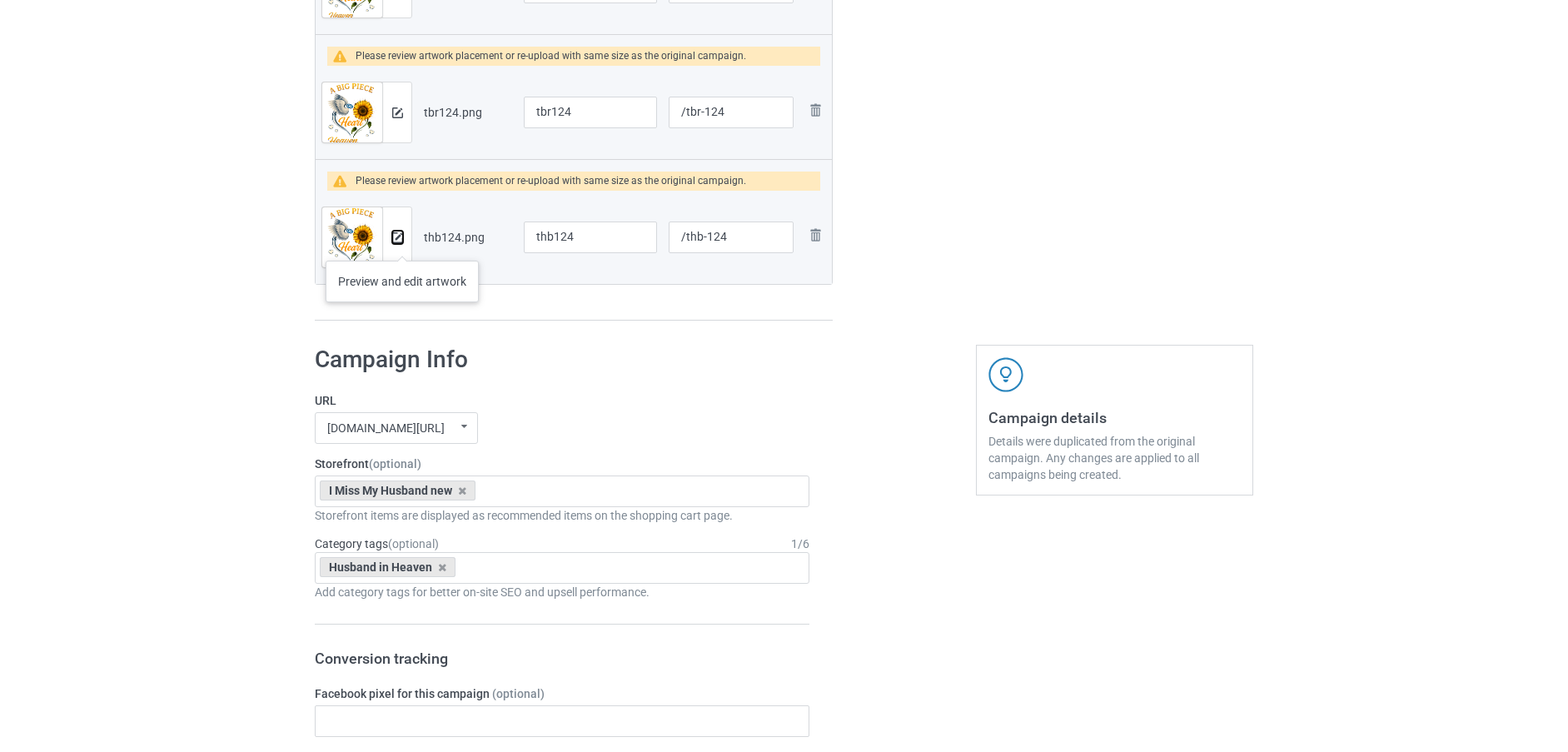
click at [402, 244] on button at bounding box center [398, 238] width 11 height 13
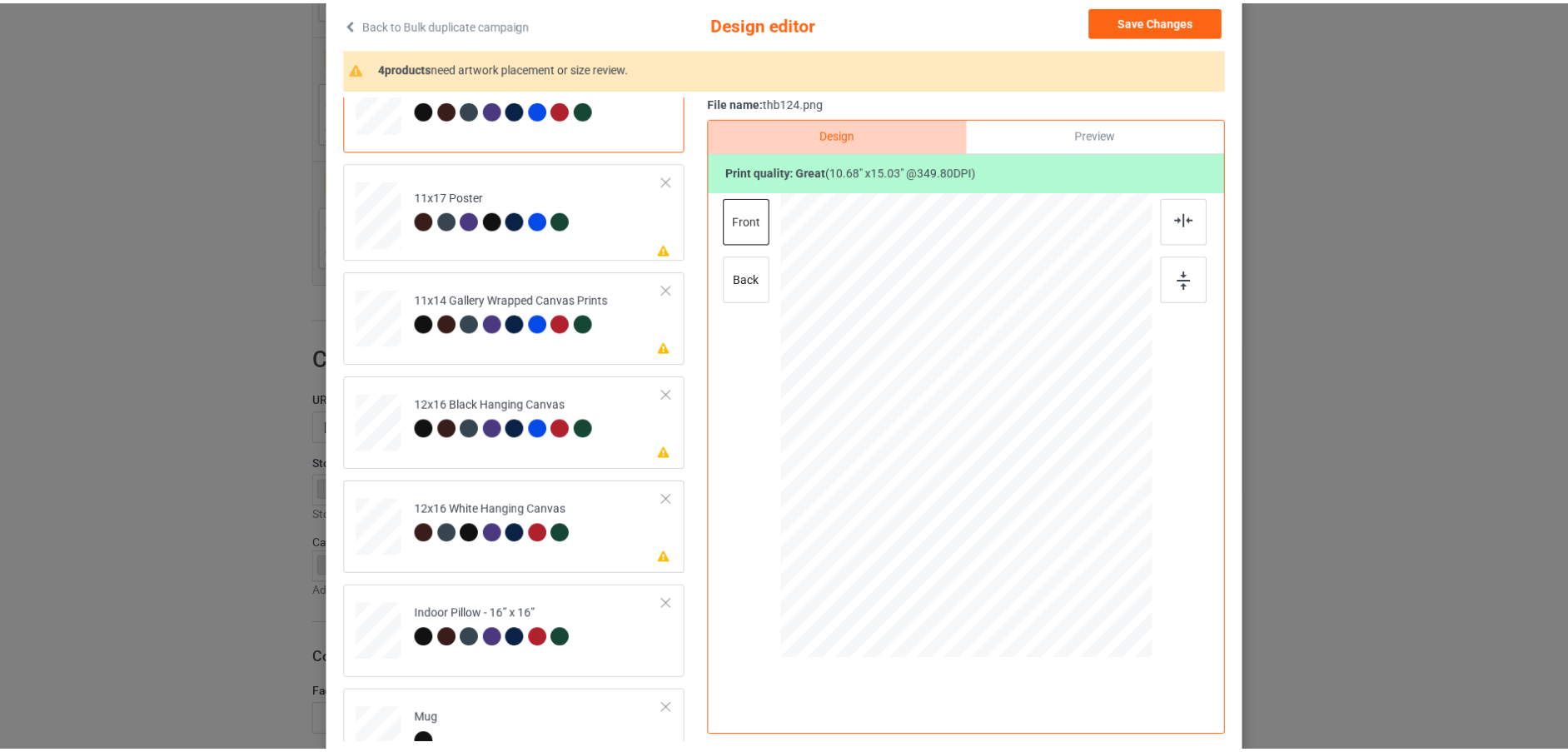
scroll to position [0, 0]
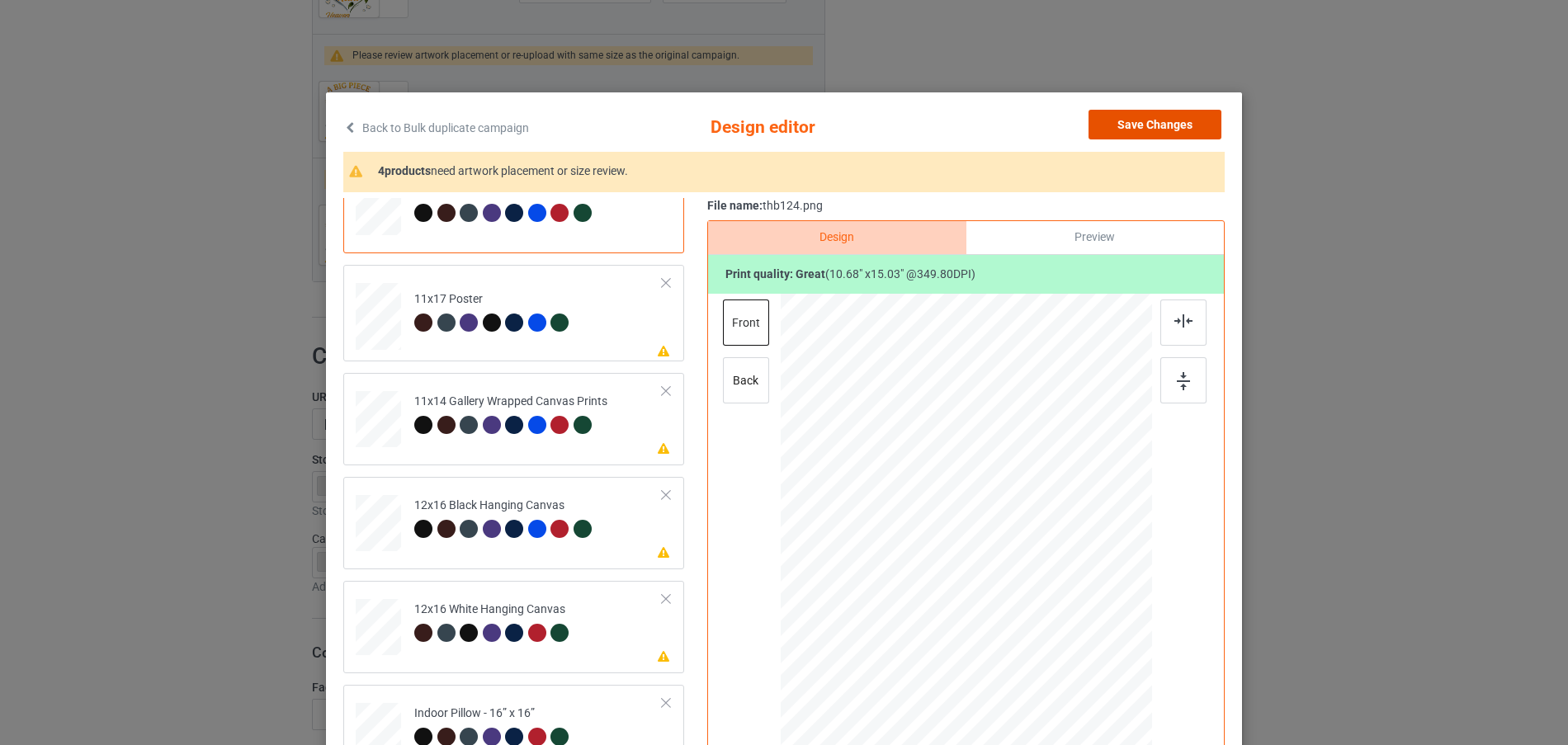
click at [1181, 116] on button "Save Changes" at bounding box center [1155, 125] width 133 height 30
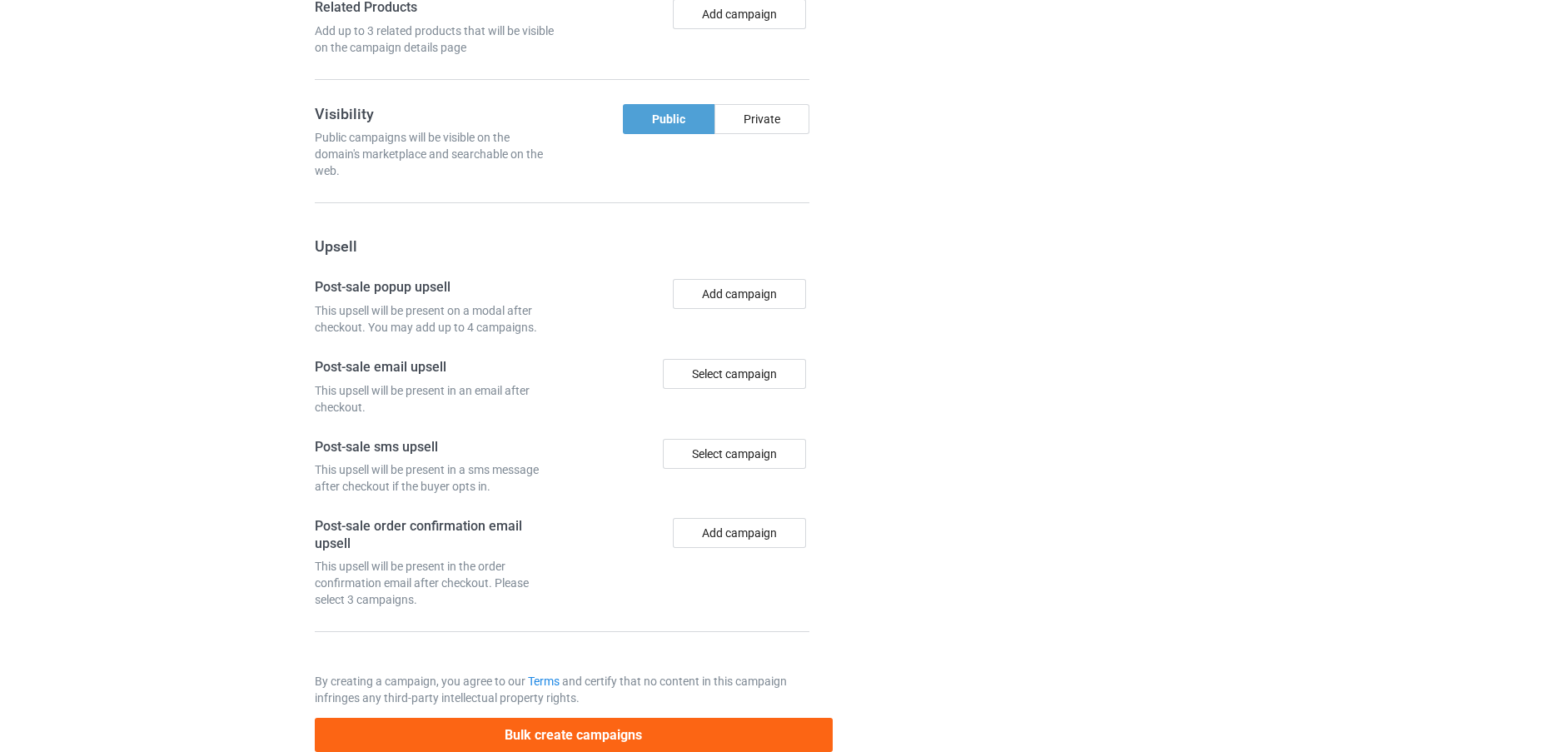
scroll to position [2274, 0]
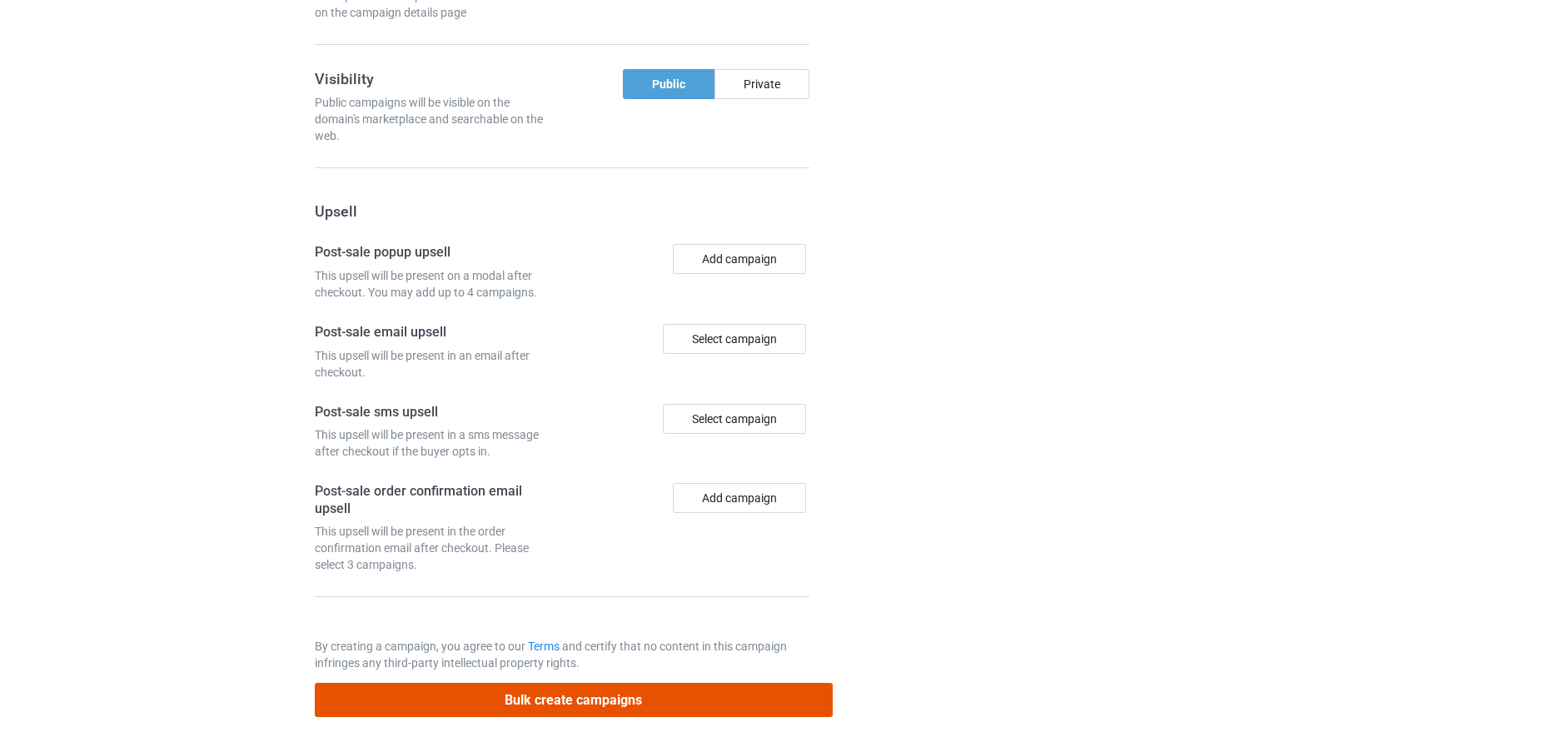
click at [697, 702] on button "Bulk create campaigns" at bounding box center [574, 699] width 518 height 34
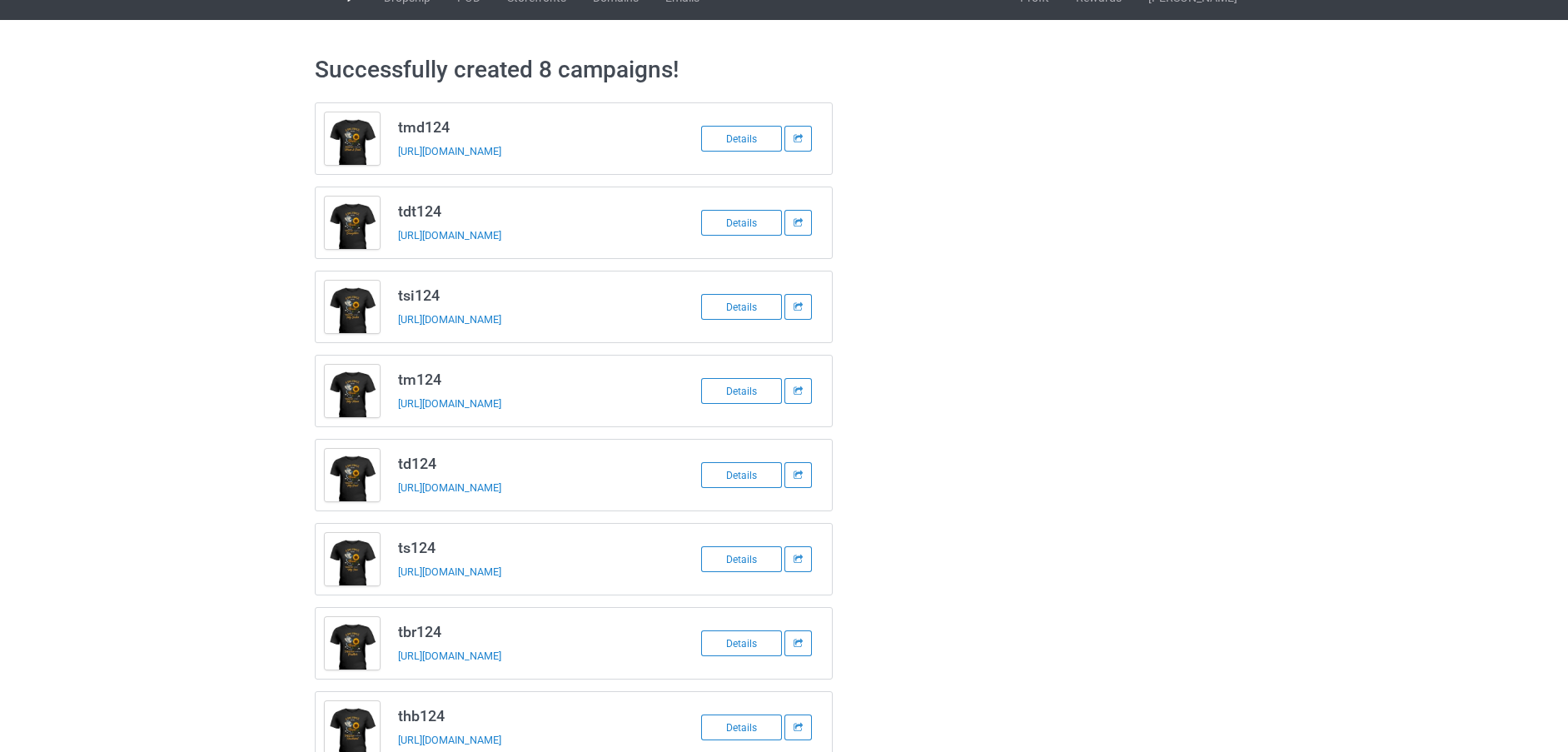
scroll to position [0, 0]
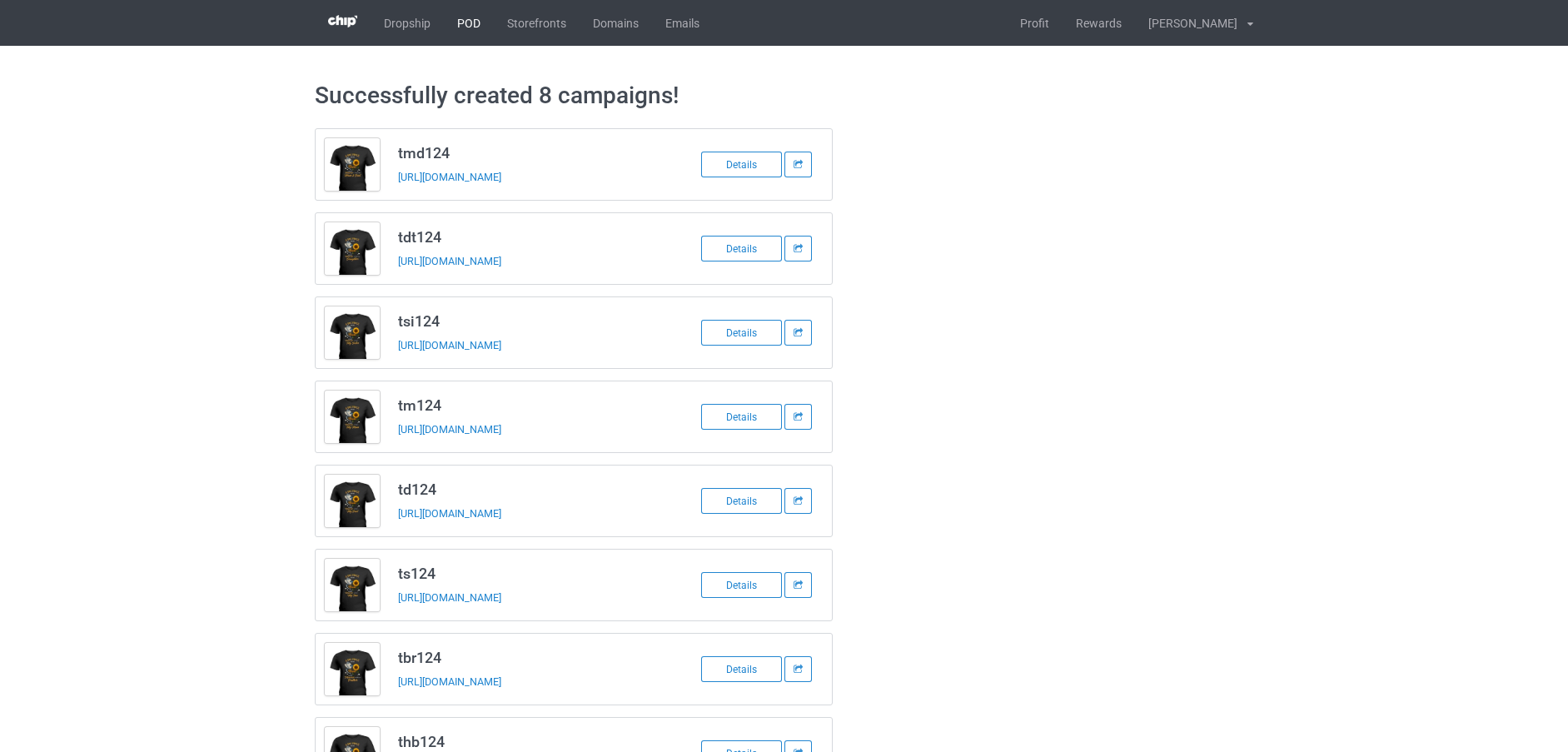
click at [467, 22] on link "POD" at bounding box center [469, 23] width 50 height 46
